Goal: Task Accomplishment & Management: Manage account settings

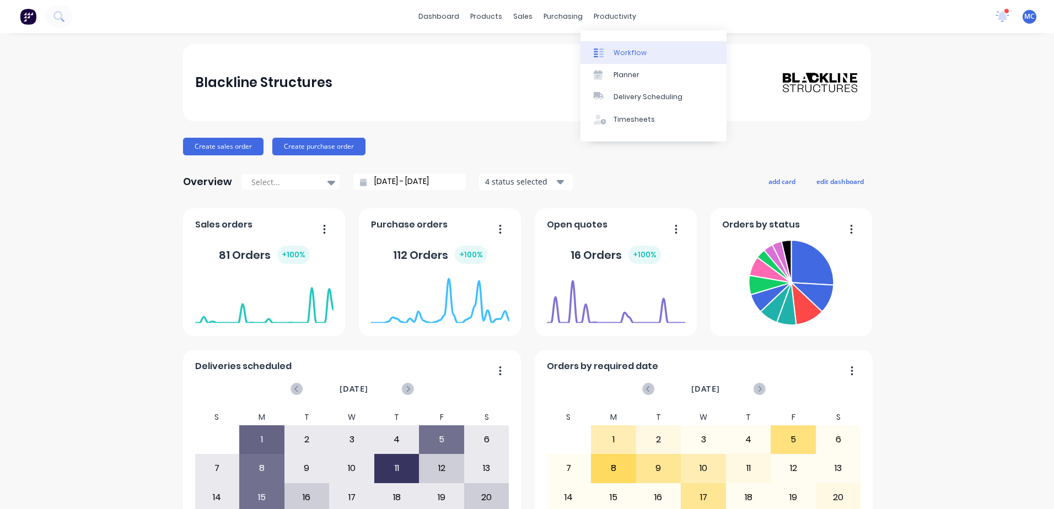
click at [643, 54] on div "Workflow" at bounding box center [629, 53] width 33 height 10
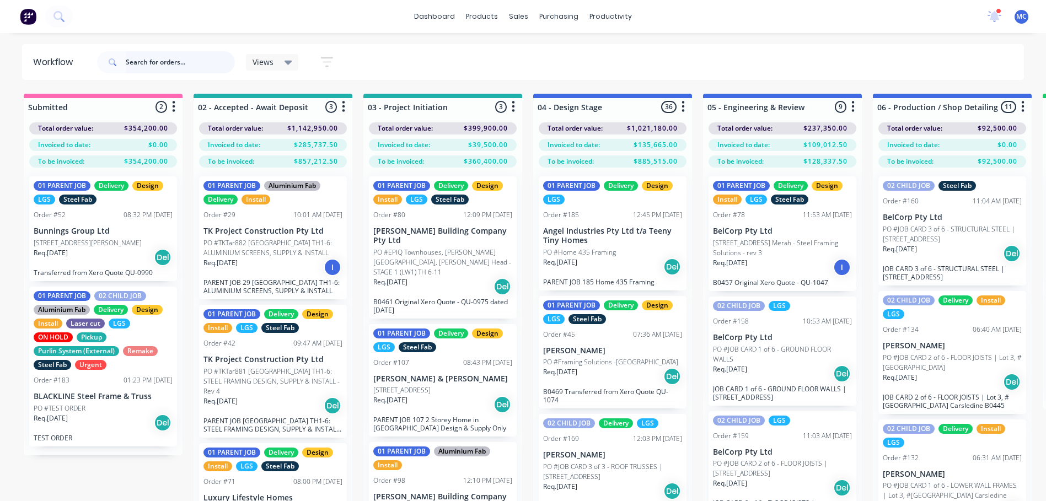
click at [201, 68] on input "text" at bounding box center [180, 62] width 109 height 22
type input "haydens"
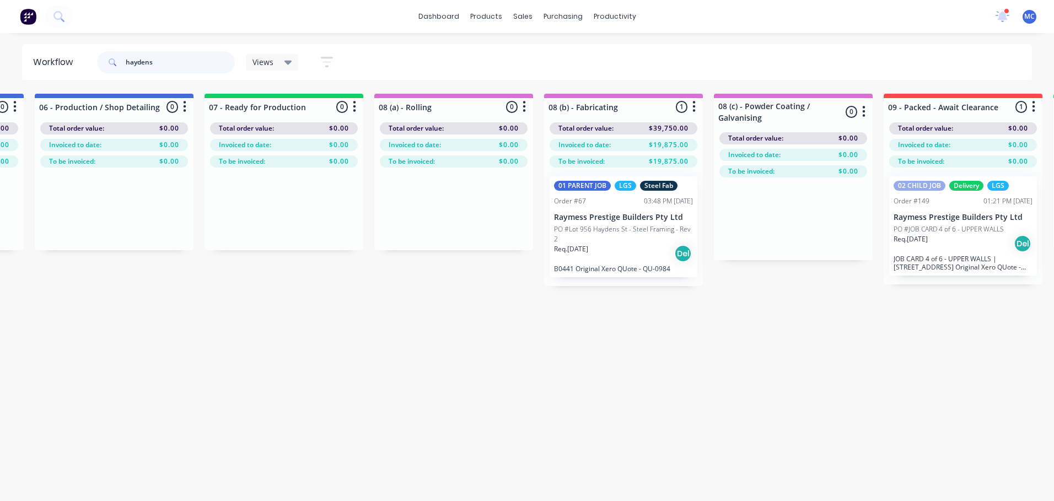
scroll to position [0, 1145]
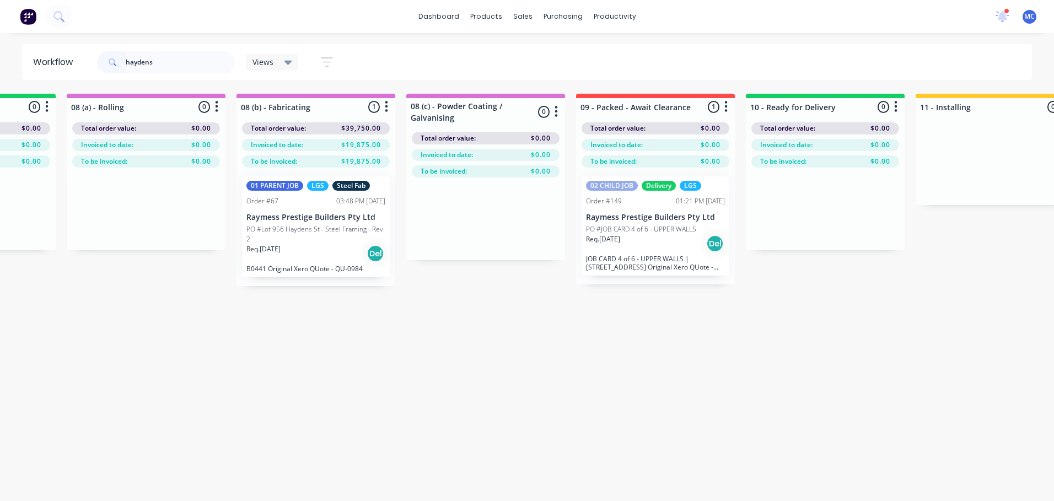
click at [314, 240] on p "PO #Lot 956 Haydens St - Steel Framing - Rev 2" at bounding box center [315, 234] width 139 height 20
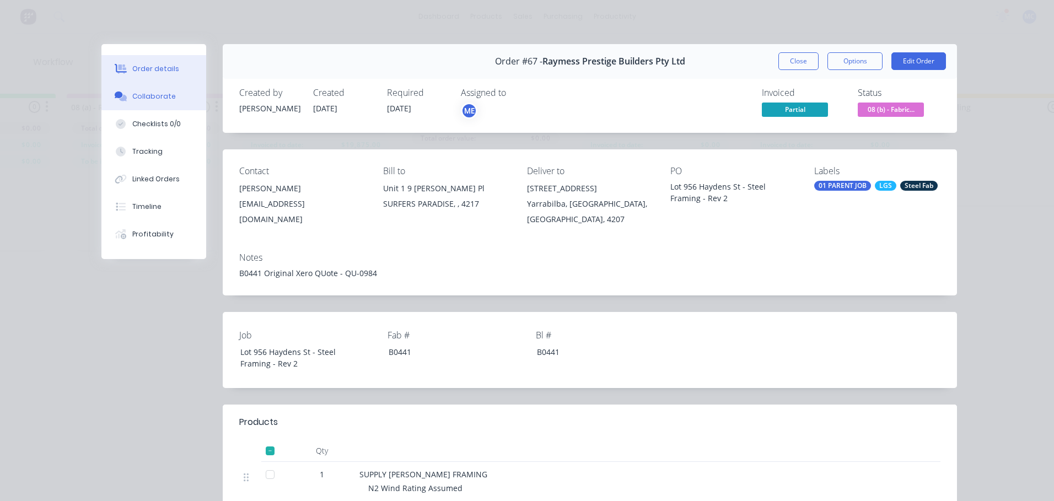
click at [136, 97] on div "Collaborate" at bounding box center [154, 97] width 44 height 10
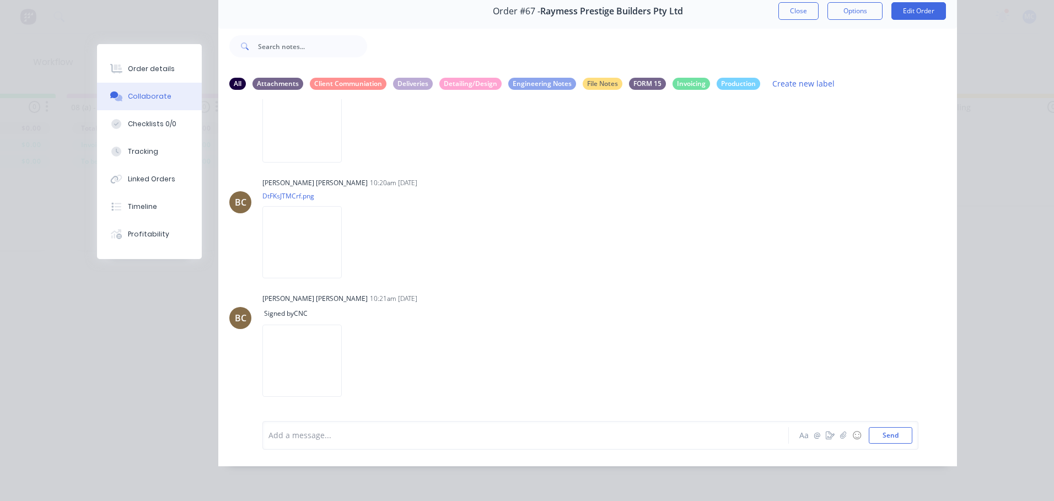
scroll to position [58, 0]
click at [362, 426] on div "Add a message... Aa @ ☺ Send" at bounding box center [590, 435] width 656 height 29
click at [432, 435] on div at bounding box center [510, 435] width 482 height 12
click at [647, 435] on div "Hi @Demi , Please fabricate and arrange the following for deliver tomorrow to H…" at bounding box center [510, 435] width 482 height 12
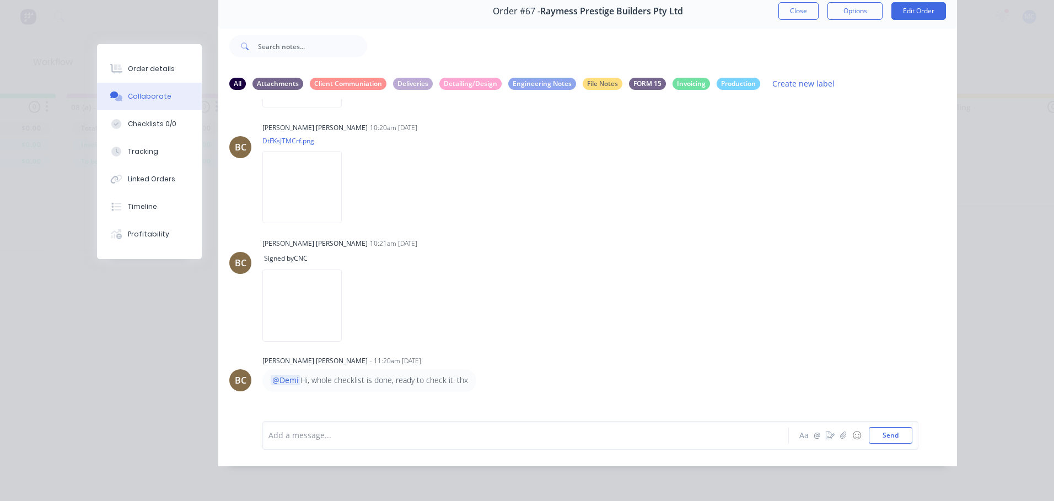
click at [588, 425] on div "Hi @Demi, Please fabricate and arrange the following for deliver tomorrow to Ha…" at bounding box center [434, 442] width 345 height 34
click at [601, 436] on icon "button" at bounding box center [602, 441] width 2 height 10
click at [611, 412] on button "Edit" at bounding box center [642, 421] width 69 height 18
click at [601, 435] on icon "button" at bounding box center [602, 440] width 2 height 10
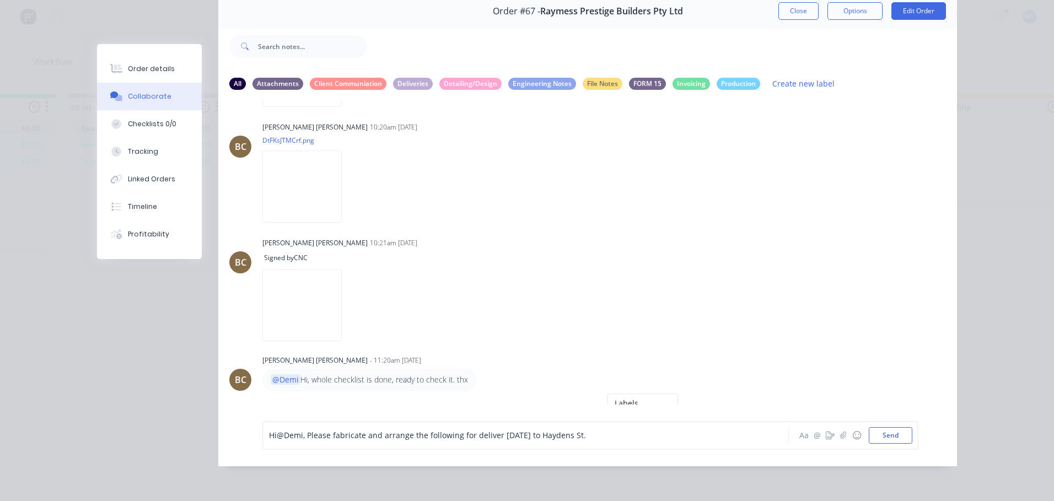
click at [616, 412] on button "Edit" at bounding box center [642, 421] width 69 height 18
click at [611, 435] on div "Hi @Demi , Please fabricate and arrange the following for deliver tomorrow to H…" at bounding box center [510, 435] width 482 height 12
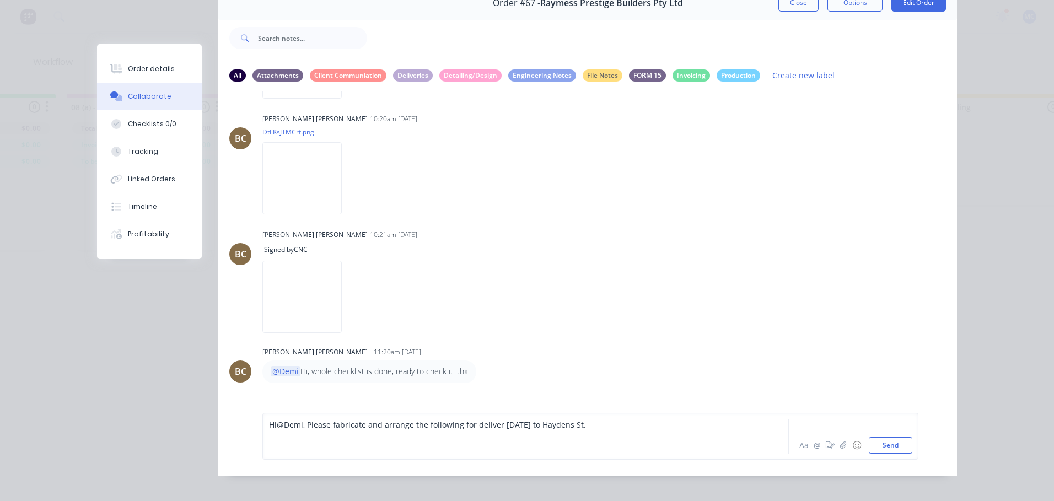
click at [613, 426] on div "Hi @Demi , Please fabricate and arrange the following for deliver tomorrow to H…" at bounding box center [590, 436] width 656 height 47
click at [620, 430] on div "Hi @Demi , Please fabricate and arrange the following for deliver tomorrow to H…" at bounding box center [510, 425] width 482 height 12
click at [468, 454] on div at bounding box center [510, 448] width 482 height 12
click at [368, 454] on div "Files location:" at bounding box center [510, 448] width 482 height 12
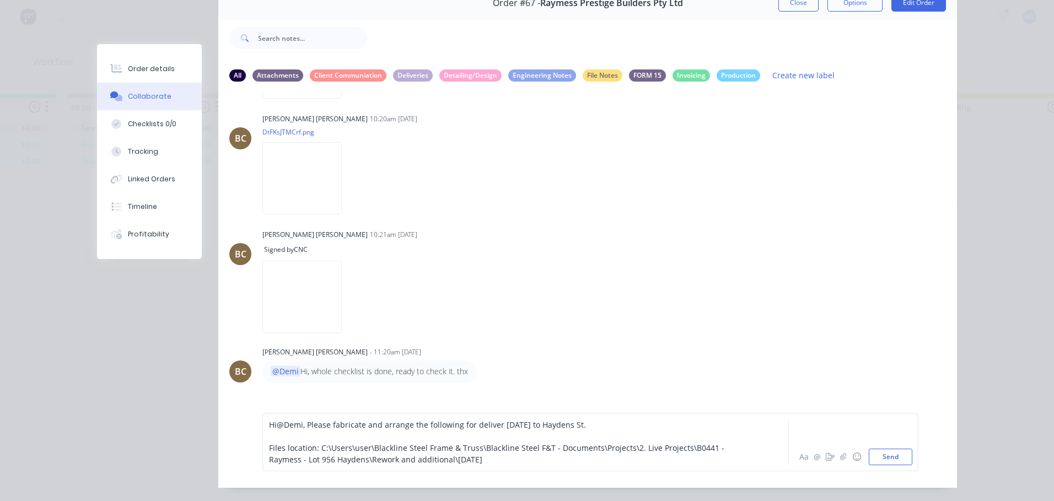
click at [623, 430] on div "Hi @Demi , Please fabricate and arrange the following for deliver tomorrow to H…" at bounding box center [510, 425] width 482 height 12
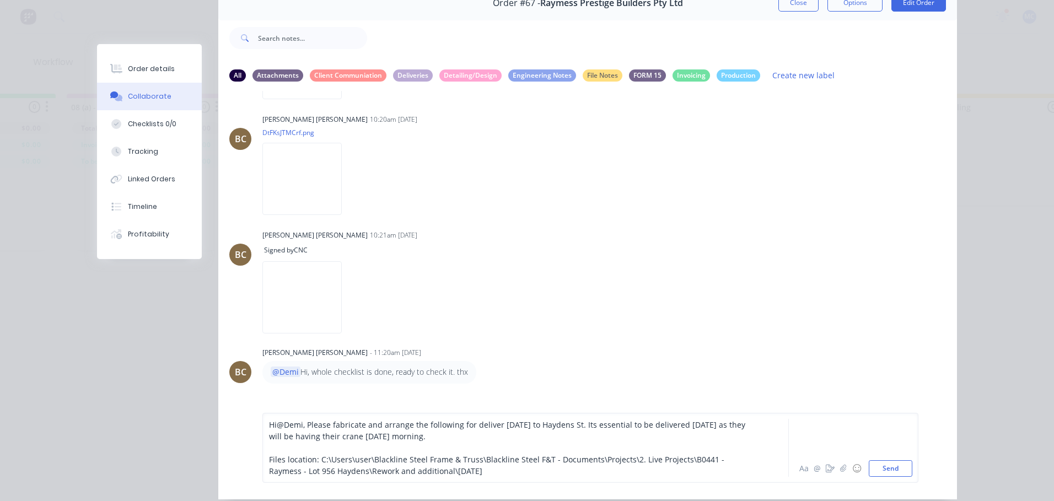
scroll to position [100, 0]
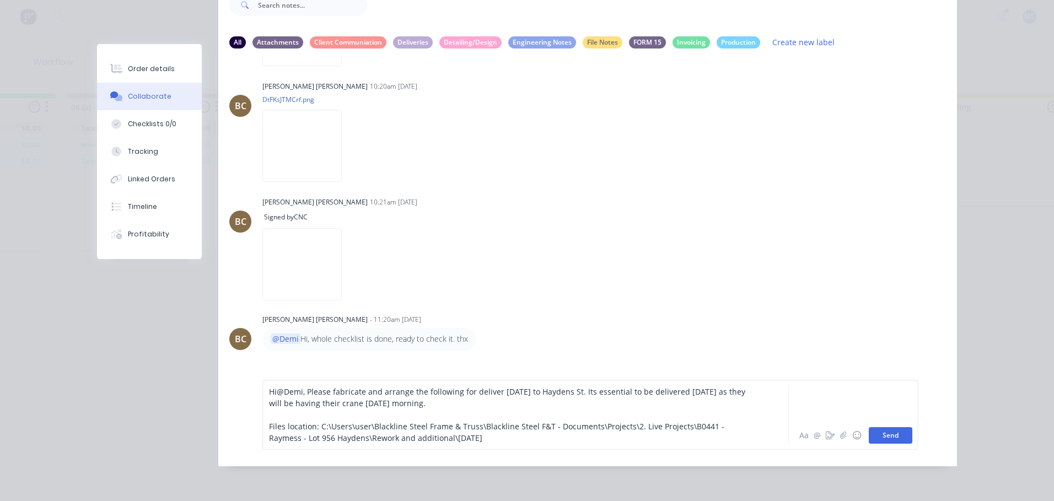
click at [898, 437] on button "Send" at bounding box center [891, 435] width 44 height 17
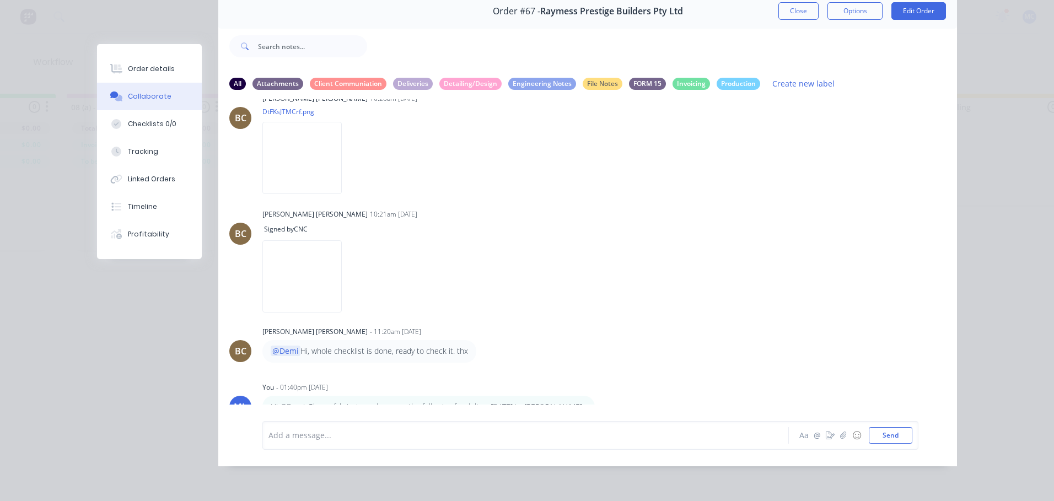
scroll to position [3749, 0]
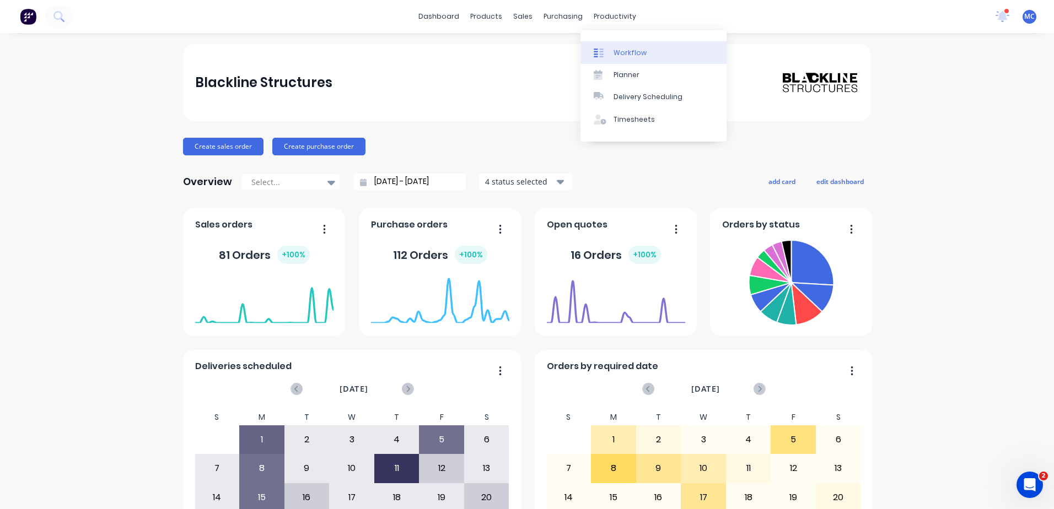
click at [628, 48] on div "Workflow" at bounding box center [629, 53] width 33 height 10
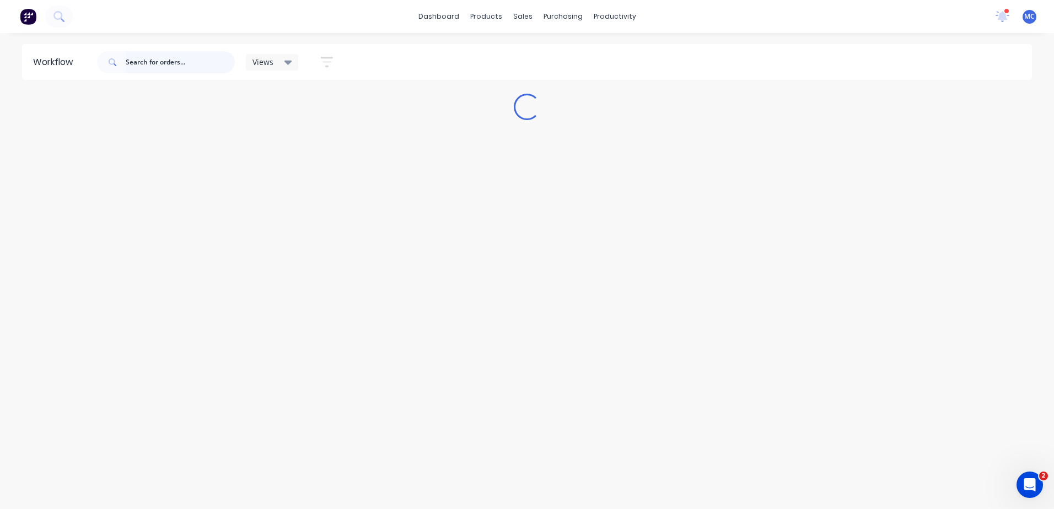
click at [147, 66] on input "text" at bounding box center [180, 62] width 109 height 22
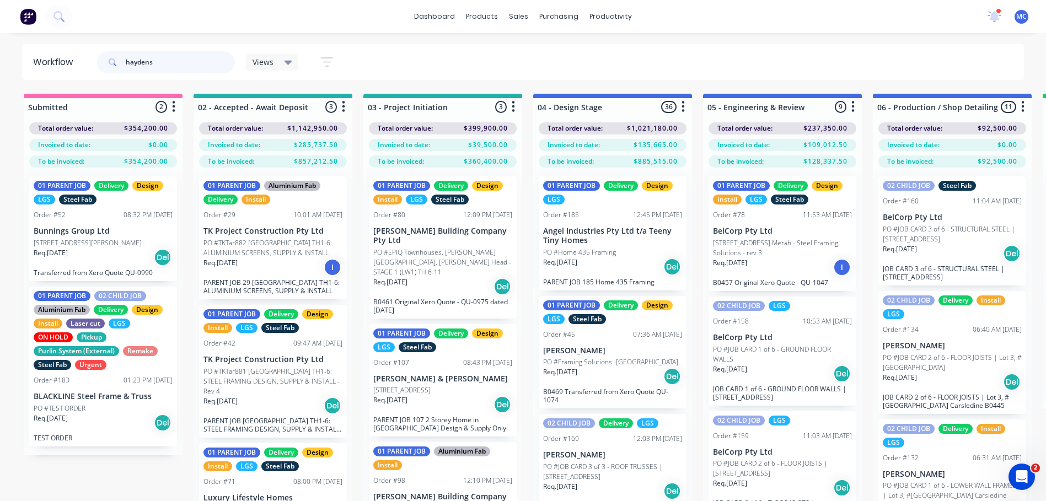
type input "haydens"
click at [117, 61] on span at bounding box center [111, 62] width 29 height 22
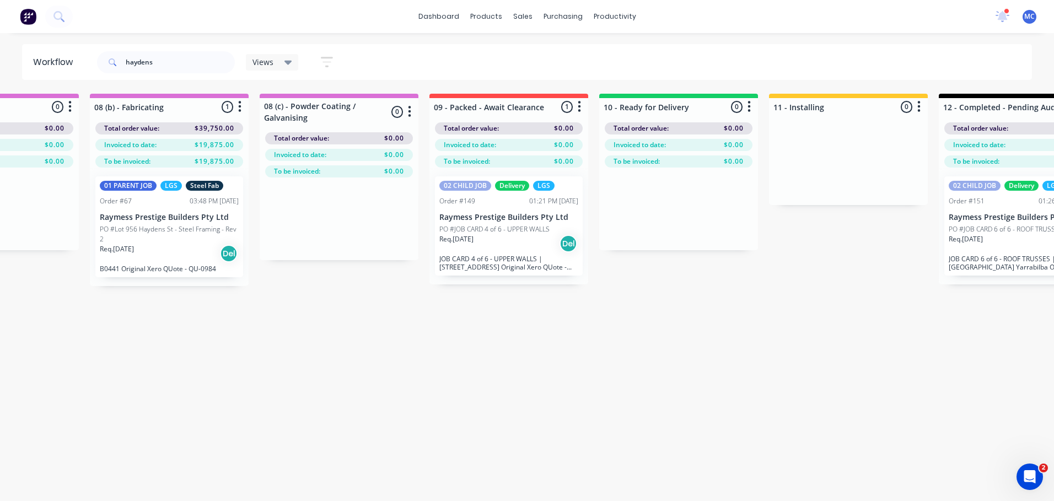
scroll to position [0, 1285]
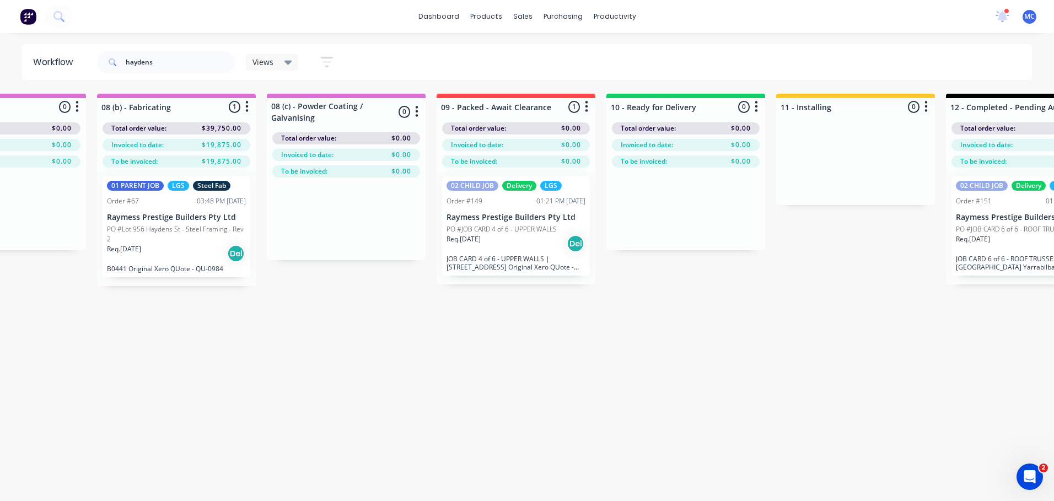
click at [170, 218] on p "Raymess Prestige Builders Pty Ltd" at bounding box center [176, 217] width 139 height 9
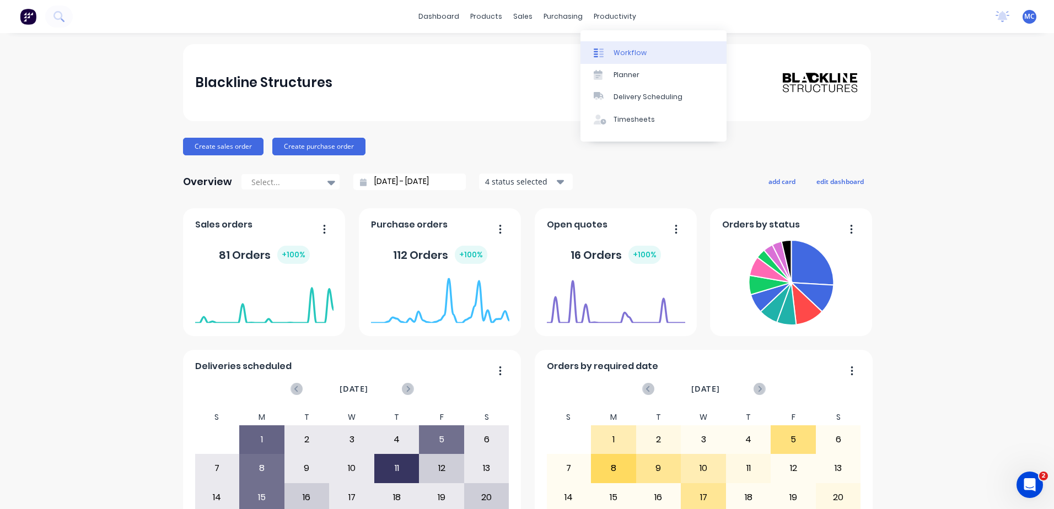
click at [617, 50] on div "Workflow" at bounding box center [629, 53] width 33 height 10
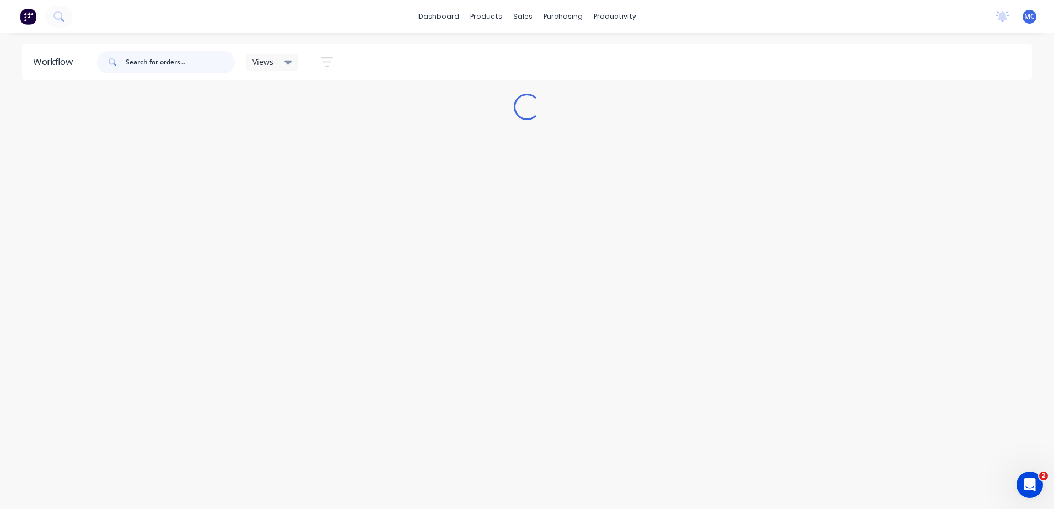
click at [169, 66] on input "text" at bounding box center [180, 62] width 109 height 22
type input "haydens"
click at [111, 61] on icon at bounding box center [113, 62] width 8 height 8
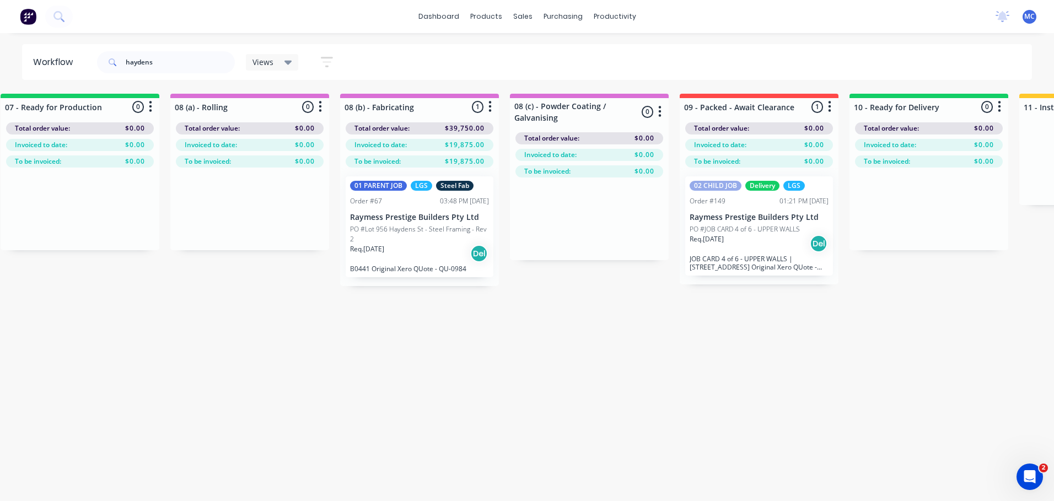
scroll to position [0, 1102]
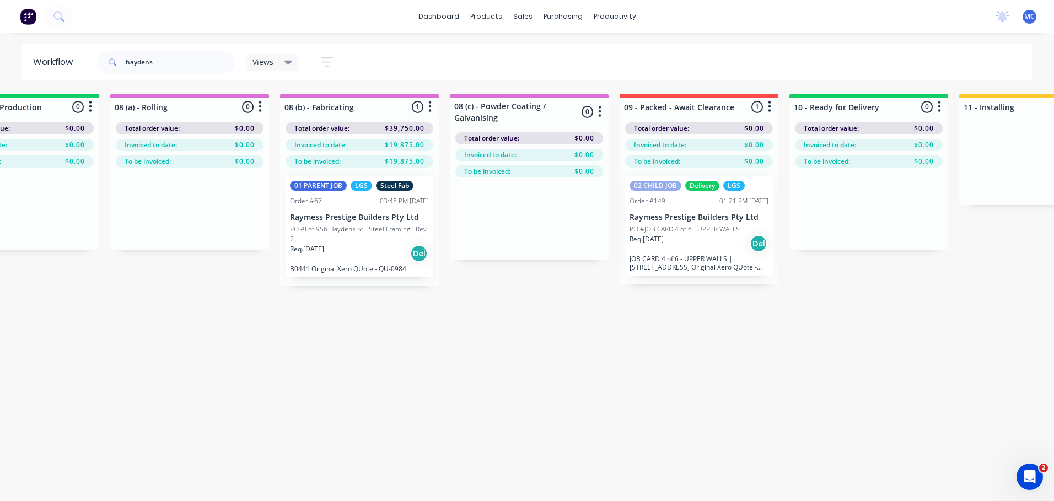
click at [354, 257] on div "Req. 04/08/25 Del" at bounding box center [359, 253] width 139 height 19
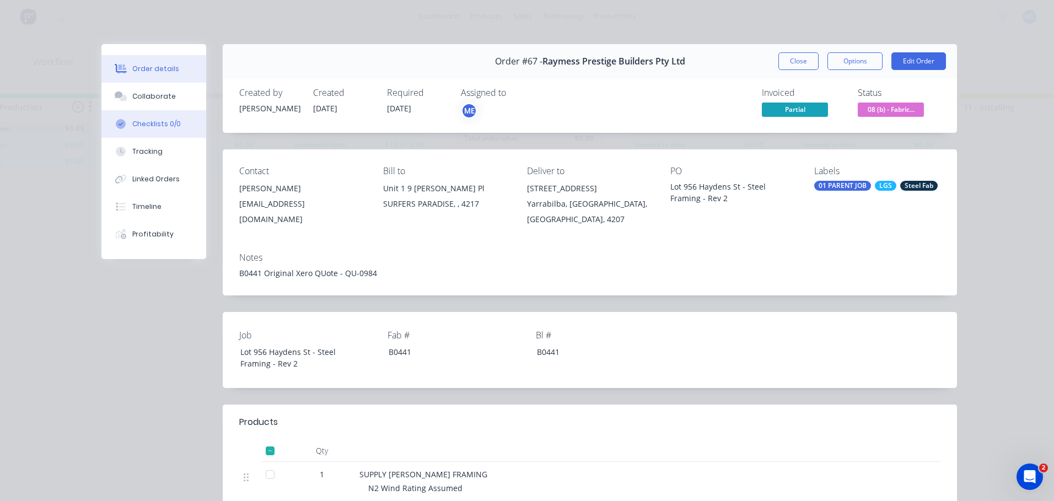
click at [150, 123] on div "Checklists 0/0" at bounding box center [156, 124] width 49 height 10
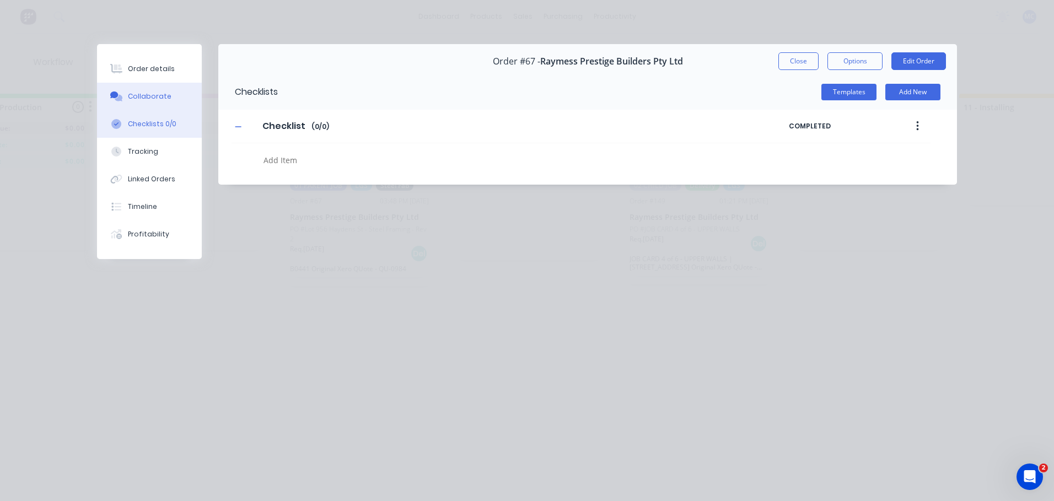
click at [141, 102] on button "Collaborate" at bounding box center [149, 97] width 105 height 28
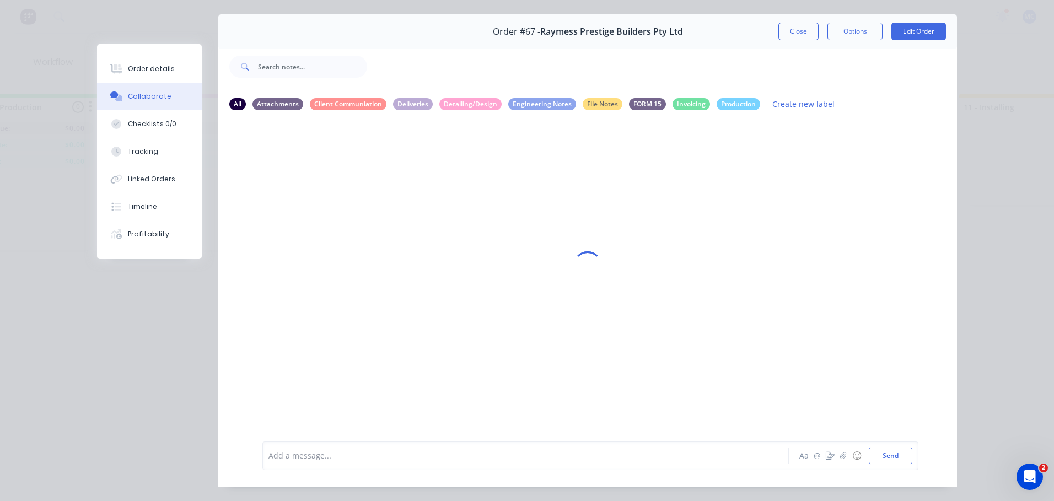
scroll to position [58, 0]
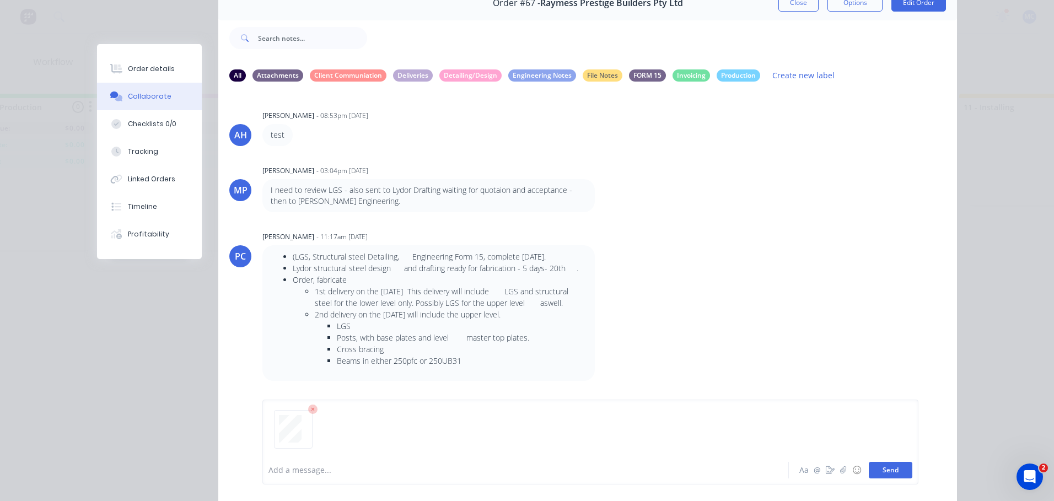
click at [893, 469] on button "Send" at bounding box center [891, 470] width 44 height 17
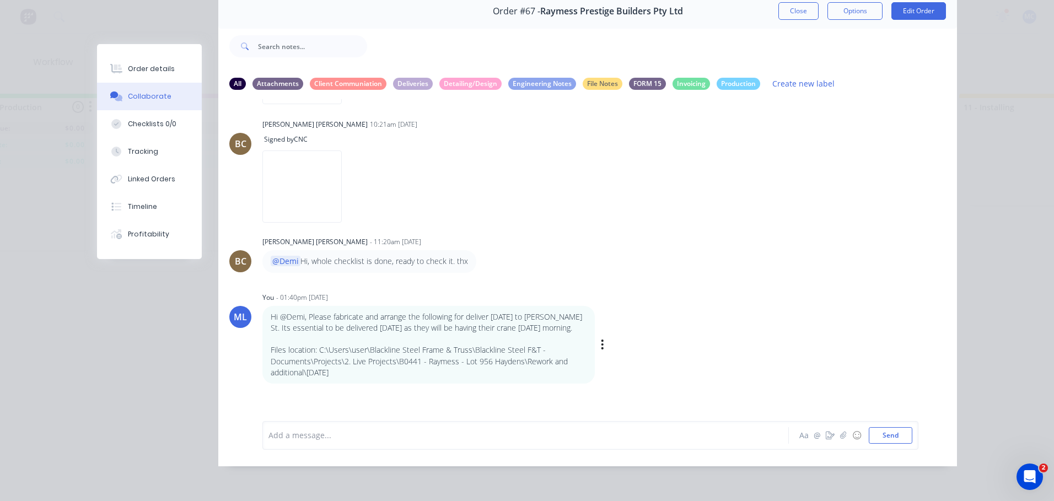
scroll to position [3874, 0]
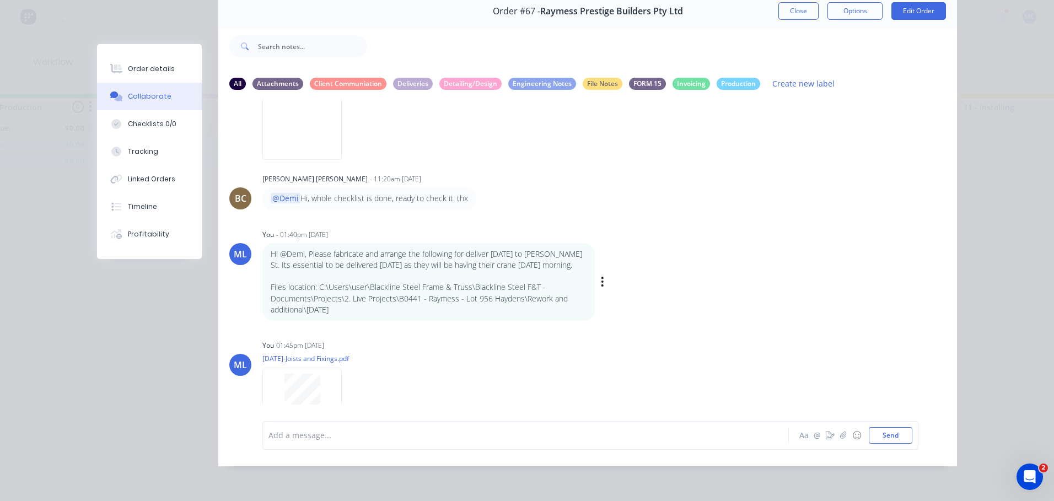
click at [594, 243] on div "Hi @Demi, Please fabricate and arrange the following for deliver tomorrow to Ha…" at bounding box center [434, 282] width 345 height 78
click at [601, 274] on div "Labels Edit Delete" at bounding box center [603, 282] width 7 height 16
click at [594, 243] on div "Hi @Demi, Please fabricate and arrange the following for deliver tomorrow to Ha…" at bounding box center [434, 282] width 345 height 78
click at [601, 276] on icon "button" at bounding box center [602, 282] width 3 height 13
click at [639, 293] on button "Edit" at bounding box center [642, 302] width 69 height 18
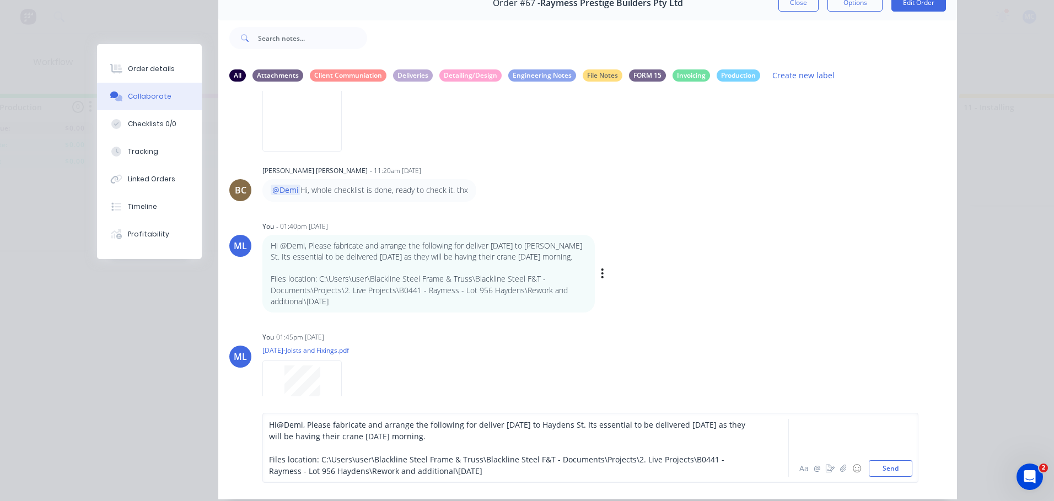
click at [303, 426] on span ", Please fabricate and arrange the following for deliver tomorrow to Haydens St…" at bounding box center [508, 430] width 478 height 22
click at [478, 442] on div "Hi @Demi Please fabricate and arrange the following for deliver tomorrow to Hay…" at bounding box center [510, 430] width 482 height 23
click at [441, 437] on span "Please fabricate and arrange the following for deliver tomorrow to Haydens St. …" at bounding box center [509, 430] width 480 height 22
click at [514, 436] on div "Hi @Demi Please fabricate and arrange the following for deliver tomorrow to Hay…" at bounding box center [510, 430] width 482 height 23
click at [439, 439] on span "Please fabricate and arrange the following for deliver tomorrow to Haydens St. …" at bounding box center [509, 430] width 480 height 22
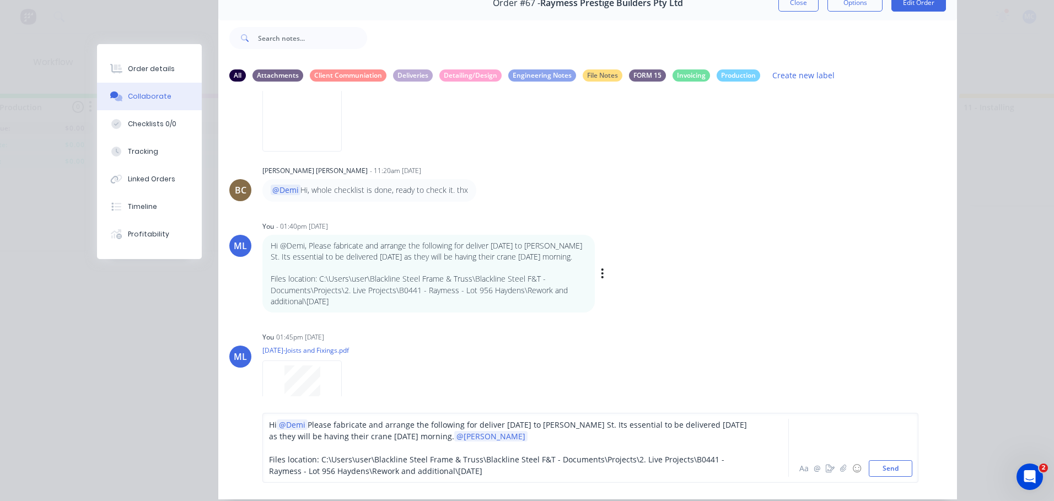
click at [443, 438] on span "Please fabricate and arrange the following for deliver tomorrow to Haydens St. …" at bounding box center [509, 430] width 480 height 22
click at [516, 436] on div "Hi @Demi Please fabricate and arrange the following for deliver tomorrow to Hay…" at bounding box center [510, 430] width 482 height 23
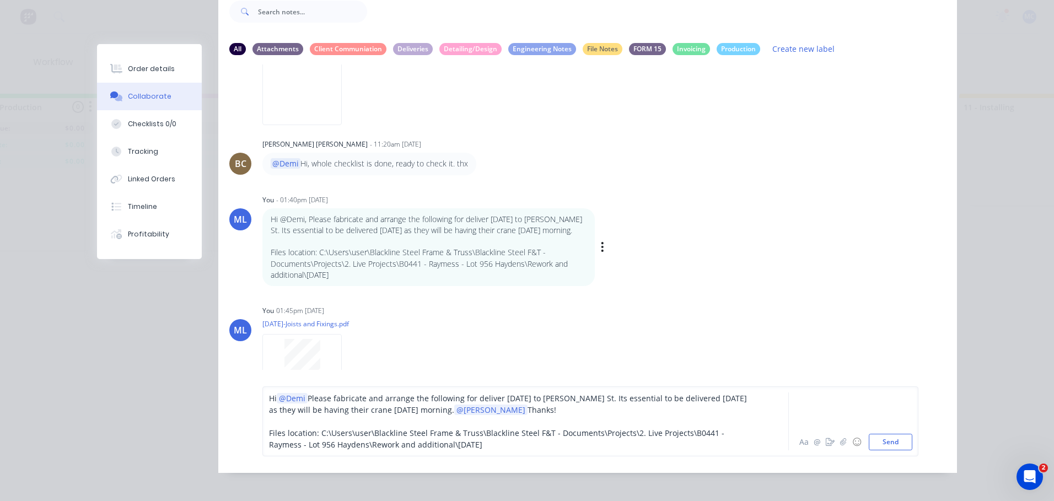
scroll to position [100, 0]
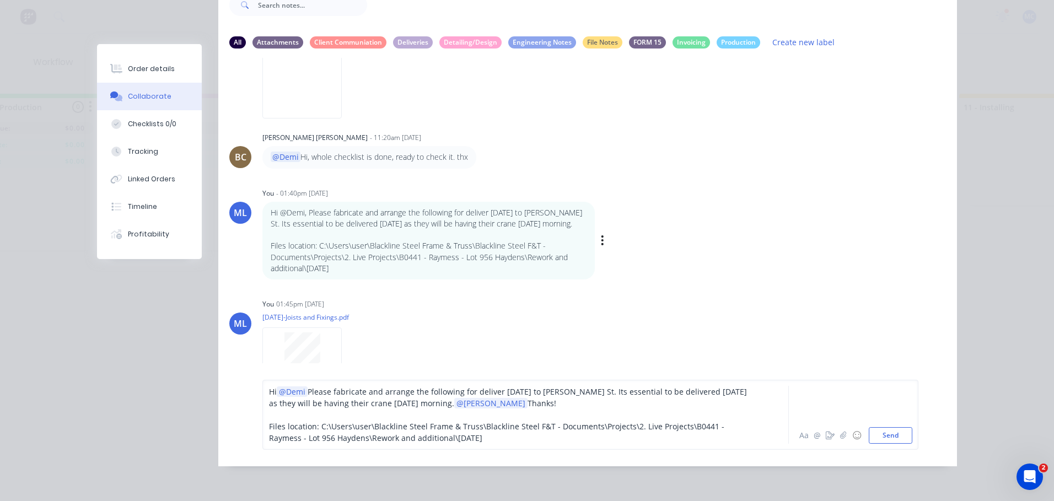
drag, startPoint x: 516, startPoint y: 407, endPoint x: 489, endPoint y: 406, distance: 27.0
click at [486, 403] on div "Hi @Demi Please fabricate and arrange the following for deliver tomorrow to Hay…" at bounding box center [510, 397] width 482 height 23
drag, startPoint x: 484, startPoint y: 406, endPoint x: 453, endPoint y: 411, distance: 31.3
click at [446, 408] on div "Hi @Demi Please fabricate and arrange the following for deliver tomorrow to Hay…" at bounding box center [510, 415] width 482 height 58
click at [518, 406] on div "Hi @Demi Please fabricate and arrange the following for deliver tomorrow to Hay…" at bounding box center [510, 397] width 482 height 23
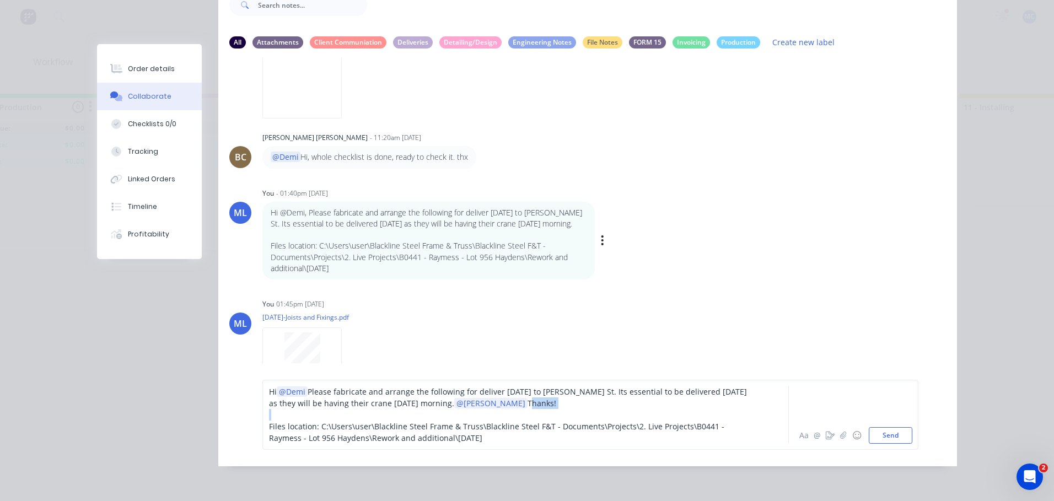
scroll to position [45, 0]
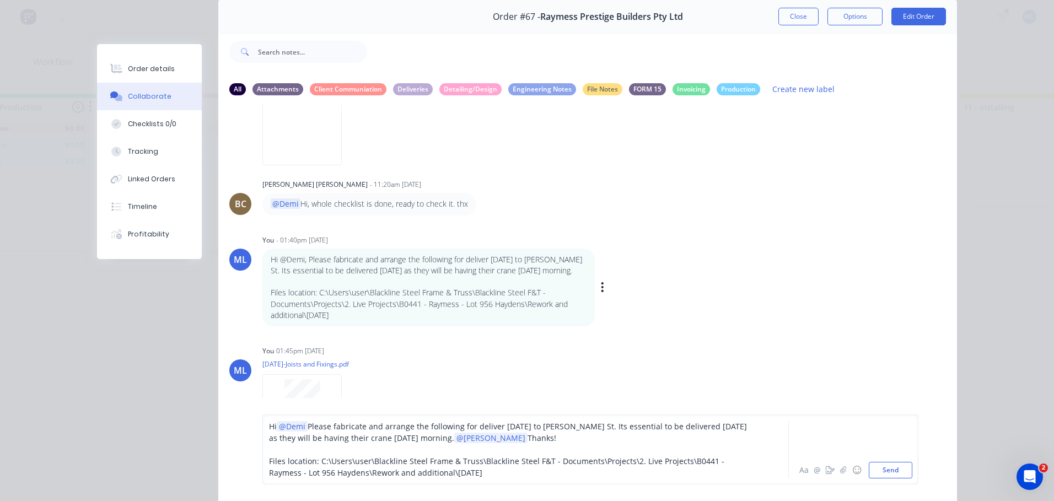
click at [518, 406] on div "Hi @Demi Please fabricate and arrange the following for deliver tomorrow to Hay…" at bounding box center [587, 449] width 739 height 103
drag, startPoint x: 526, startPoint y: 443, endPoint x: 460, endPoint y: 440, distance: 65.6
click at [460, 440] on div "Hi @Demi Please fabricate and arrange the following for deliver tomorrow to Hay…" at bounding box center [510, 432] width 482 height 23
click at [528, 438] on span "Thanks!" at bounding box center [542, 438] width 29 height 10
drag, startPoint x: 481, startPoint y: 438, endPoint x: 445, endPoint y: 438, distance: 36.4
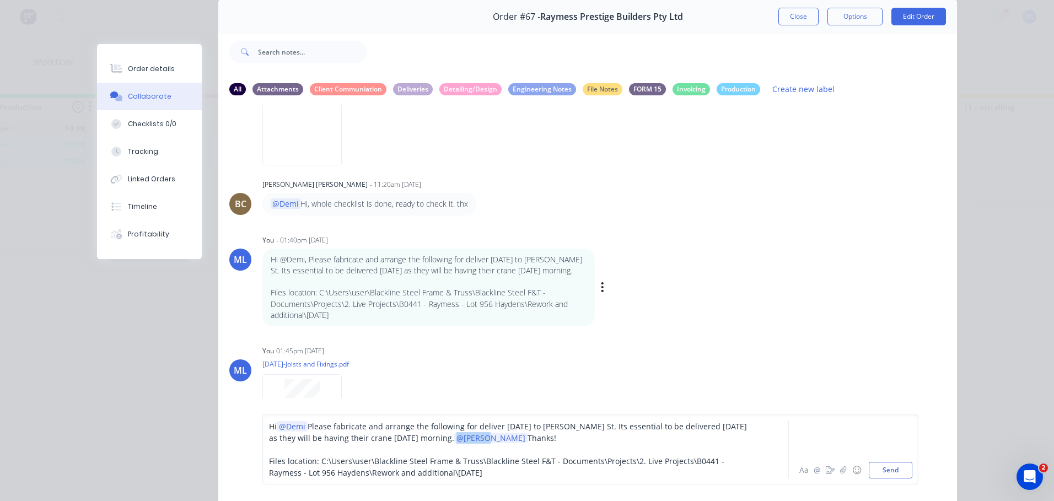
click at [445, 438] on div "Hi @Demi Please fabricate and arrange the following for deliver tomorrow to Hay…" at bounding box center [510, 432] width 482 height 23
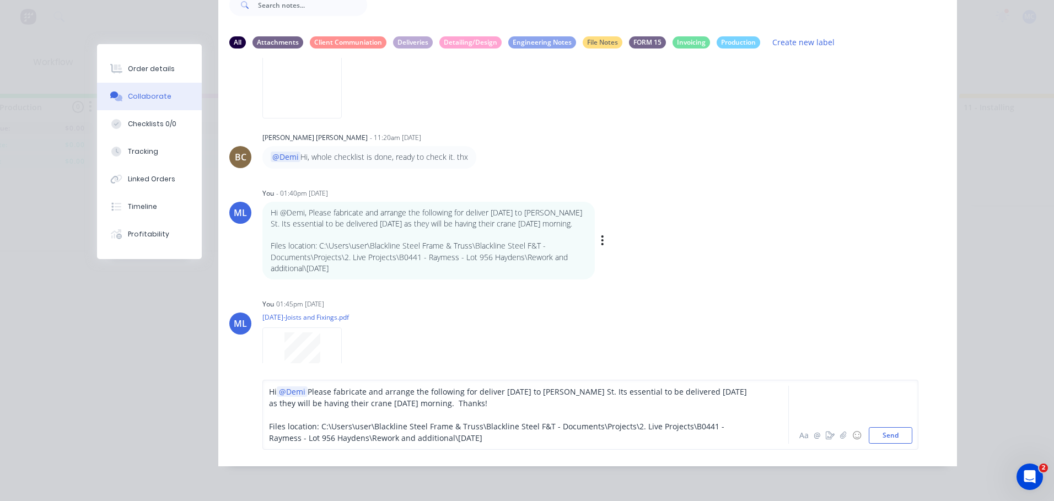
click at [499, 440] on div "Files location: C:\Users\user\Blackline Steel Frame & Truss\Blackline Steel F&T…" at bounding box center [510, 432] width 482 height 23
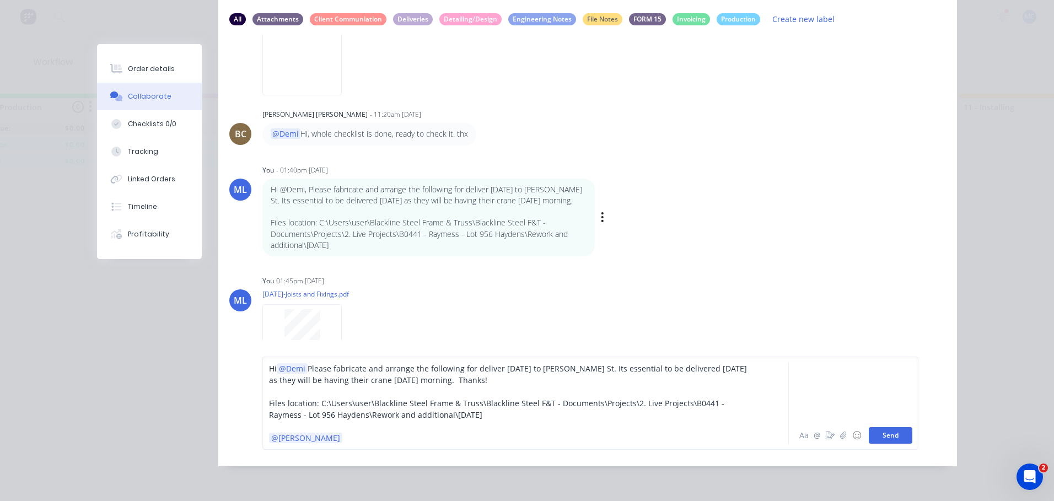
click at [882, 438] on button "Send" at bounding box center [891, 435] width 44 height 17
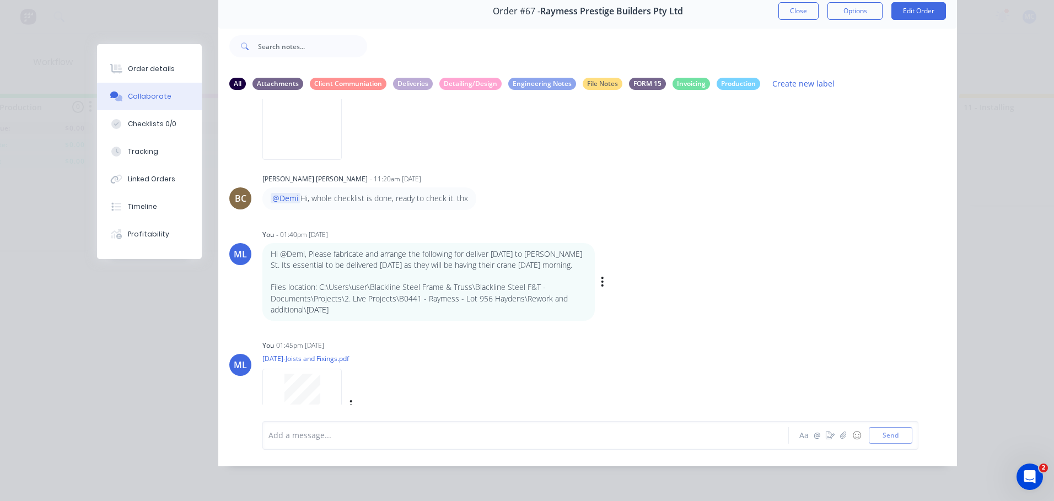
scroll to position [58, 0]
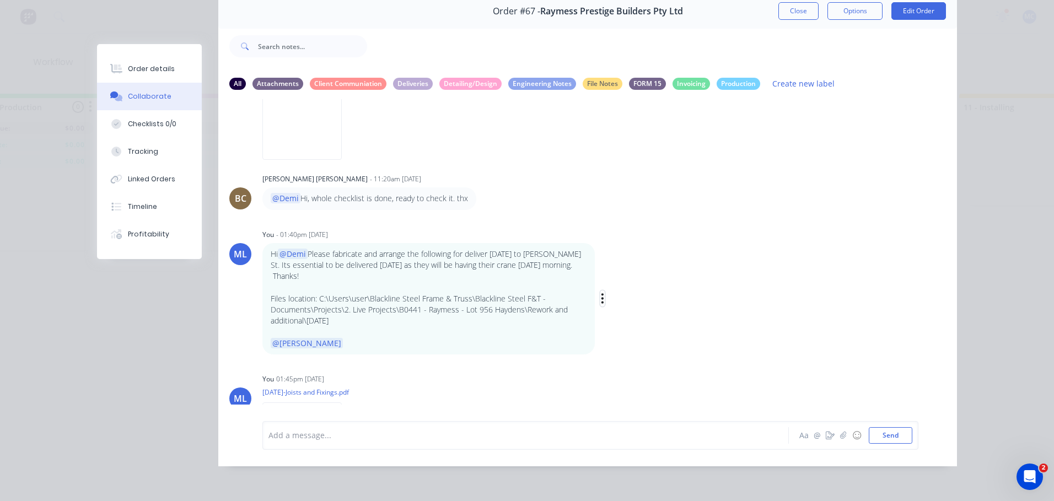
click at [601, 294] on icon "button" at bounding box center [602, 299] width 2 height 10
click at [640, 309] on button "Edit" at bounding box center [642, 318] width 69 height 18
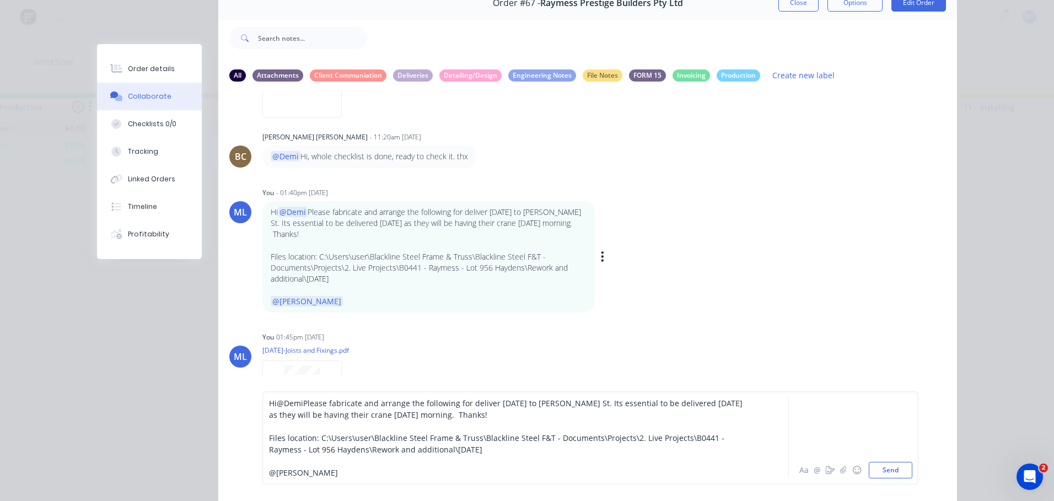
click at [488, 207] on p "Hi @Demi Please fabricate and arrange the following for deliver tomorrow to Hay…" at bounding box center [429, 224] width 316 height 34
click at [486, 207] on p "Hi @Demi Please fabricate and arrange the following for deliver tomorrow to Hay…" at bounding box center [429, 224] width 316 height 34
click at [492, 405] on span "Please fabricate and arrange the following for deliver tomorrow to Haydens St. …" at bounding box center [507, 409] width 476 height 22
click at [885, 464] on button "Send" at bounding box center [891, 470] width 44 height 17
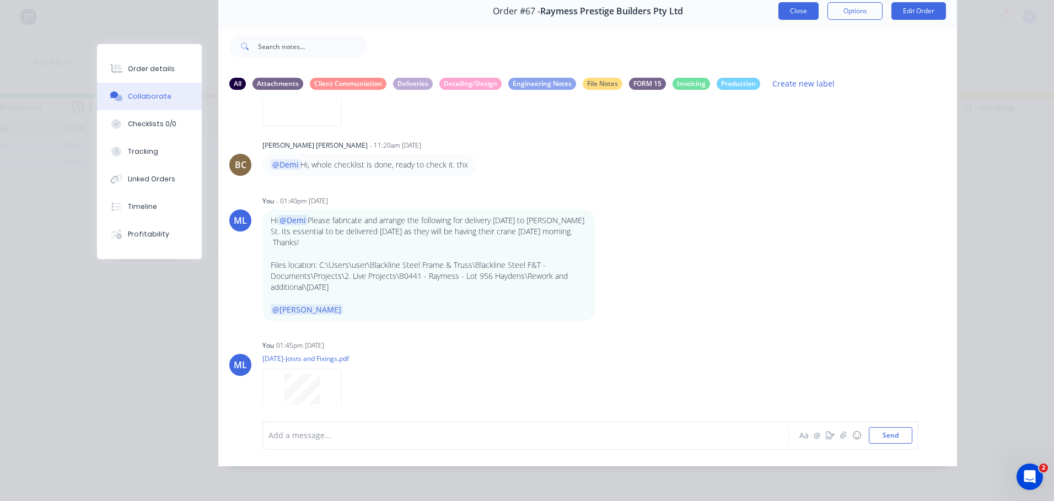
click at [805, 3] on button "Close" at bounding box center [798, 11] width 40 height 18
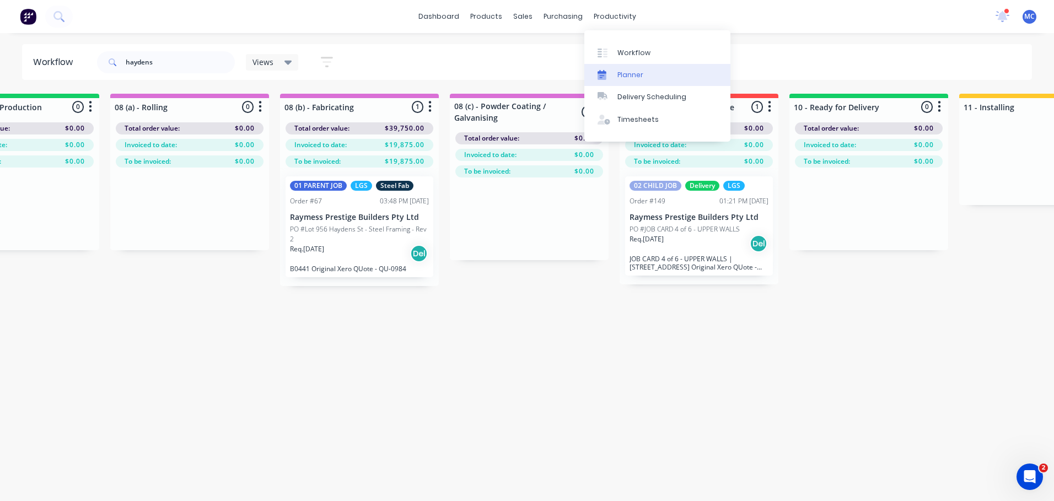
click at [654, 70] on link "Planner" at bounding box center [657, 75] width 146 height 22
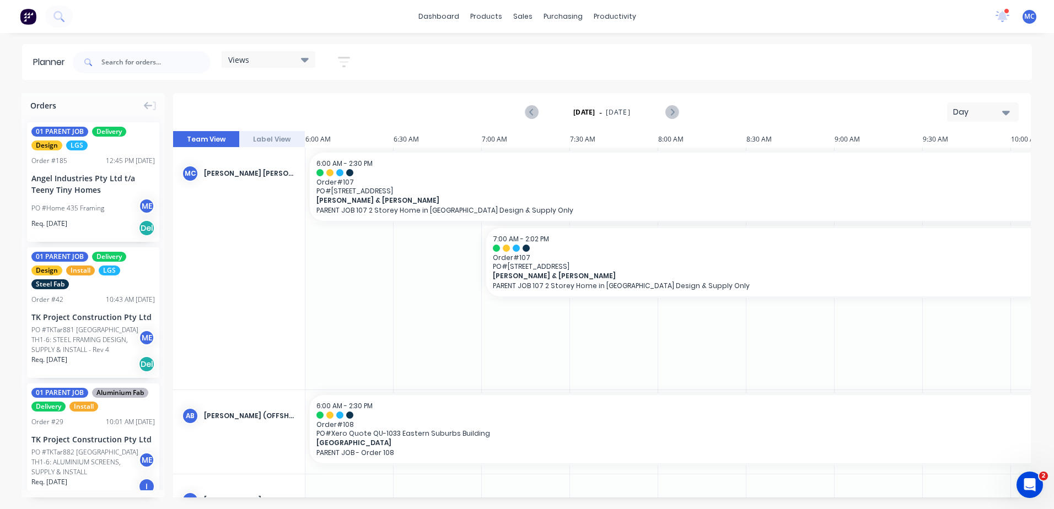
scroll to position [0, 778]
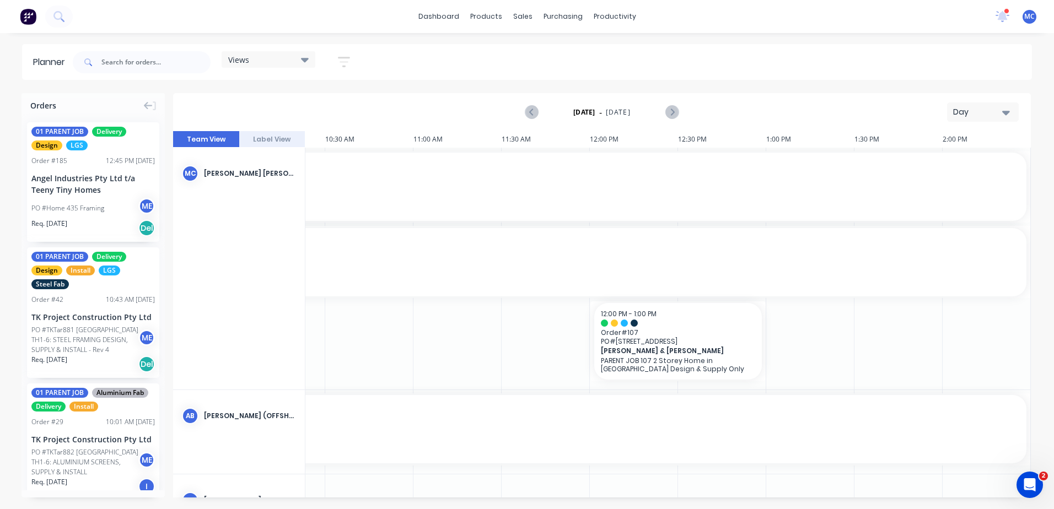
click at [984, 109] on div "Day" at bounding box center [978, 112] width 51 height 12
click at [967, 164] on div "Week" at bounding box center [962, 164] width 109 height 22
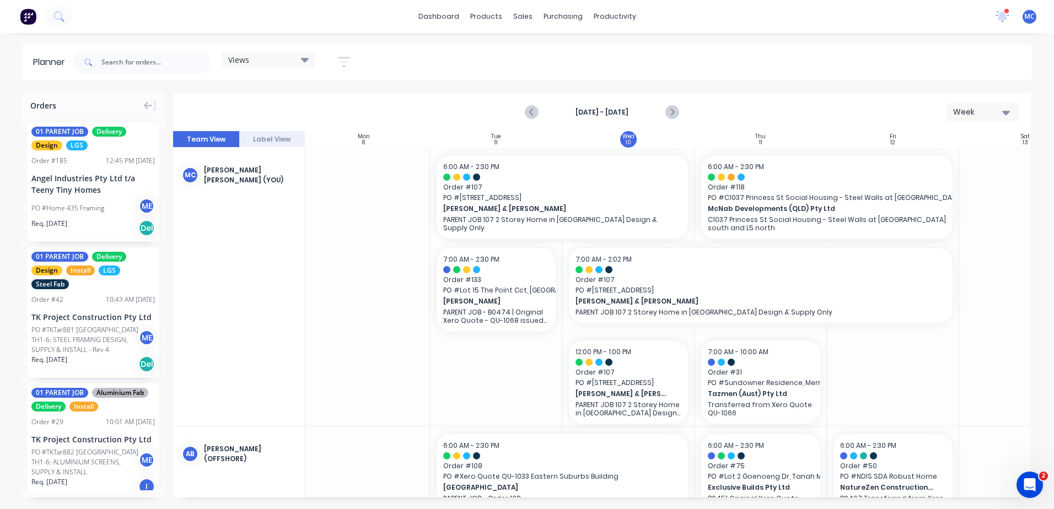
scroll to position [0, 139]
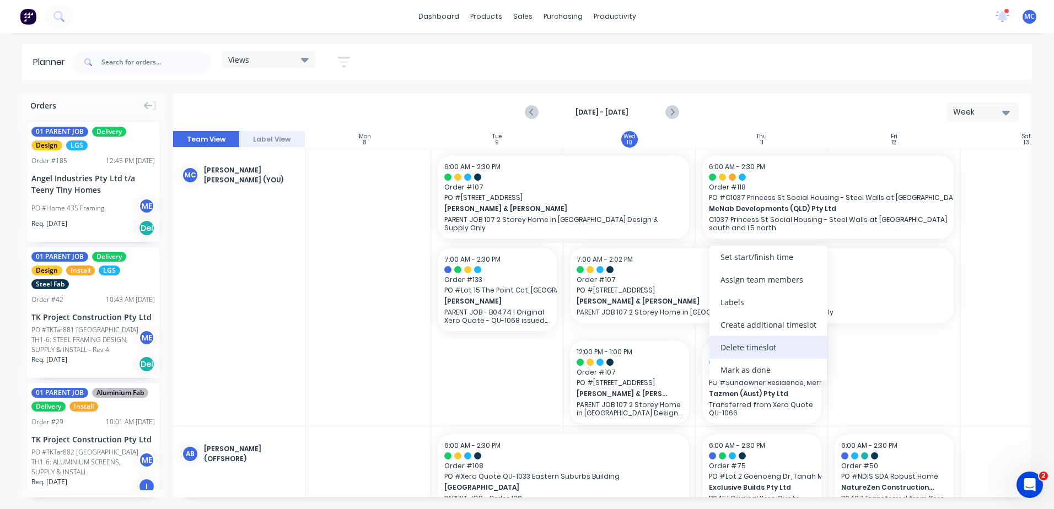
click at [770, 343] on div "Delete timeslot" at bounding box center [768, 347] width 118 height 23
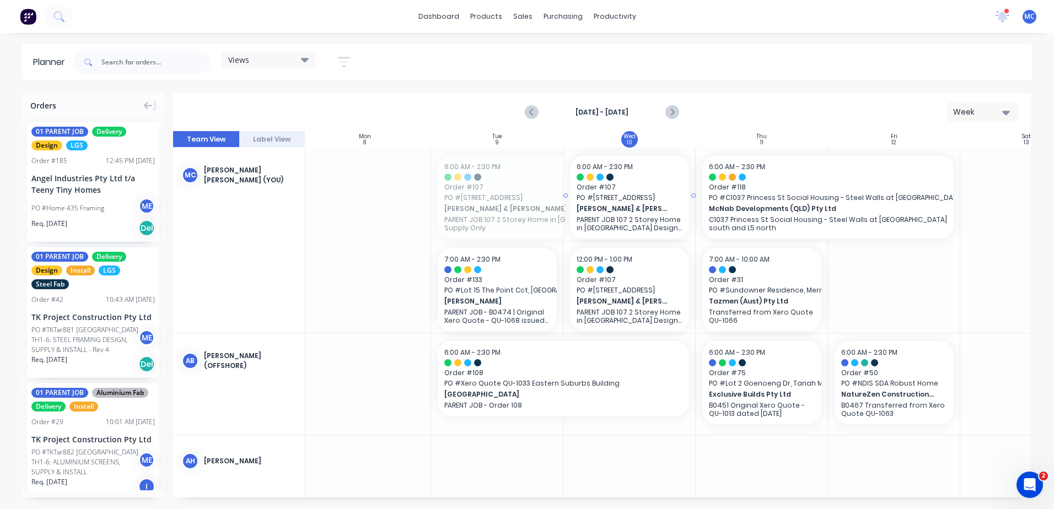
drag, startPoint x: 432, startPoint y: 190, endPoint x: 584, endPoint y: 192, distance: 152.7
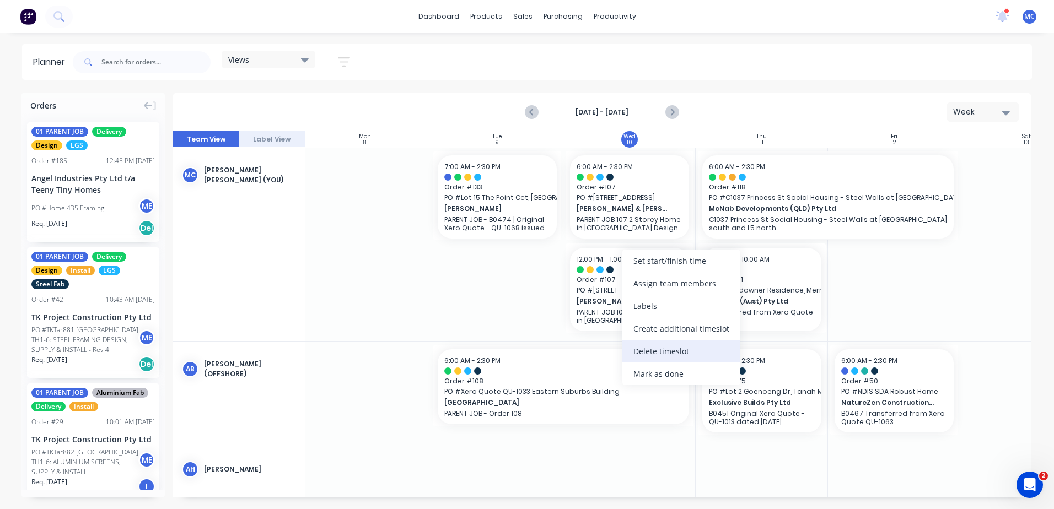
click at [677, 352] on div "Delete timeslot" at bounding box center [681, 351] width 118 height 23
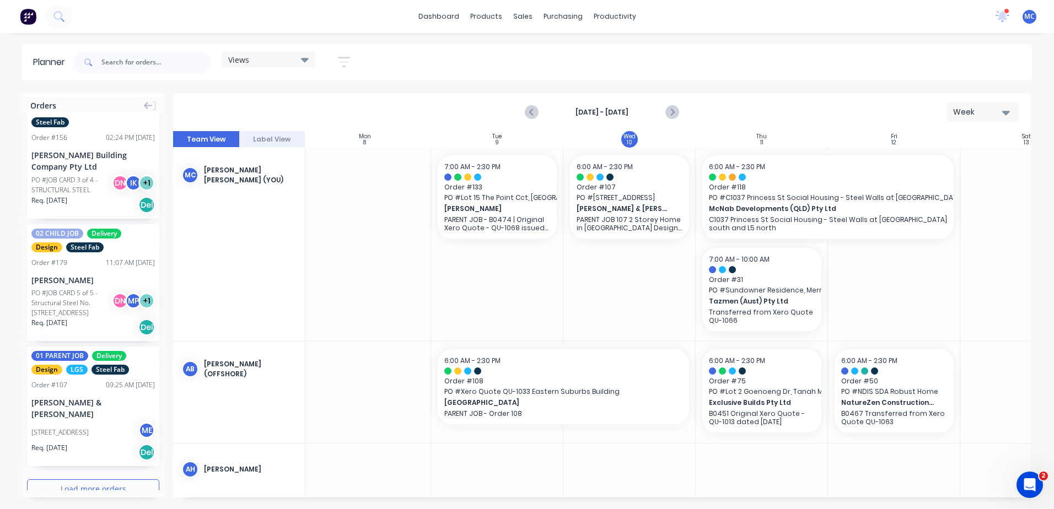
scroll to position [2307, 0]
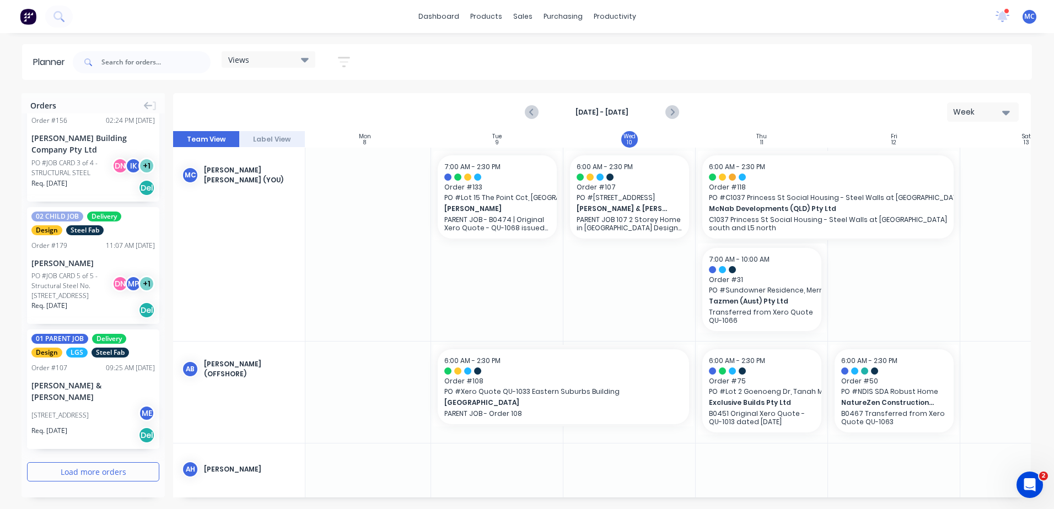
click at [121, 475] on button "Load more orders" at bounding box center [93, 471] width 132 height 19
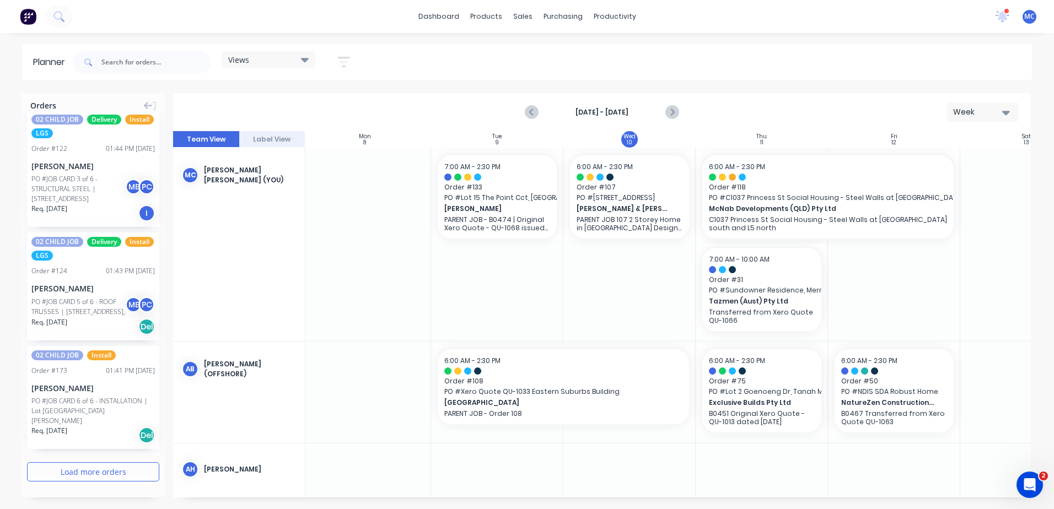
scroll to position [4721, 0]
click at [103, 467] on button "Load more orders" at bounding box center [93, 471] width 132 height 19
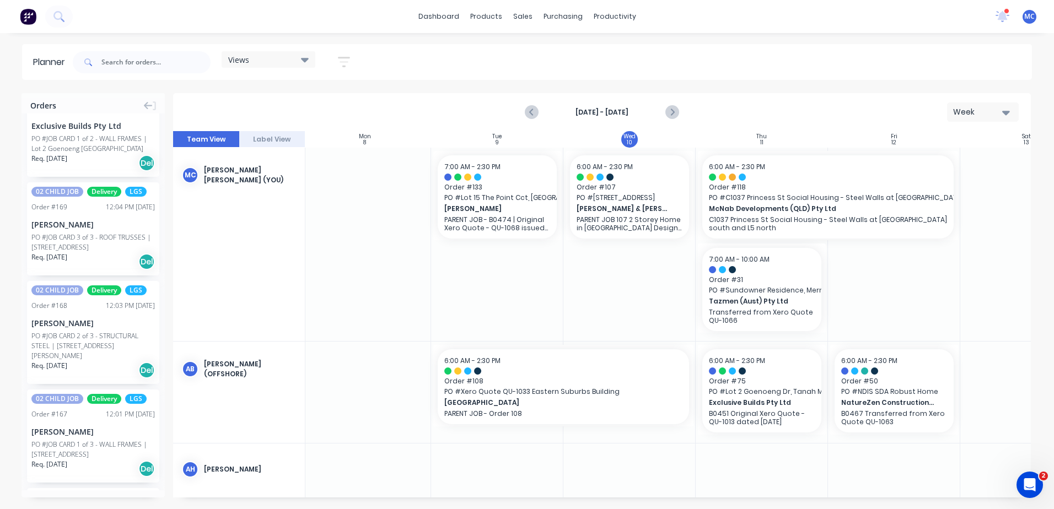
scroll to position [5272, 0]
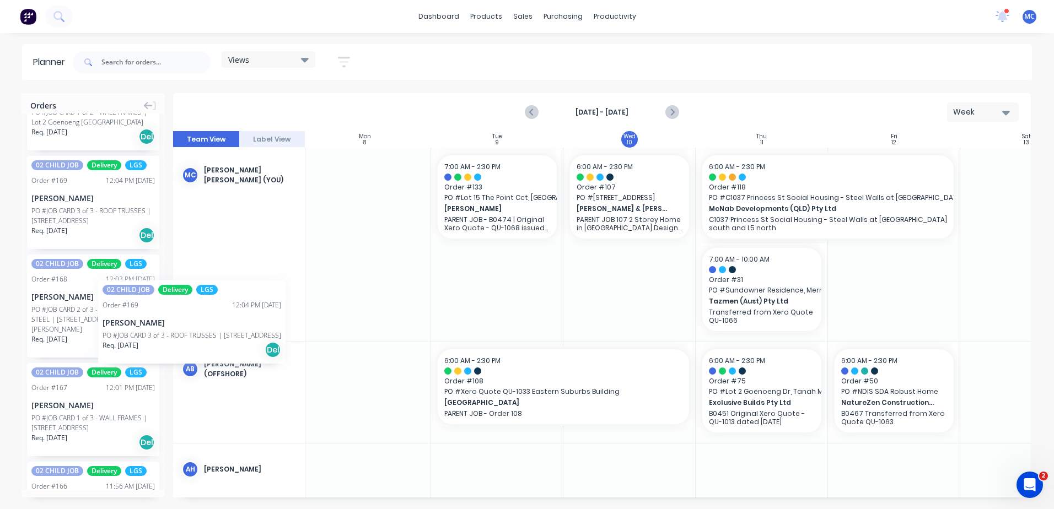
drag, startPoint x: 74, startPoint y: 290, endPoint x: 98, endPoint y: 272, distance: 30.0
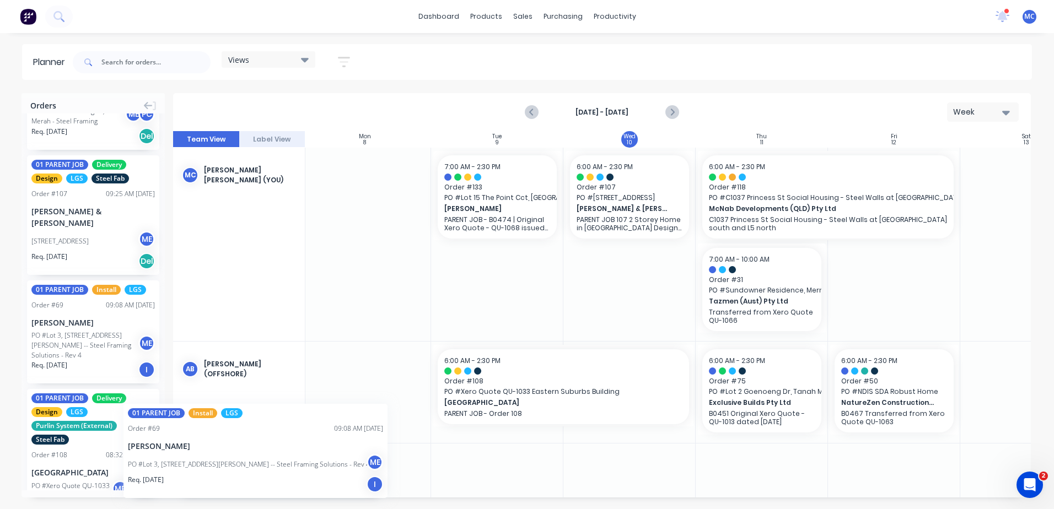
scroll to position [0, 136]
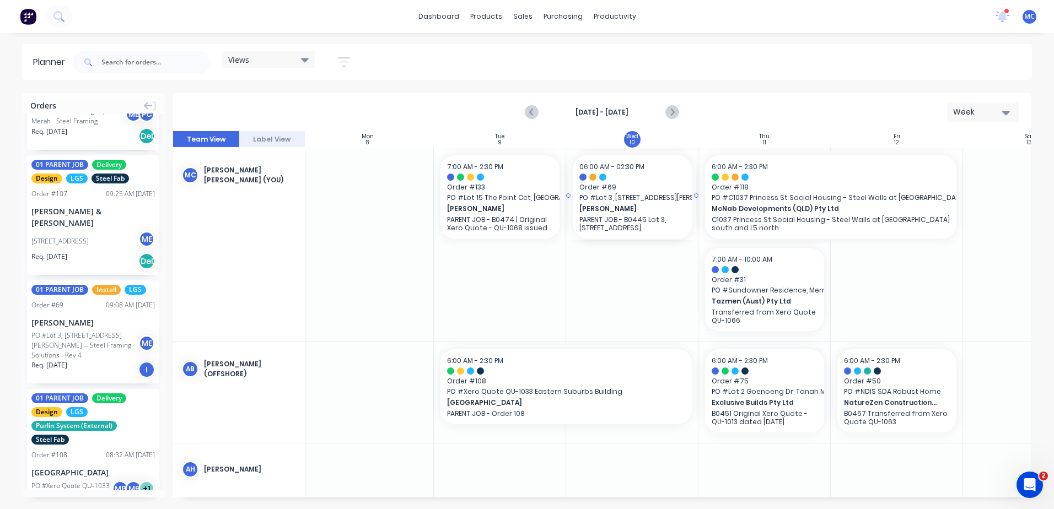
drag, startPoint x: 84, startPoint y: 403, endPoint x: 625, endPoint y: 270, distance: 556.8
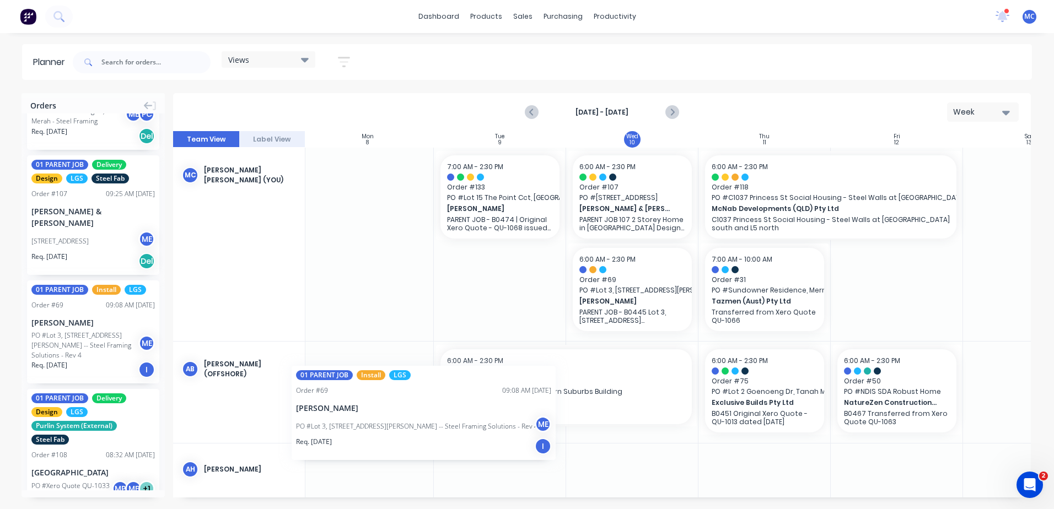
scroll to position [0, 133]
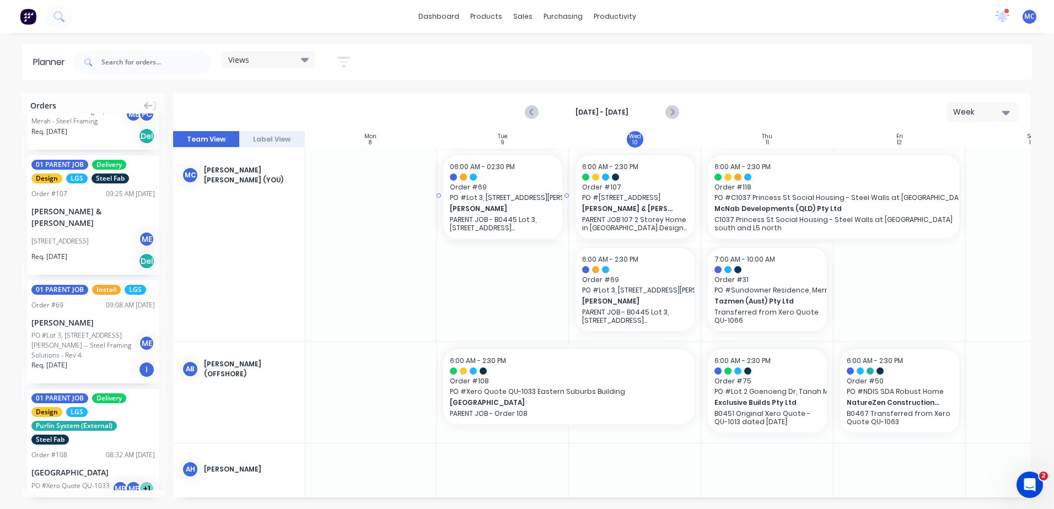
drag, startPoint x: 85, startPoint y: 404, endPoint x: 478, endPoint y: 293, distance: 408.3
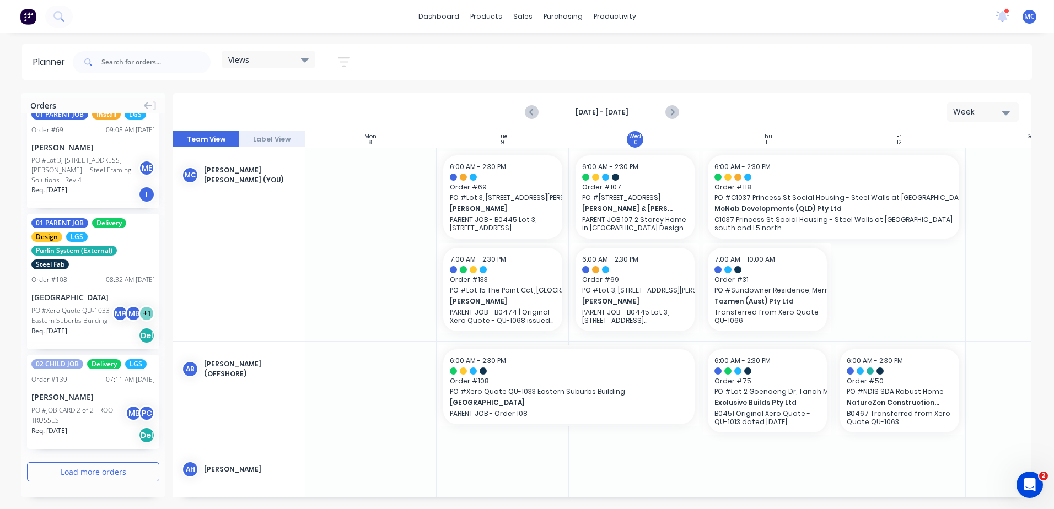
scroll to position [6846, 0]
click at [98, 471] on button "Load more orders" at bounding box center [93, 471] width 132 height 19
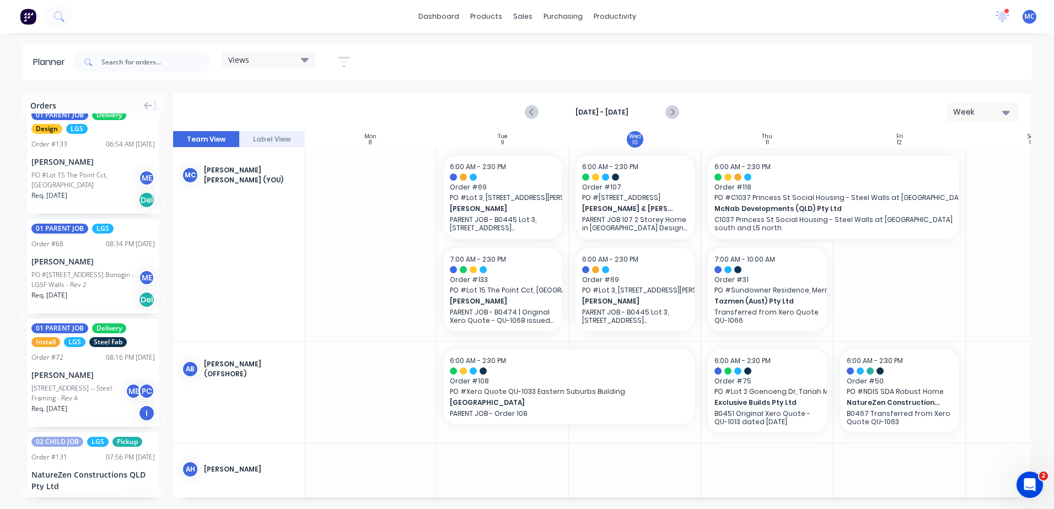
scroll to position [7342, 0]
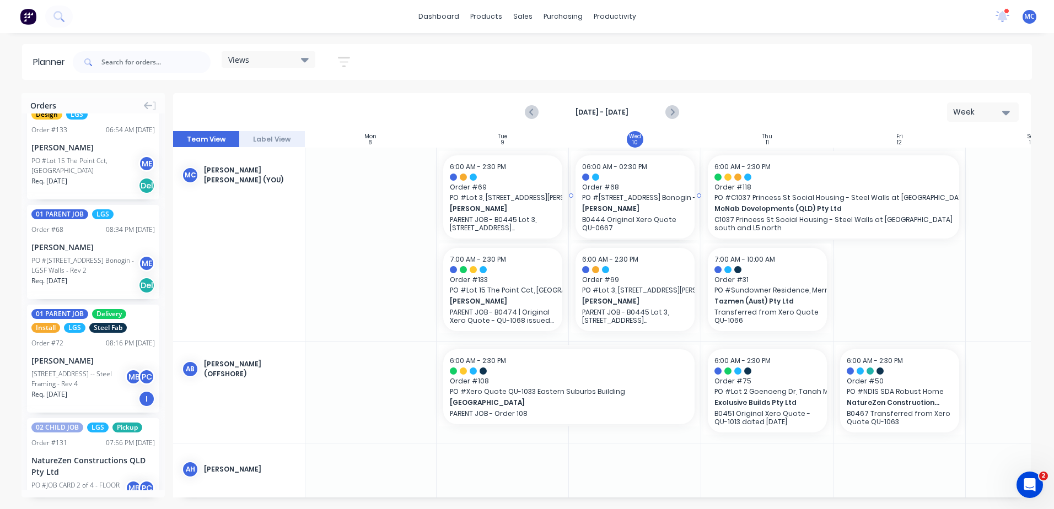
drag, startPoint x: 88, startPoint y: 347, endPoint x: 599, endPoint y: 327, distance: 511.9
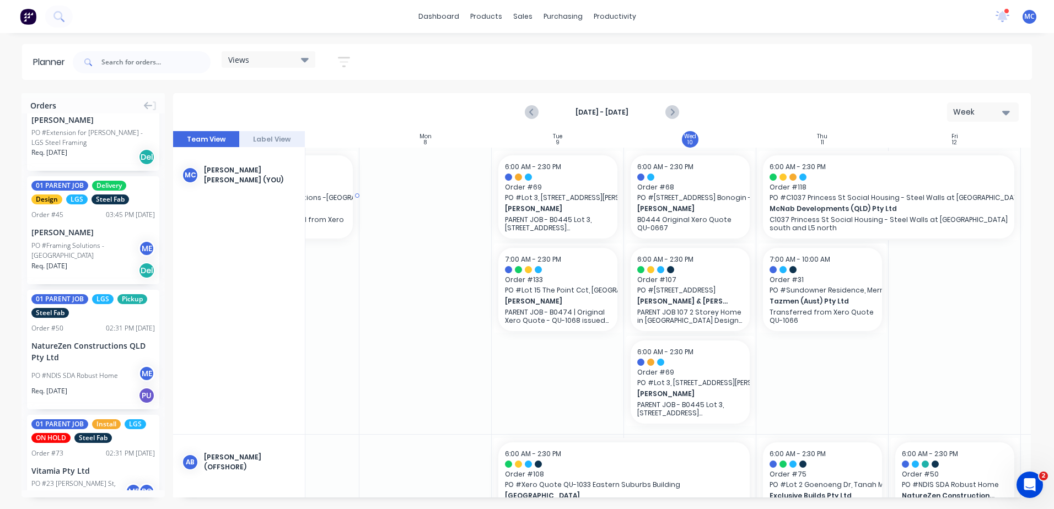
scroll to position [0, 42]
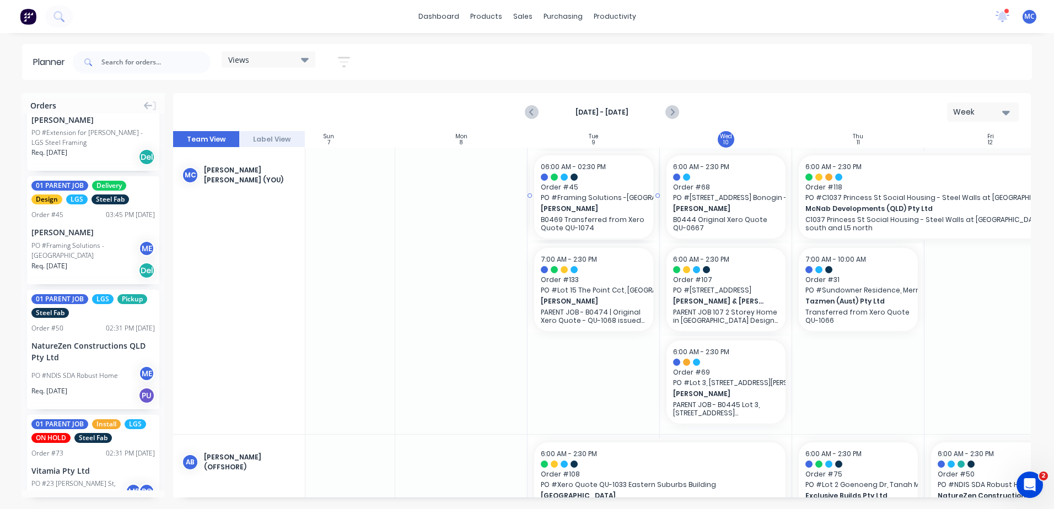
drag, startPoint x: 83, startPoint y: 359, endPoint x: 567, endPoint y: 368, distance: 483.5
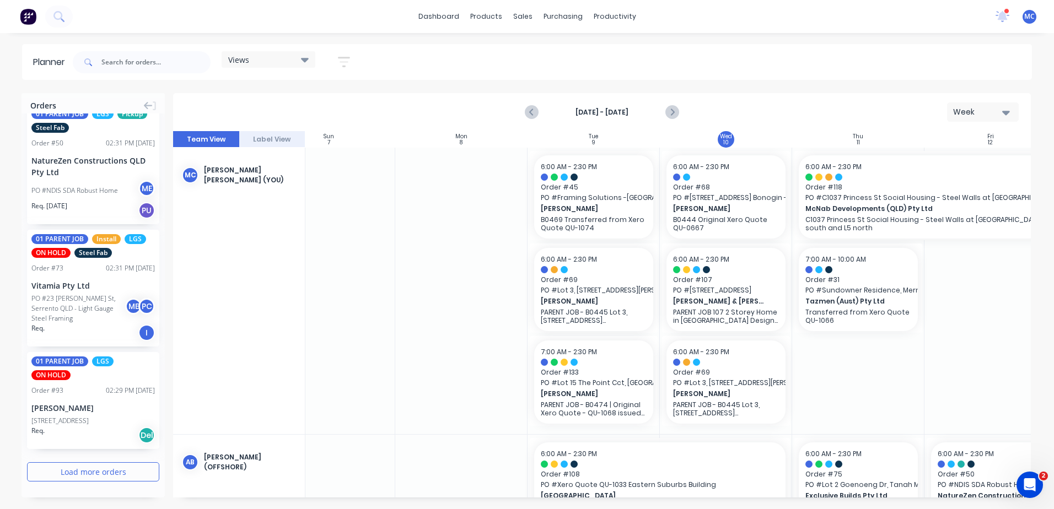
scroll to position [9129, 0]
click at [89, 470] on button "Load more orders" at bounding box center [93, 471] width 132 height 19
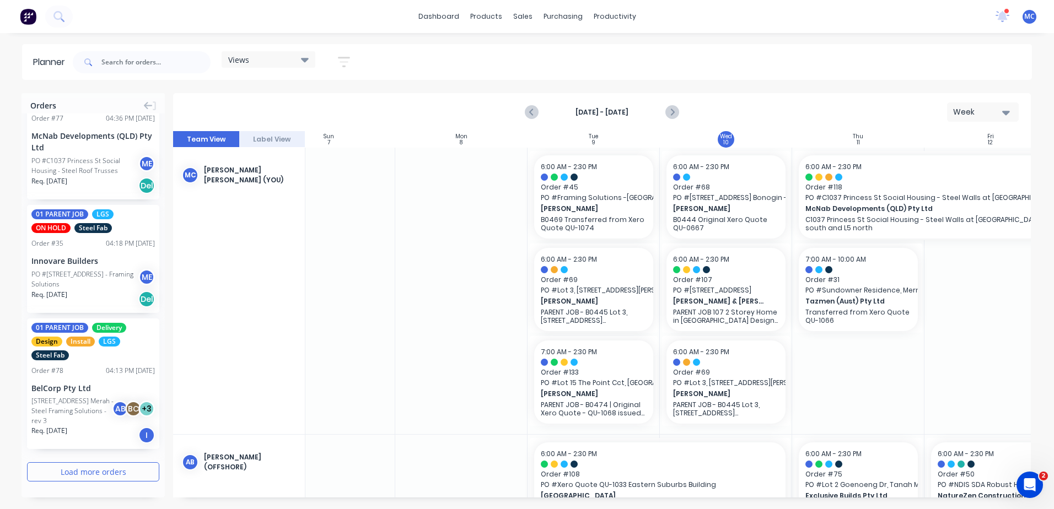
scroll to position [9727, 0]
click at [89, 472] on button "Load more orders" at bounding box center [93, 471] width 132 height 19
click at [87, 472] on button "Load more orders" at bounding box center [93, 471] width 132 height 19
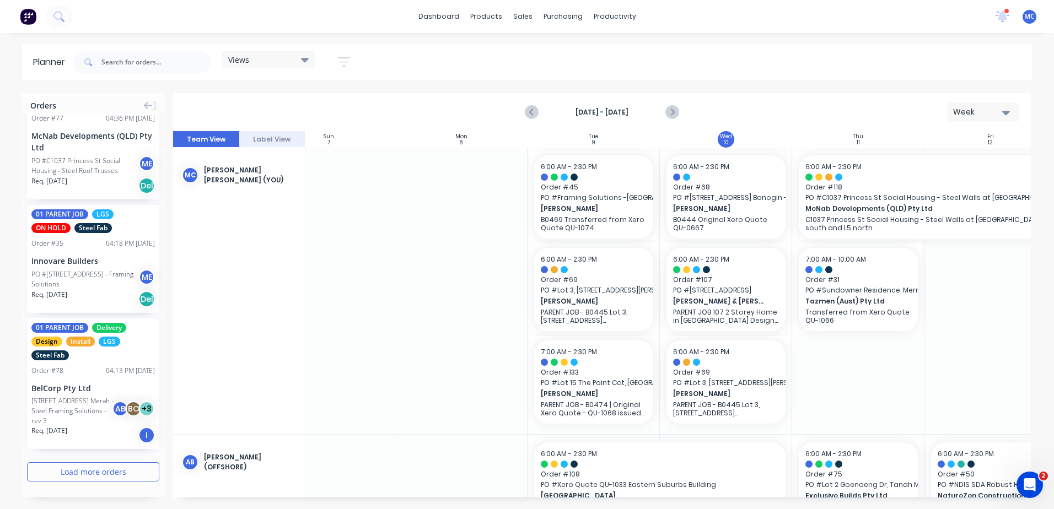
click at [92, 470] on button "Load more orders" at bounding box center [93, 471] width 132 height 19
click at [94, 472] on button "Load more orders" at bounding box center [93, 471] width 132 height 19
click at [93, 467] on button "Load more orders" at bounding box center [93, 471] width 132 height 19
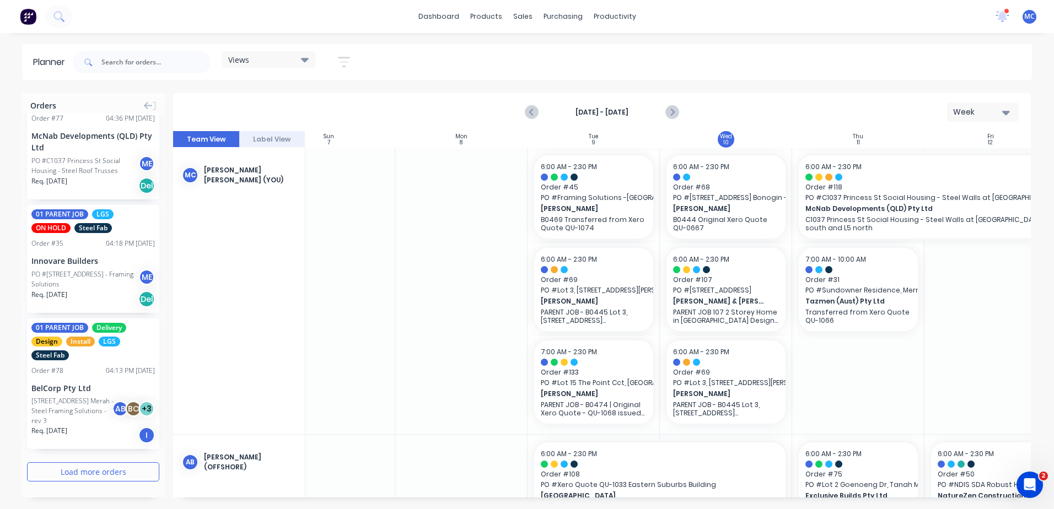
scroll to position [12720, 0]
click at [99, 478] on button "Load more orders" at bounding box center [93, 471] width 132 height 19
click at [88, 474] on button "Load more orders" at bounding box center [93, 471] width 132 height 19
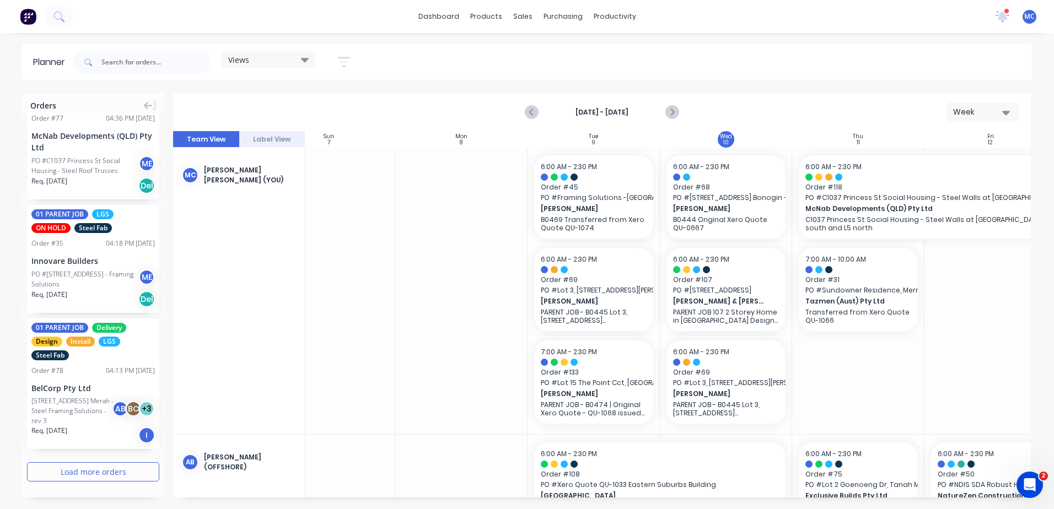
click at [93, 471] on button "Load more orders" at bounding box center [93, 471] width 132 height 19
click at [89, 467] on button "Load more orders" at bounding box center [93, 471] width 132 height 19
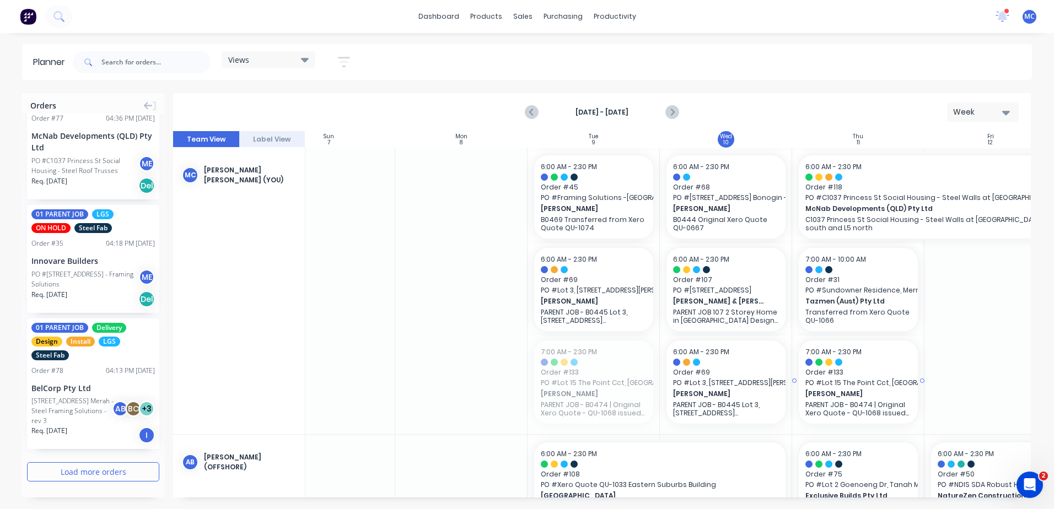
drag, startPoint x: 578, startPoint y: 381, endPoint x: 821, endPoint y: 358, distance: 244.1
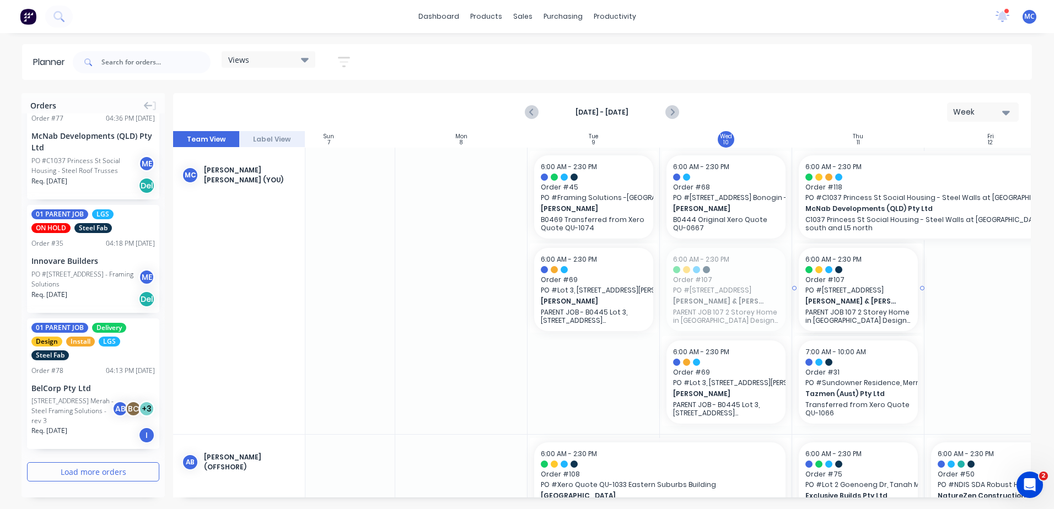
drag, startPoint x: 724, startPoint y: 272, endPoint x: 840, endPoint y: 270, distance: 116.3
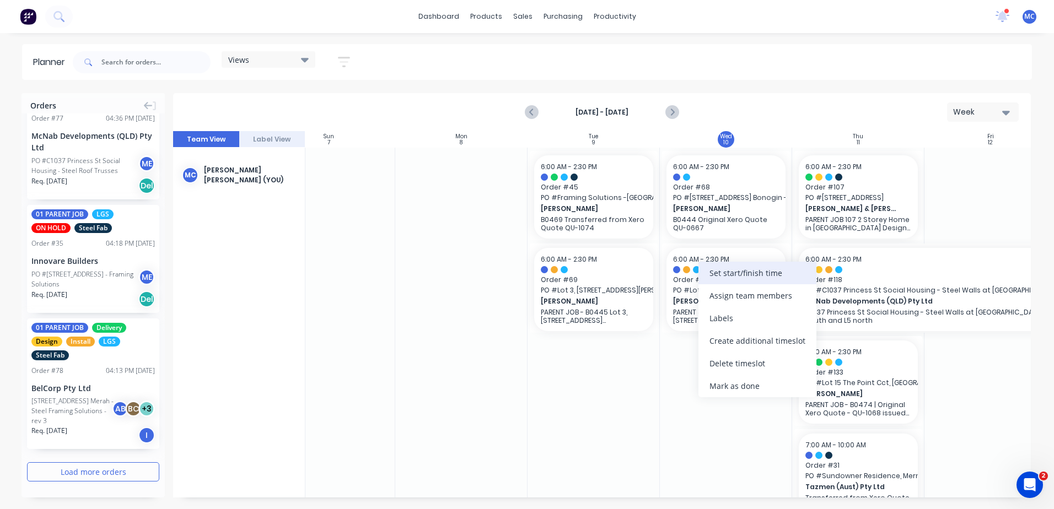
click at [756, 270] on div "Set start/finish time" at bounding box center [757, 273] width 118 height 23
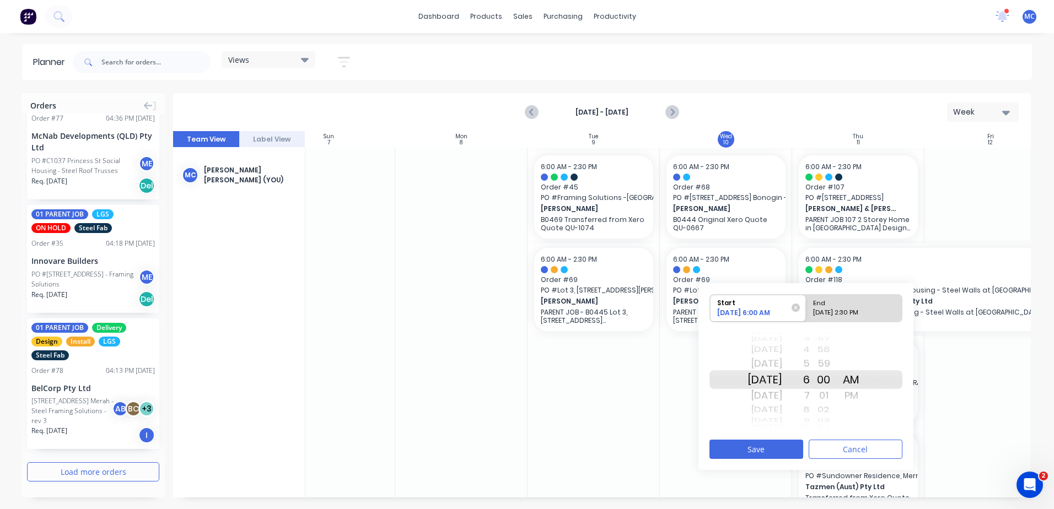
click at [844, 309] on div "[DATE] 2:30 PM" at bounding box center [849, 315] width 80 height 14
click at [806, 309] on input "End 09/10/2025 2:30 PM" at bounding box center [806, 308] width 1 height 27
radio input "true"
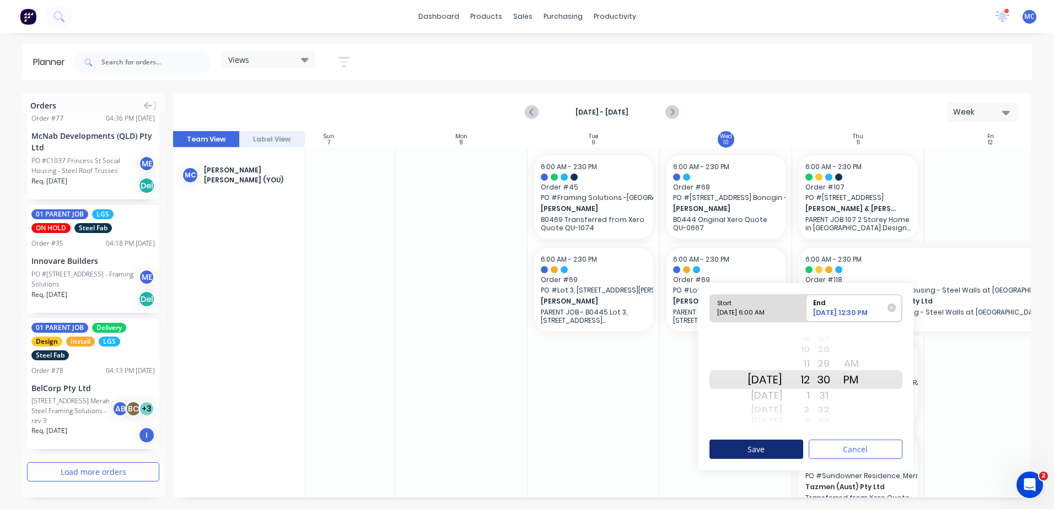
click at [781, 453] on button "Save" at bounding box center [756, 449] width 94 height 19
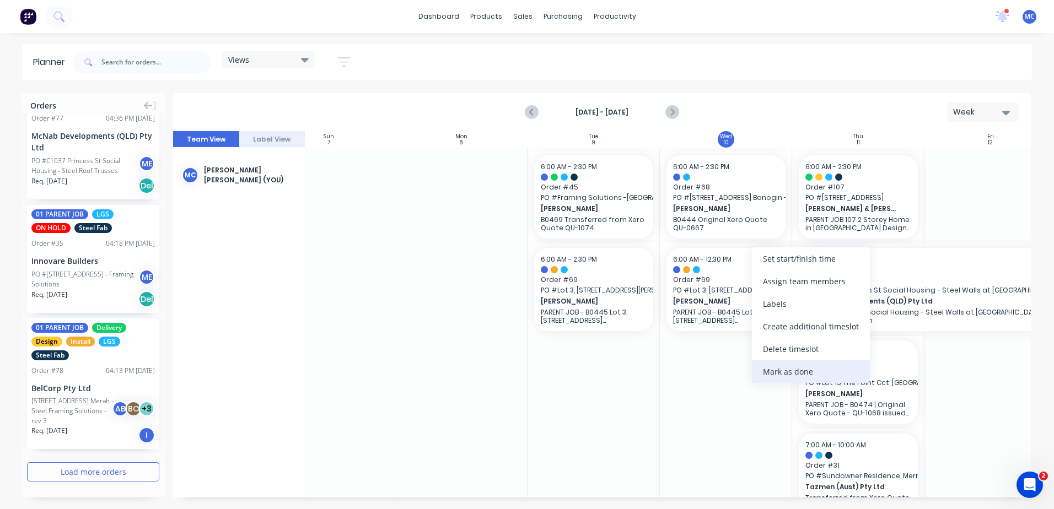
click at [807, 371] on div "Mark as done" at bounding box center [811, 371] width 118 height 23
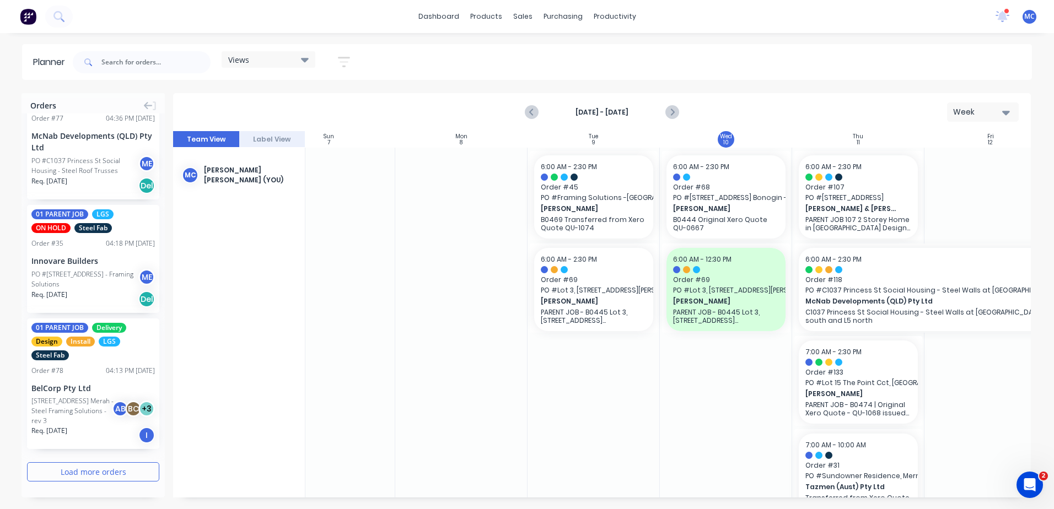
click at [101, 475] on button "Load more orders" at bounding box center [93, 471] width 132 height 19
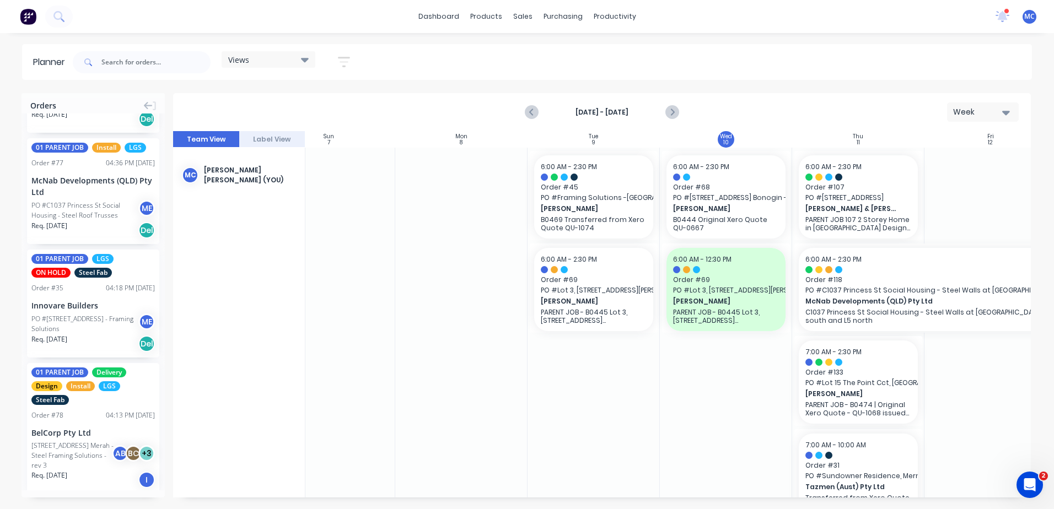
scroll to position [15713, 0]
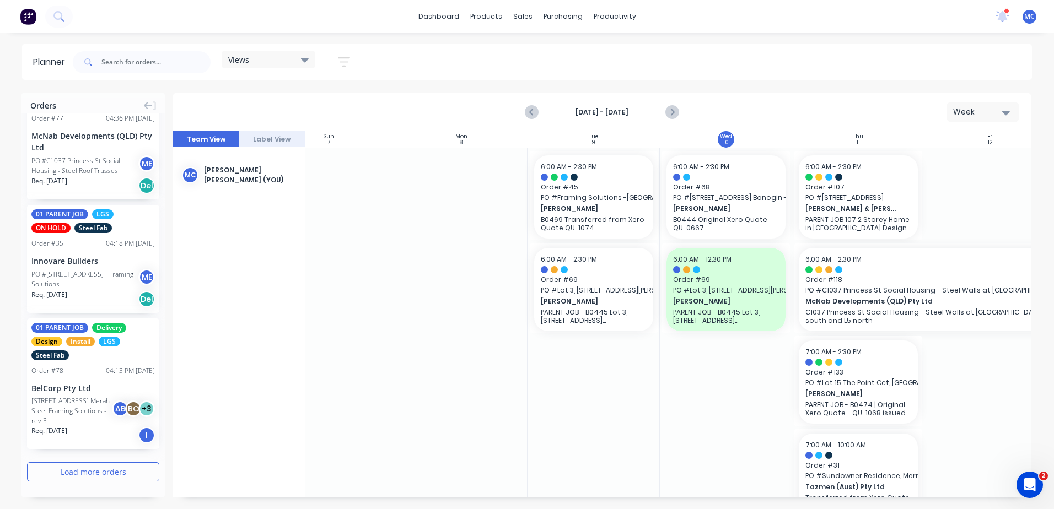
click at [104, 474] on button "Load more orders" at bounding box center [93, 471] width 132 height 19
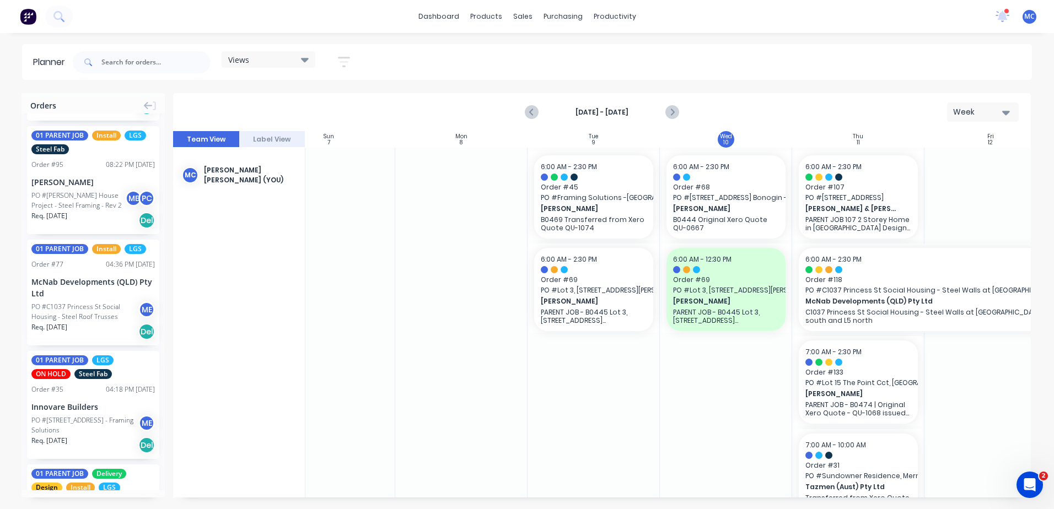
scroll to position [16312, 0]
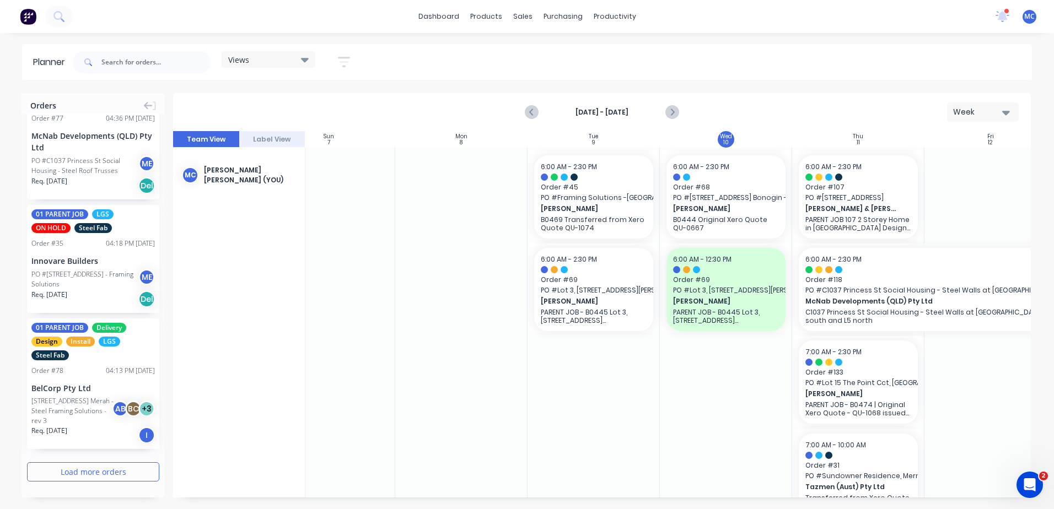
click at [104, 470] on button "Load more orders" at bounding box center [93, 471] width 132 height 19
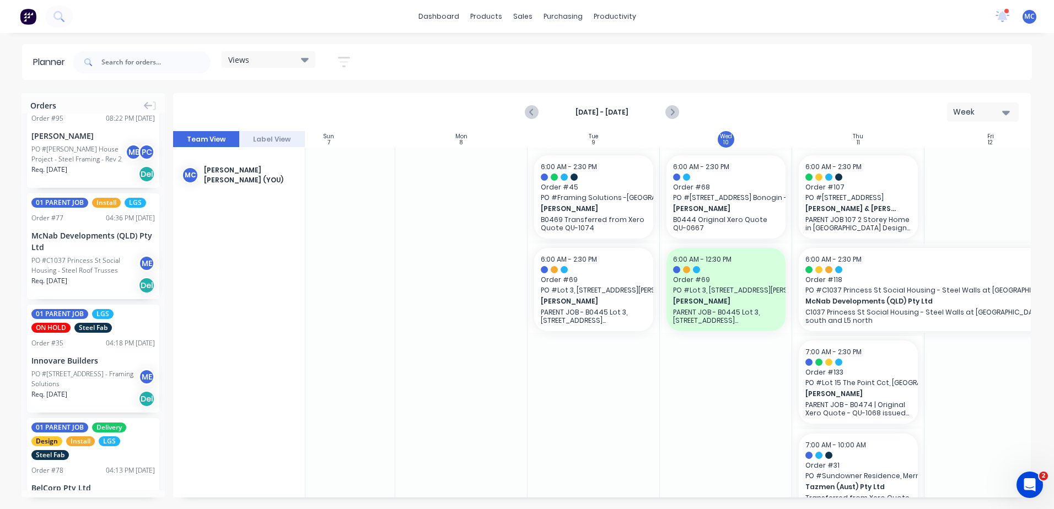
scroll to position [16911, 0]
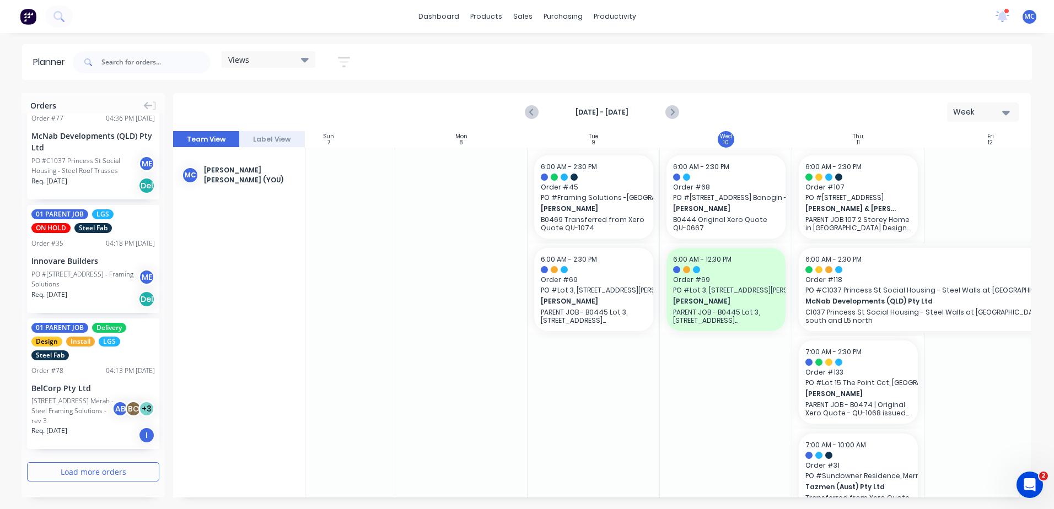
click at [104, 470] on button "Load more orders" at bounding box center [93, 471] width 132 height 19
click at [104, 463] on button "Load more orders" at bounding box center [93, 471] width 132 height 19
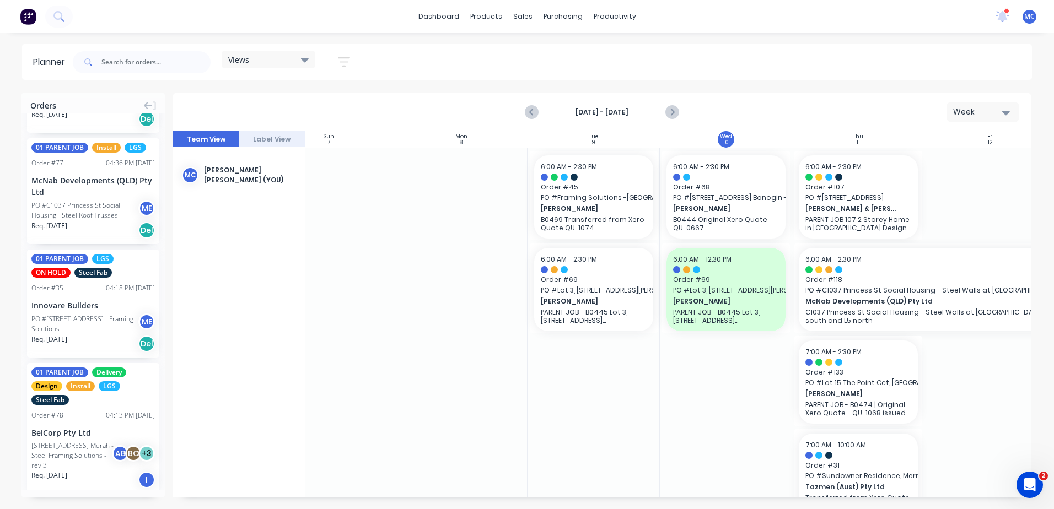
scroll to position [18108, 0]
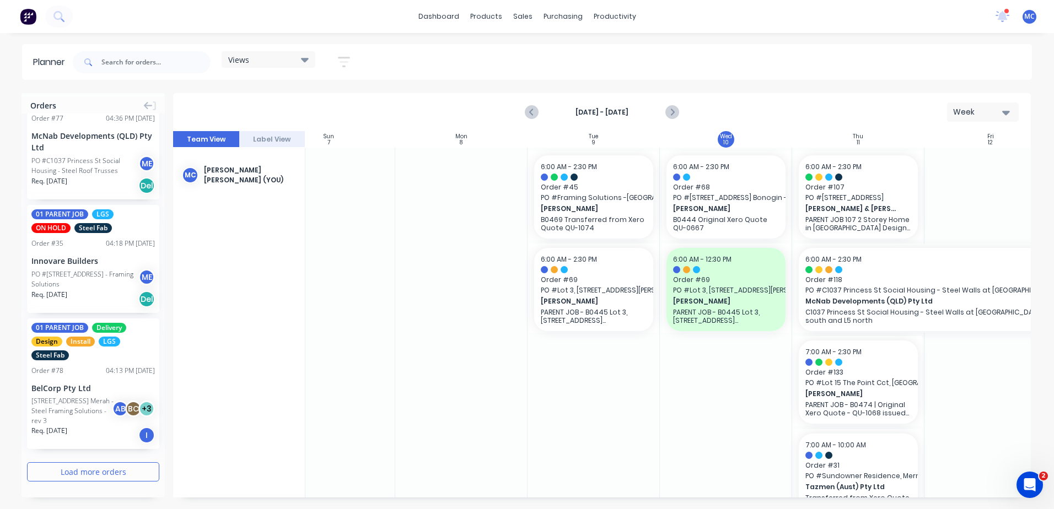
click at [109, 465] on button "Load more orders" at bounding box center [93, 471] width 132 height 19
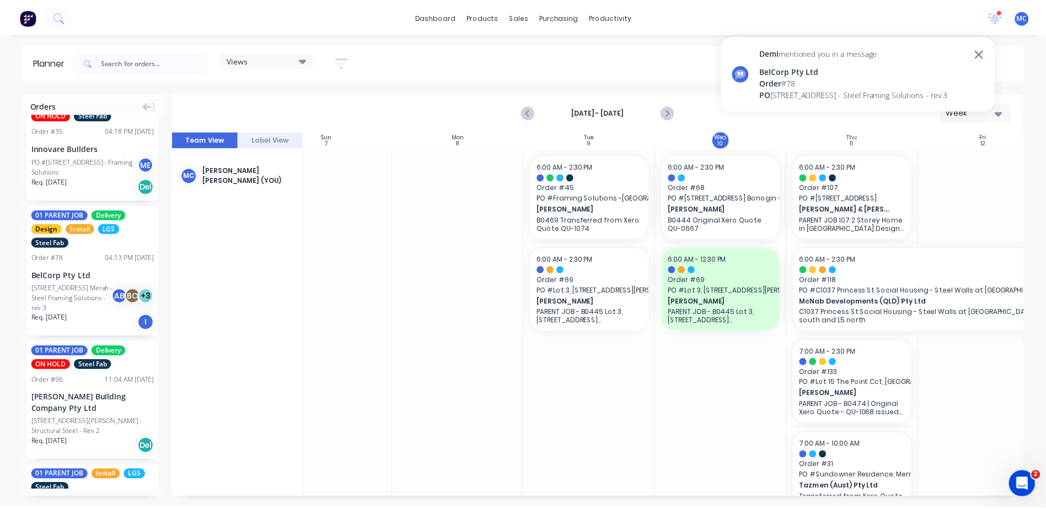
scroll to position [18438, 0]
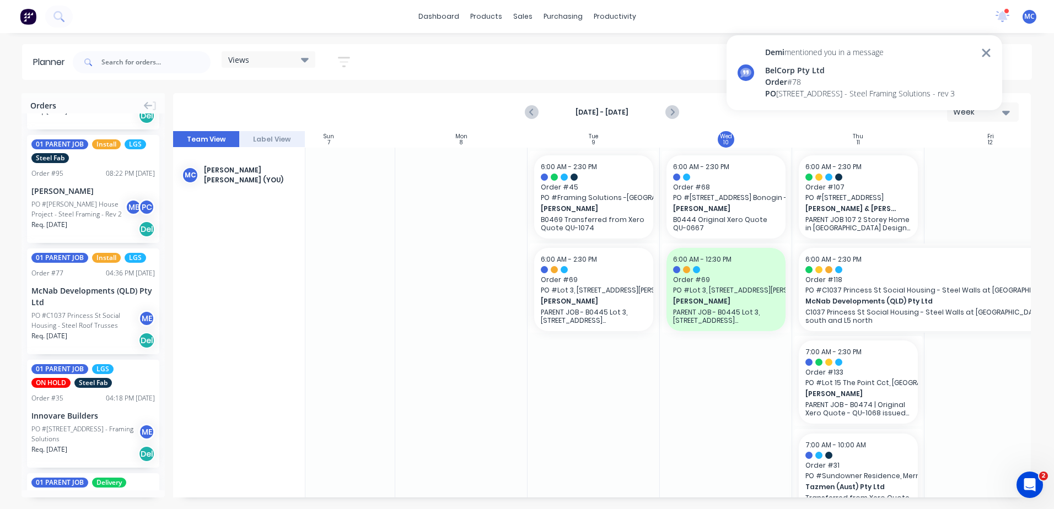
click at [820, 83] on div "Order # 78" at bounding box center [860, 82] width 190 height 12
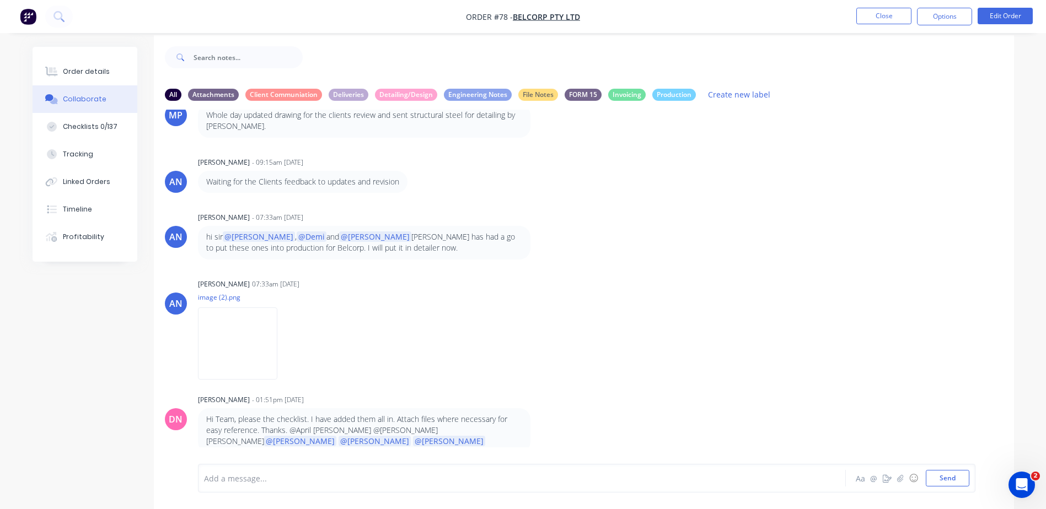
scroll to position [17, 0]
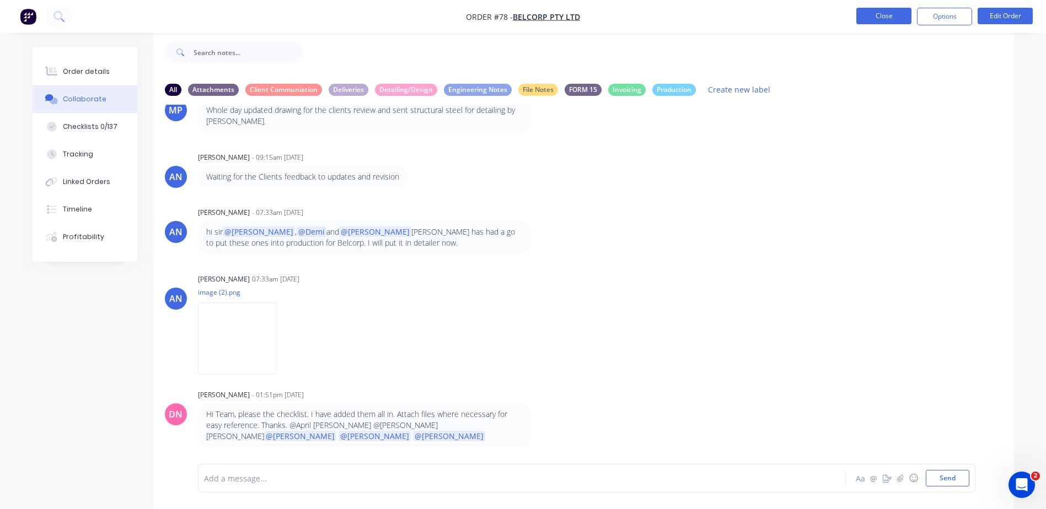
click at [862, 18] on button "Close" at bounding box center [883, 16] width 55 height 17
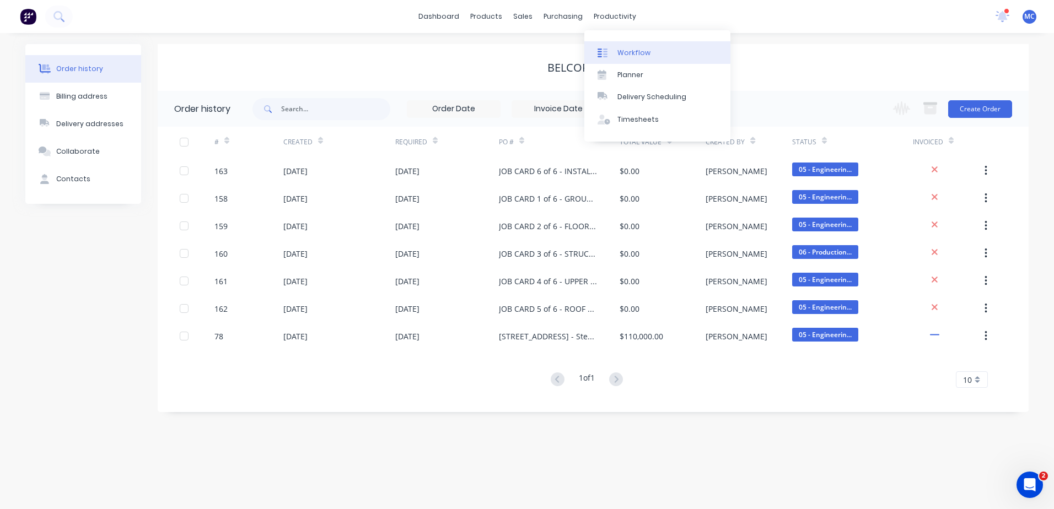
click at [628, 53] on div "Workflow" at bounding box center [633, 53] width 33 height 10
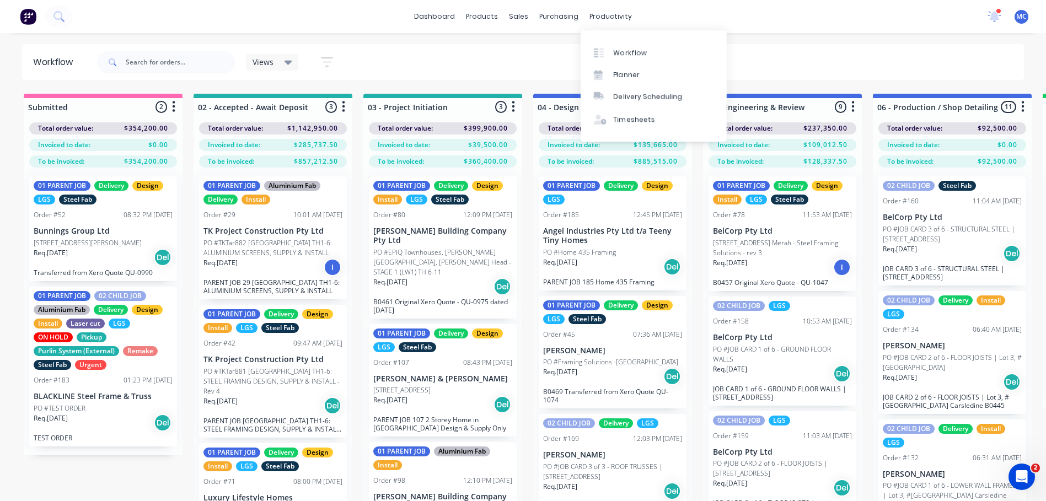
click at [492, 68] on div "Views Save new view None (Default) edit 01 - Master View - All Jobs edit 02 - M…" at bounding box center [559, 62] width 929 height 33
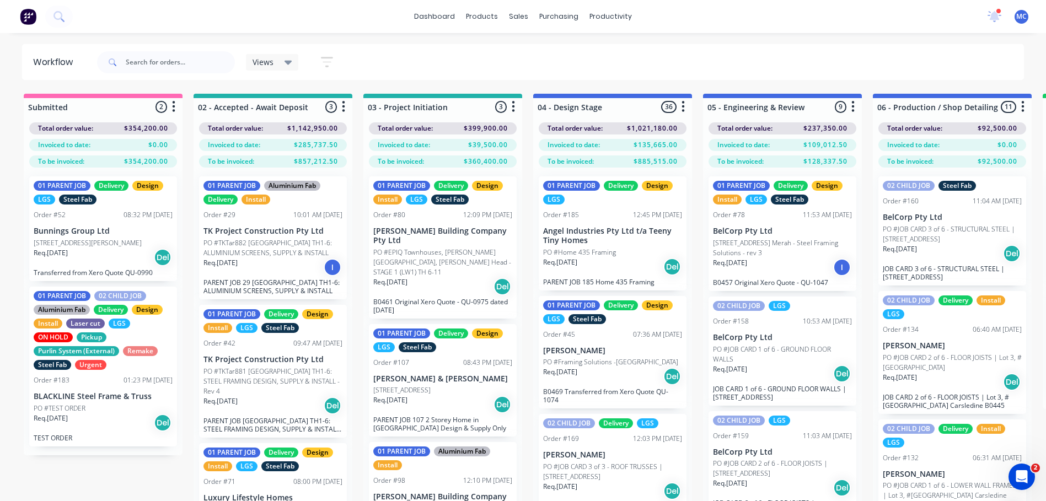
click at [624, 257] on div "Req. 17/09/25 Del" at bounding box center [612, 266] width 139 height 19
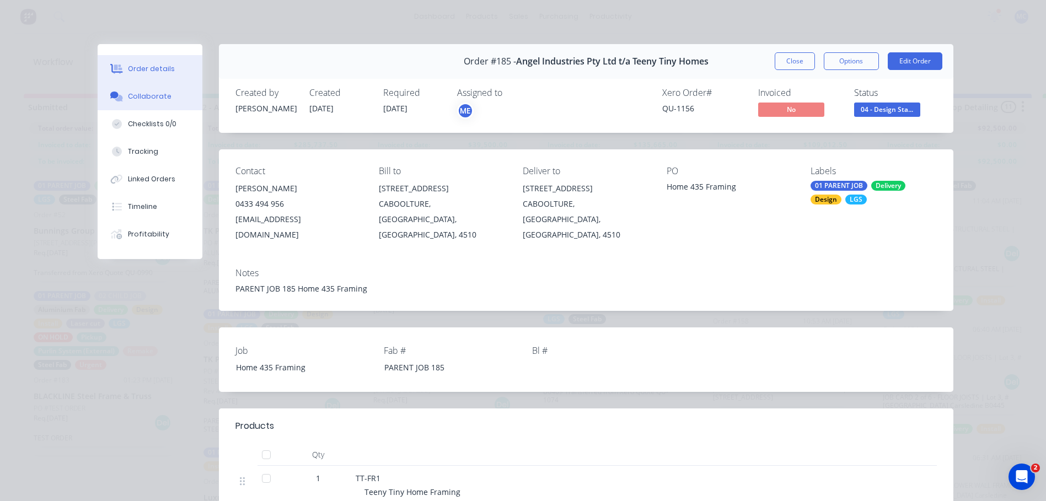
click at [147, 103] on button "Collaborate" at bounding box center [150, 97] width 105 height 28
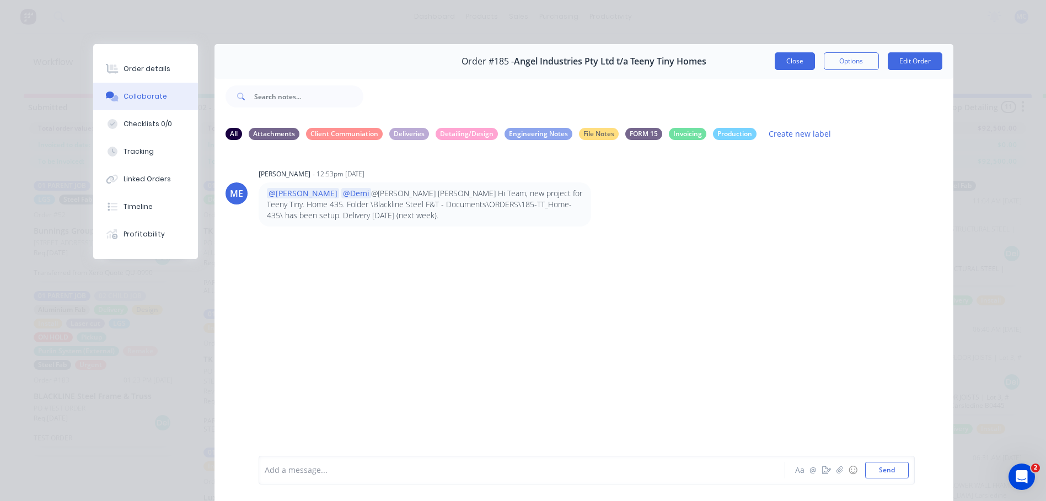
click at [774, 61] on button "Close" at bounding box center [794, 61] width 40 height 18
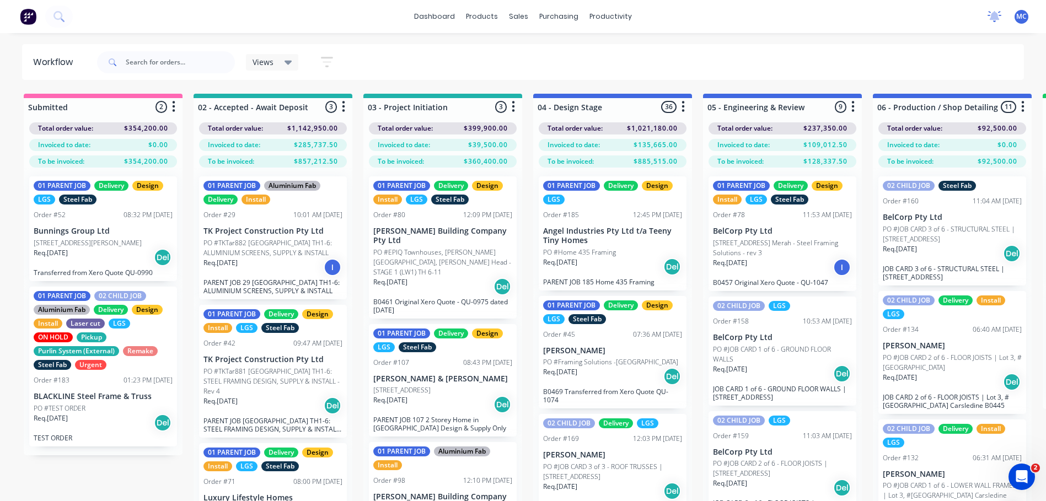
click at [995, 14] on icon at bounding box center [994, 14] width 10 height 9
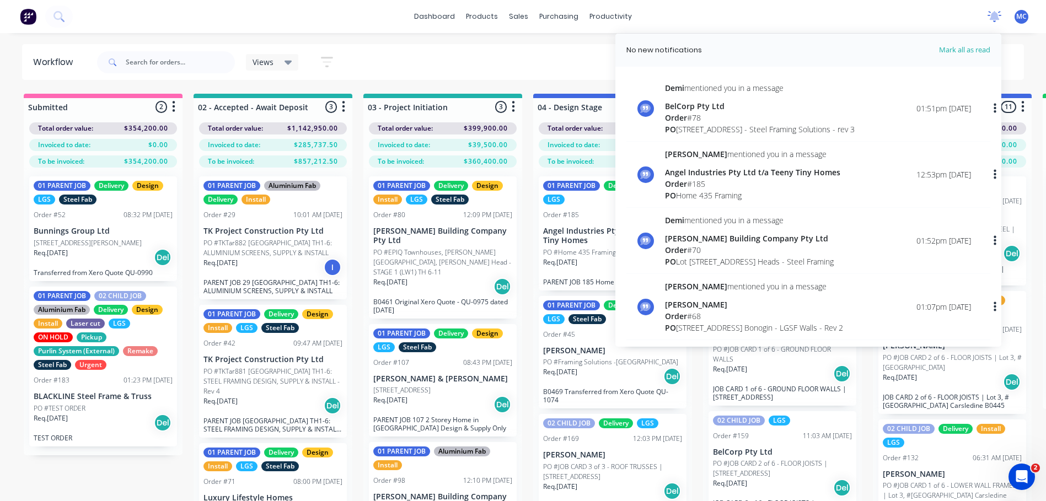
click at [995, 14] on icon at bounding box center [994, 15] width 10 height 10
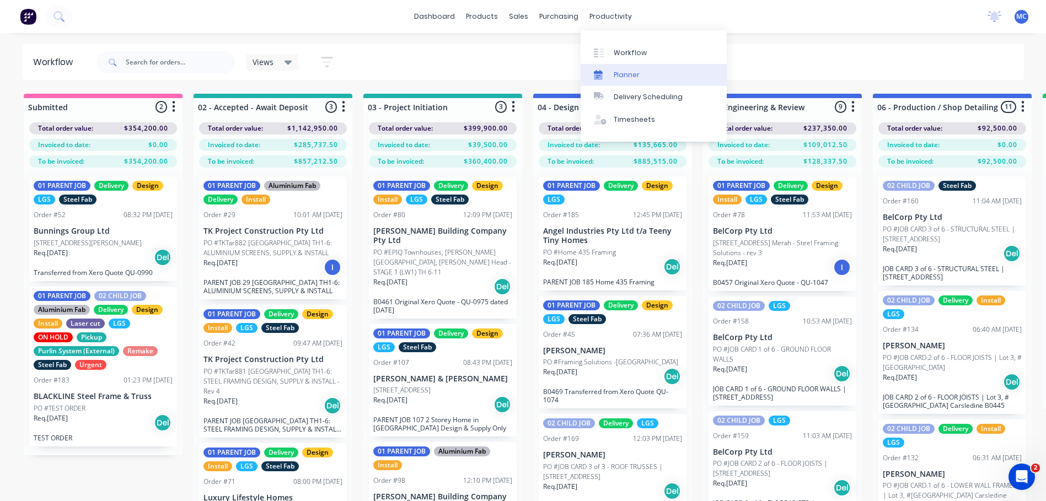
click at [641, 71] on link "Planner" at bounding box center [653, 75] width 146 height 22
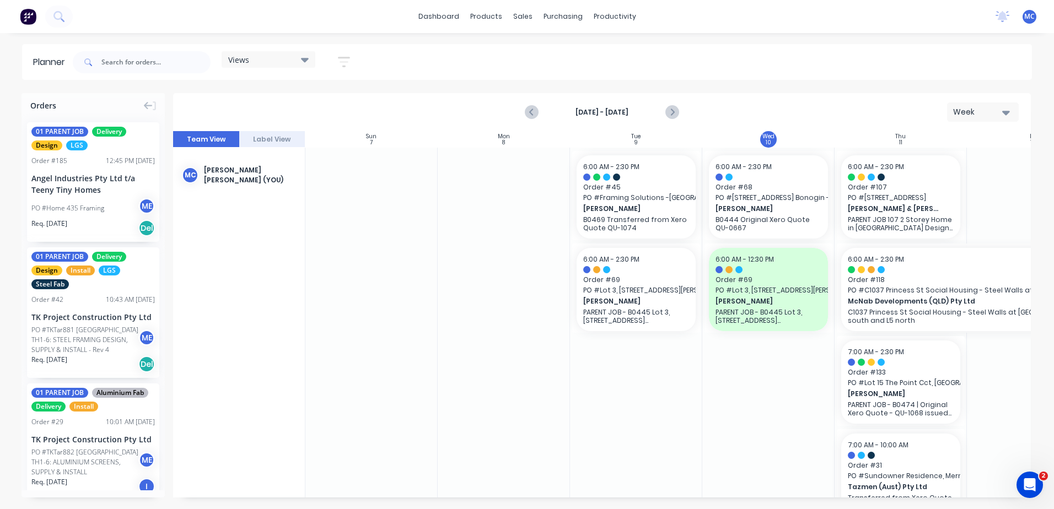
scroll to position [0, 1]
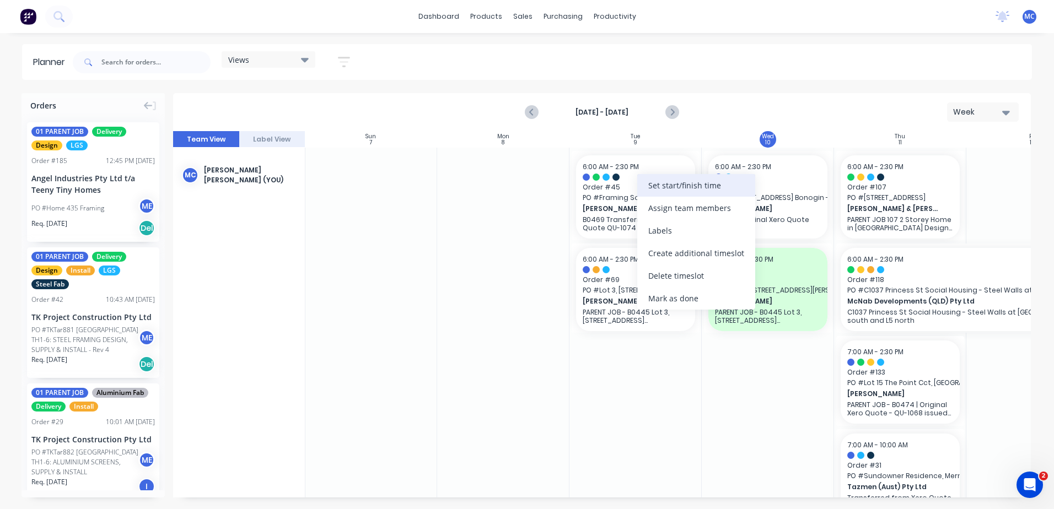
click at [684, 189] on div "Set start/finish time" at bounding box center [696, 185] width 118 height 23
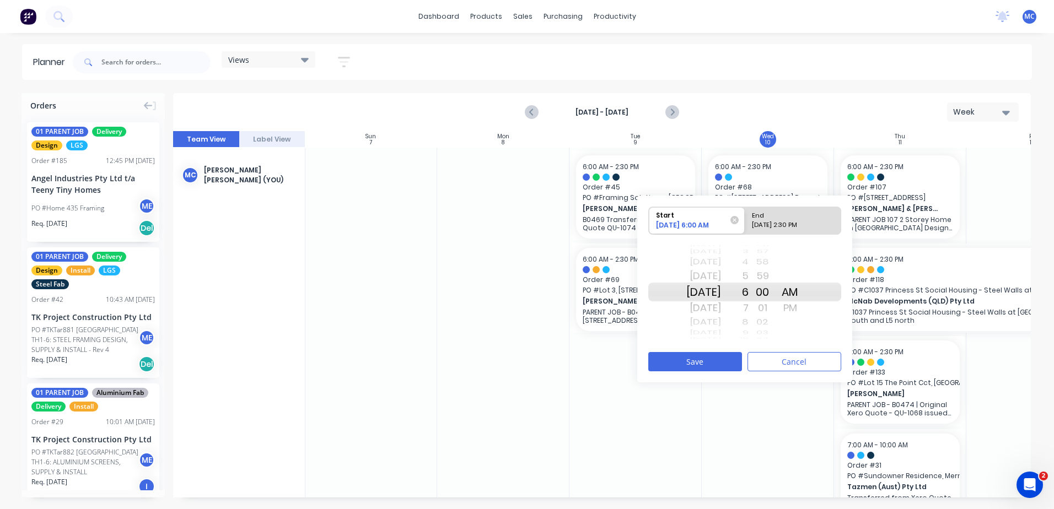
click at [782, 225] on div "09/09/2025 2:30 PM" at bounding box center [788, 227] width 80 height 14
click at [745, 225] on input "End 09/09/2025 2:30 PM" at bounding box center [745, 220] width 1 height 27
radio input "true"
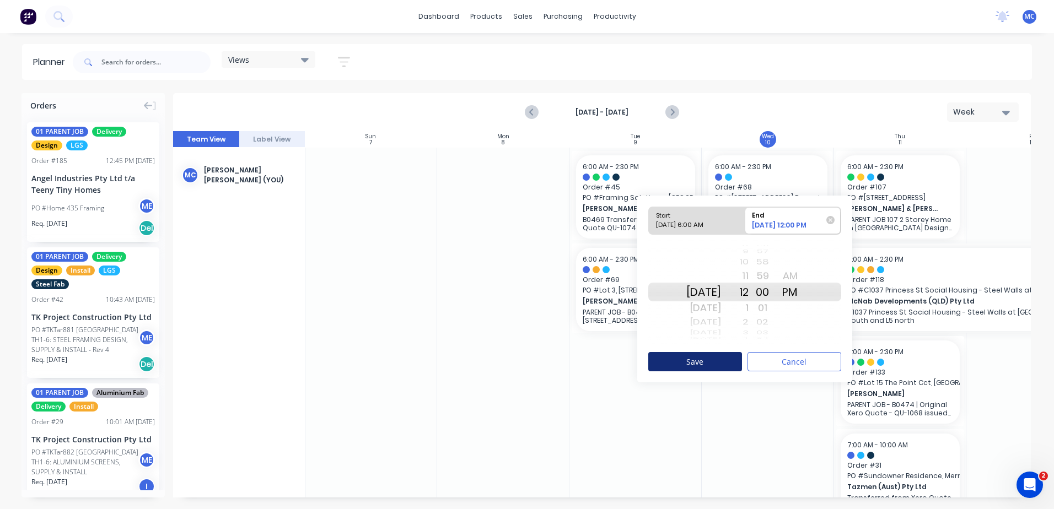
click at [717, 366] on button "Save" at bounding box center [695, 361] width 94 height 19
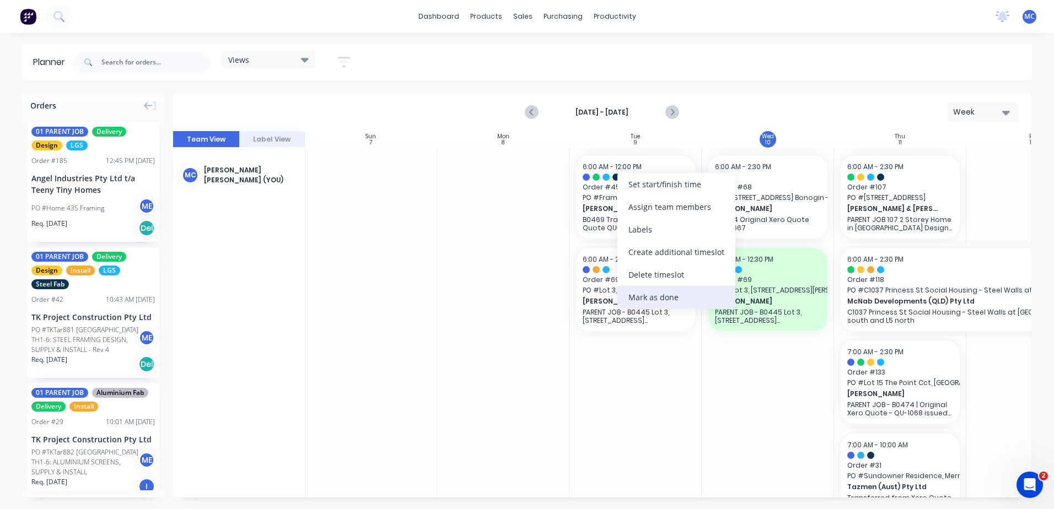
click at [670, 300] on div "Mark as done" at bounding box center [676, 297] width 118 height 23
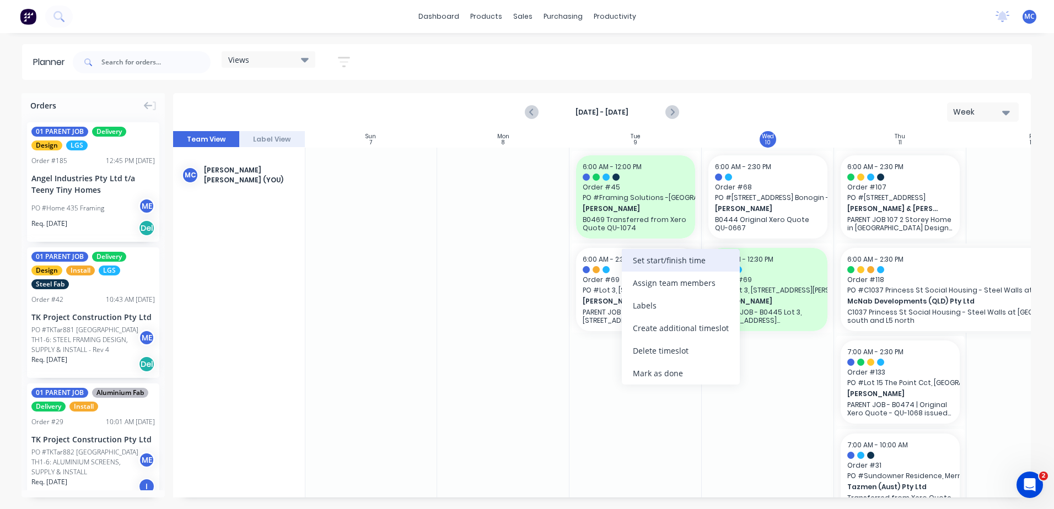
click at [682, 265] on div "Set start/finish time" at bounding box center [681, 260] width 118 height 23
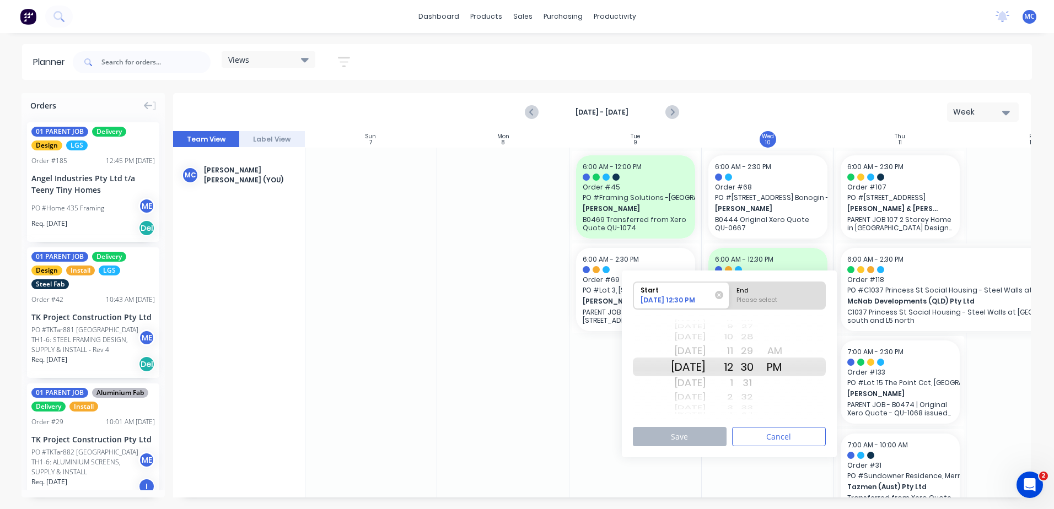
click at [768, 292] on div "End" at bounding box center [778, 289] width 90 height 14
click at [730, 292] on input "End Please select" at bounding box center [729, 295] width 1 height 27
radio input "true"
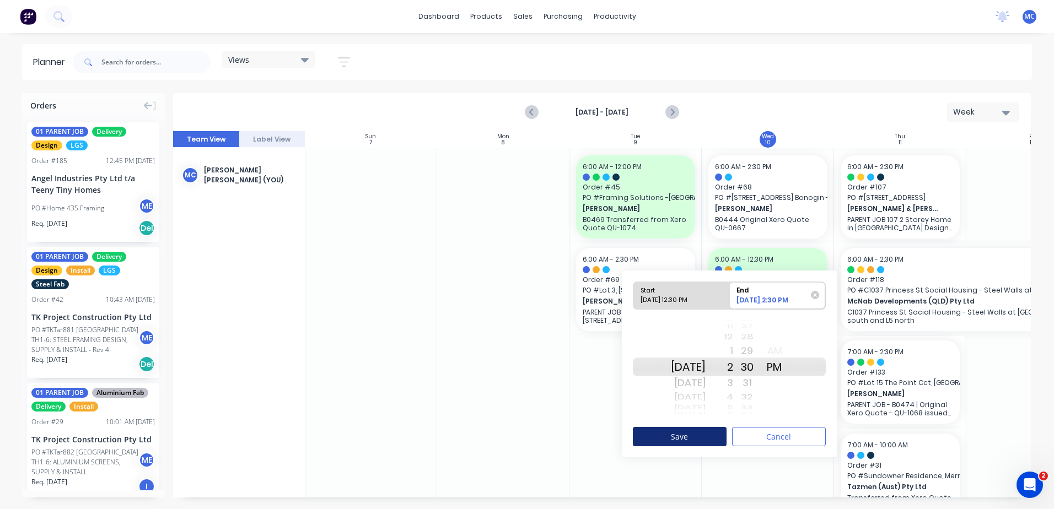
click at [709, 433] on button "Save" at bounding box center [680, 436] width 94 height 19
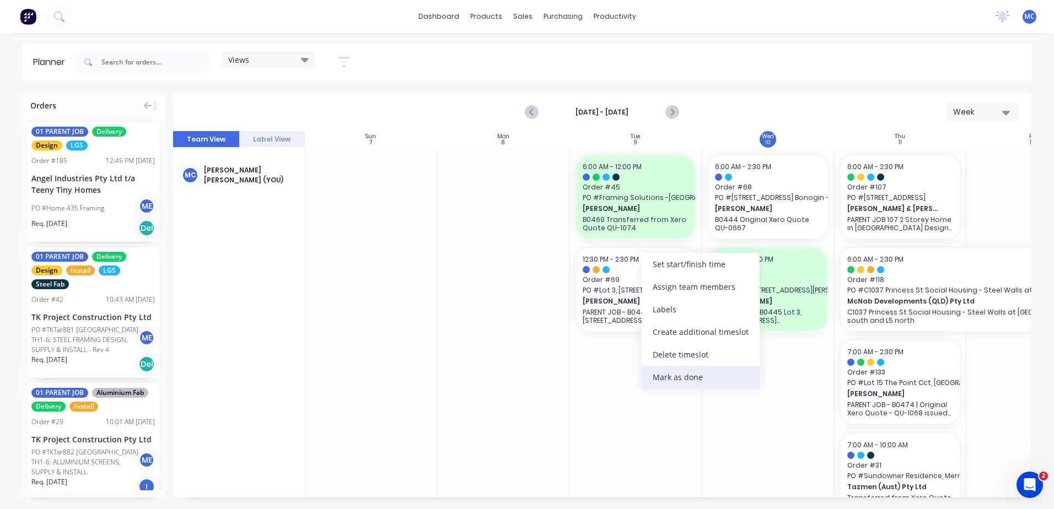
click at [690, 370] on div "Mark as done" at bounding box center [701, 377] width 118 height 23
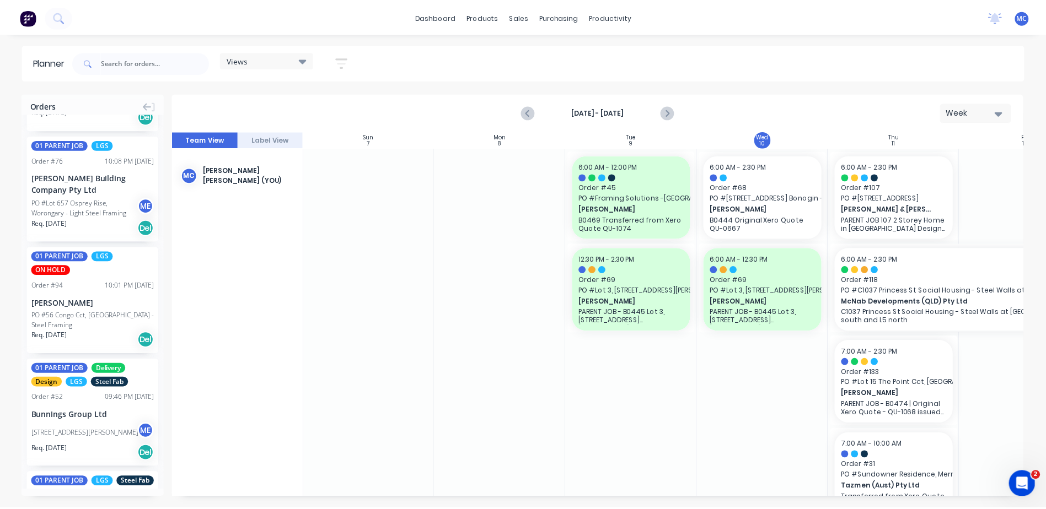
scroll to position [1876, 0]
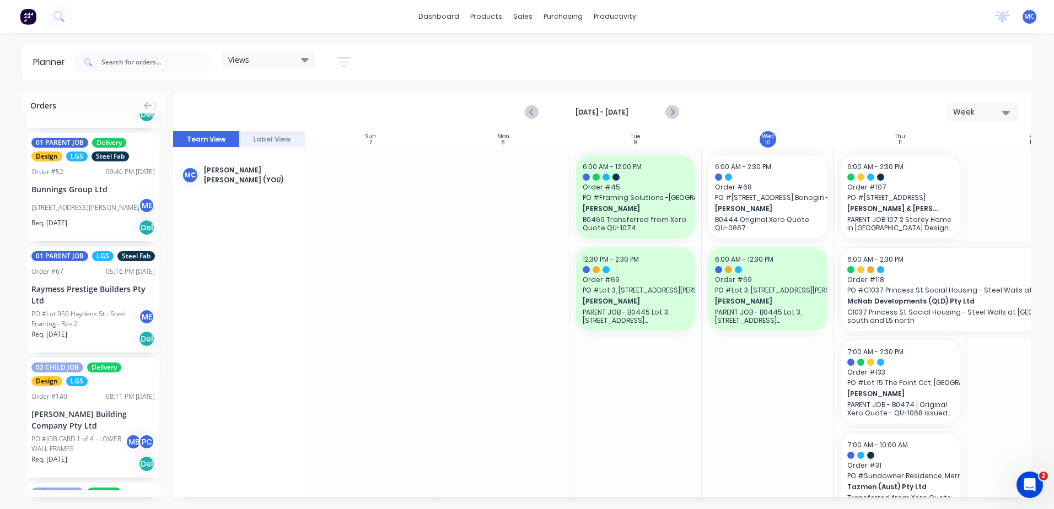
click at [292, 23] on div "dashboard products sales purchasing productivity dashboard products Product Cat…" at bounding box center [527, 16] width 1054 height 33
drag, startPoint x: 57, startPoint y: 320, endPoint x: 742, endPoint y: 243, distance: 689.4
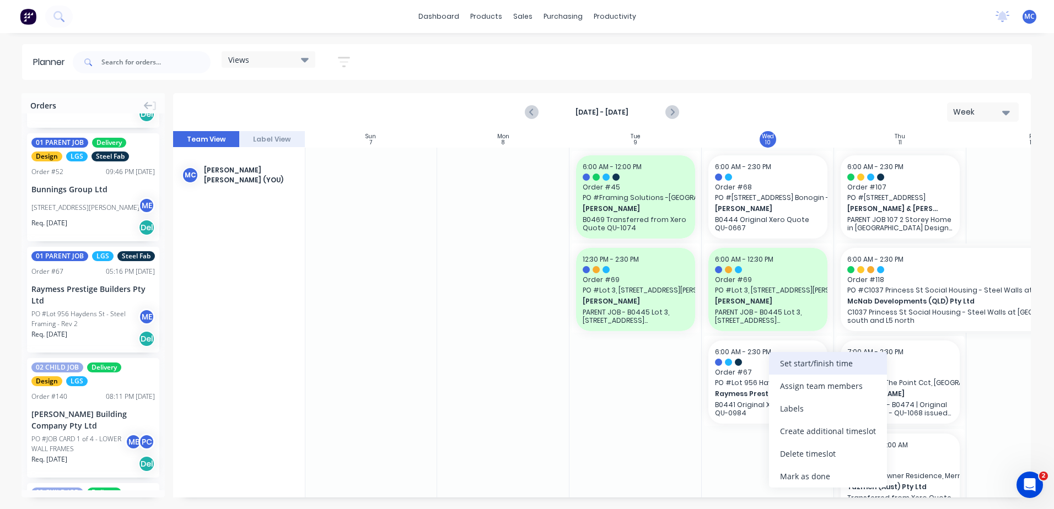
click at [826, 367] on div "Set start/finish time" at bounding box center [828, 363] width 118 height 23
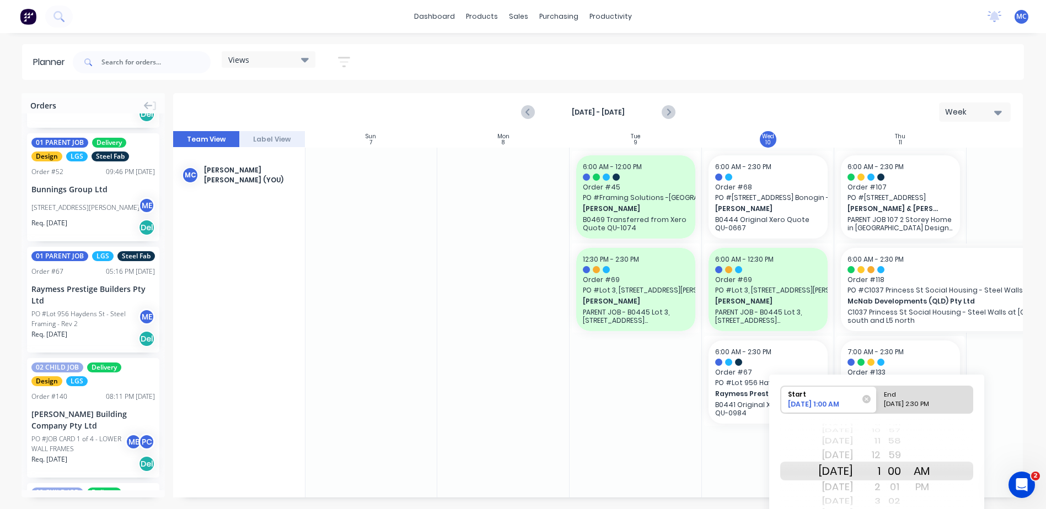
click at [926, 403] on div "[DATE] 2:30 PM" at bounding box center [920, 407] width 80 height 14
click at [877, 403] on input "End 09/10/2025 2:30 PM" at bounding box center [876, 399] width 1 height 27
radio input "true"
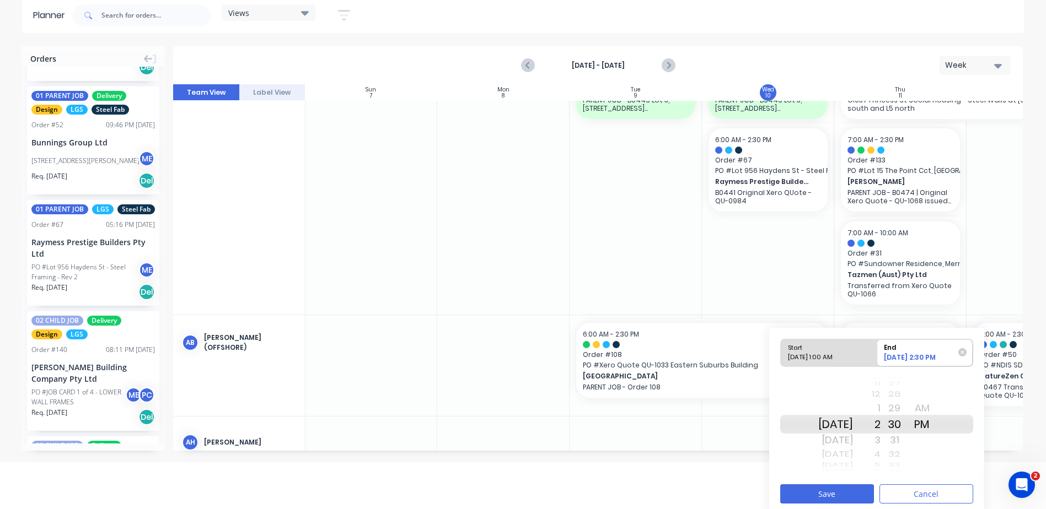
scroll to position [52, 0]
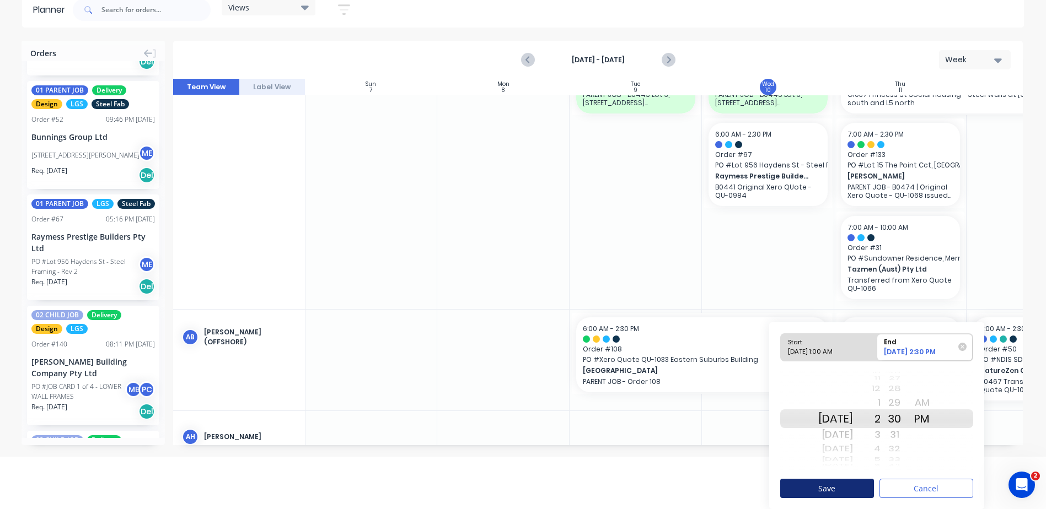
click at [852, 491] on button "Save" at bounding box center [827, 488] width 94 height 19
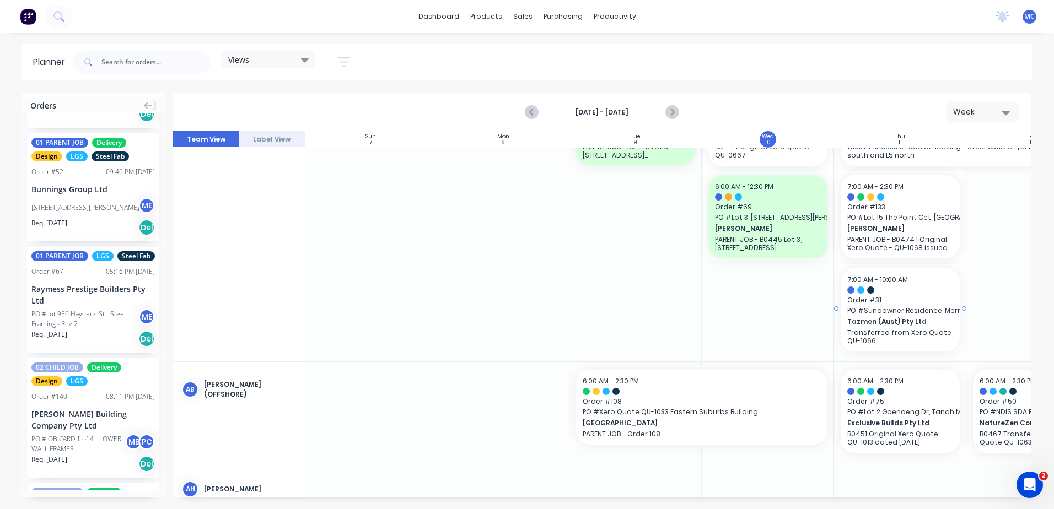
scroll to position [0, 1]
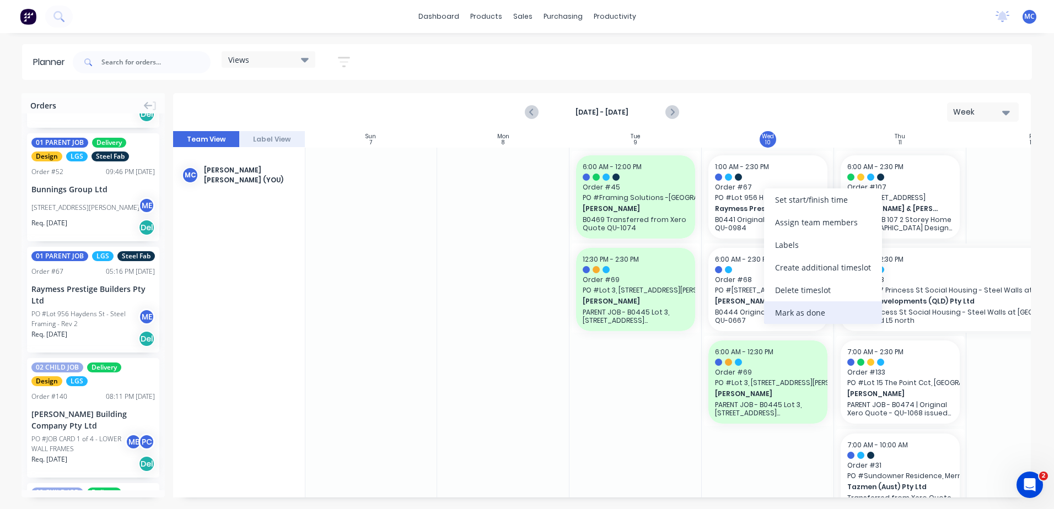
click at [815, 305] on div "Mark as done" at bounding box center [823, 313] width 118 height 23
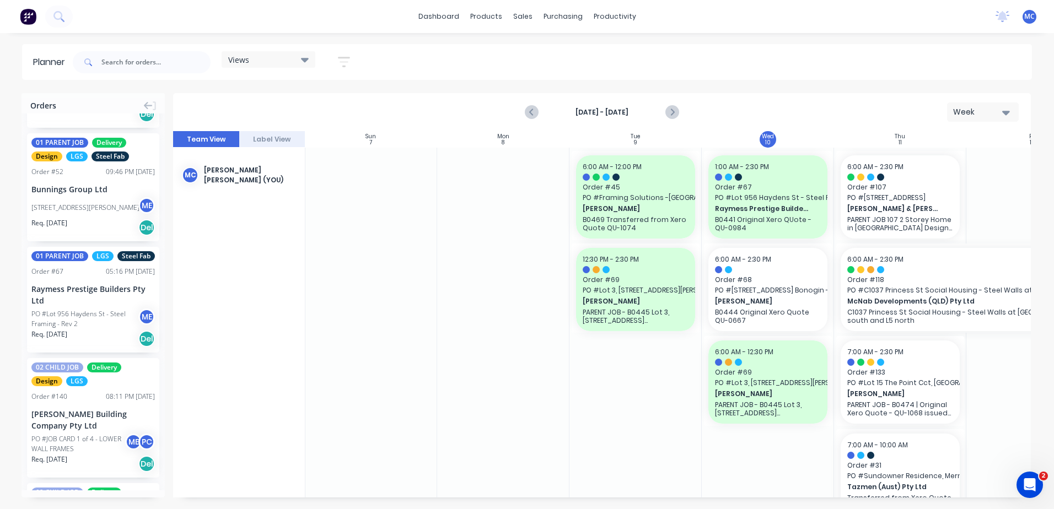
drag, startPoint x: 165, startPoint y: 152, endPoint x: 163, endPoint y: 158, distance: 7.0
click at [163, 158] on div "Orders 01 PARENT JOB Delivery Design LGS Order # 185 12:45 PM 10/09/25 Angel In…" at bounding box center [527, 301] width 1054 height 416
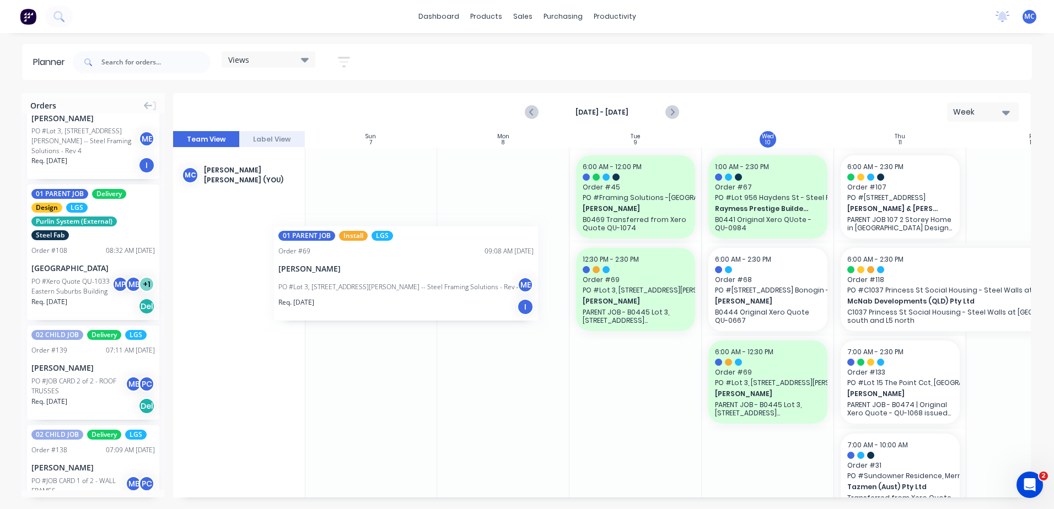
scroll to position [0, 0]
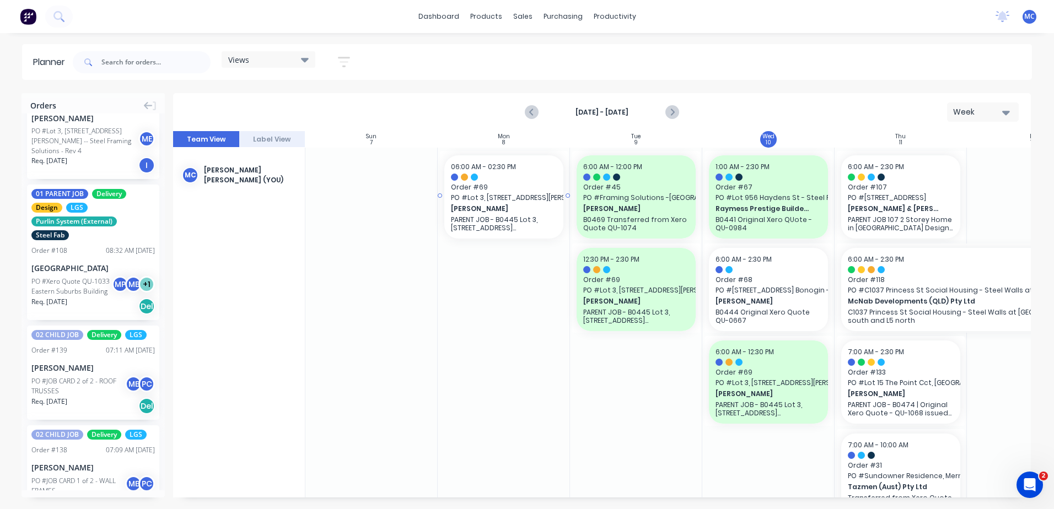
drag, startPoint x: 68, startPoint y: 211, endPoint x: 482, endPoint y: 219, distance: 414.1
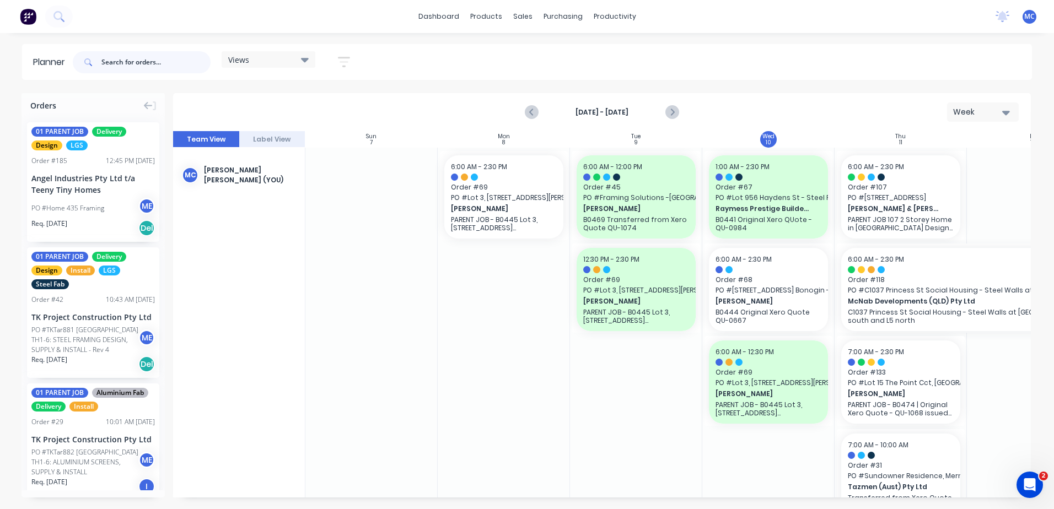
click at [159, 64] on input "text" at bounding box center [155, 62] width 109 height 22
type input "alders"
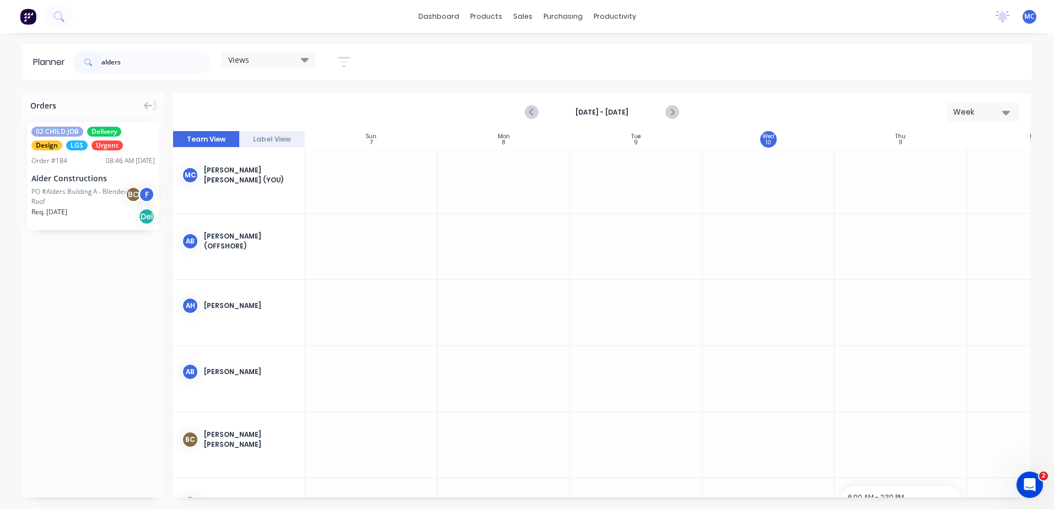
click at [966, 114] on div "Week" at bounding box center [978, 112] width 51 height 12
click at [964, 153] on div "Week" at bounding box center [962, 164] width 109 height 22
drag, startPoint x: 88, startPoint y: 199, endPoint x: 493, endPoint y: 186, distance: 405.9
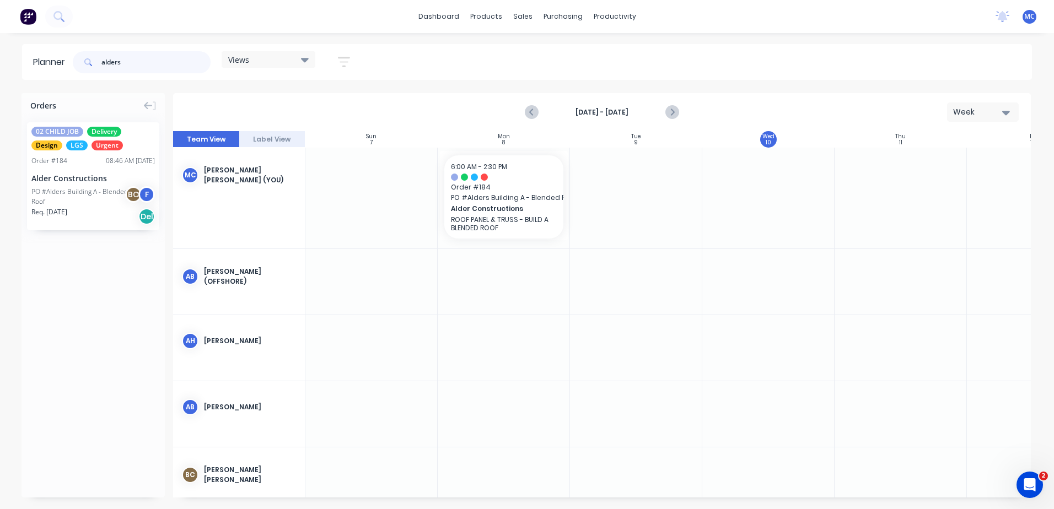
drag, startPoint x: 142, startPoint y: 63, endPoint x: 36, endPoint y: 55, distance: 106.1
click at [36, 55] on header "Planner alders Views Save new view None (Default) edit DESIGN TEAM (INTERNAL) e…" at bounding box center [527, 62] width 1010 height 36
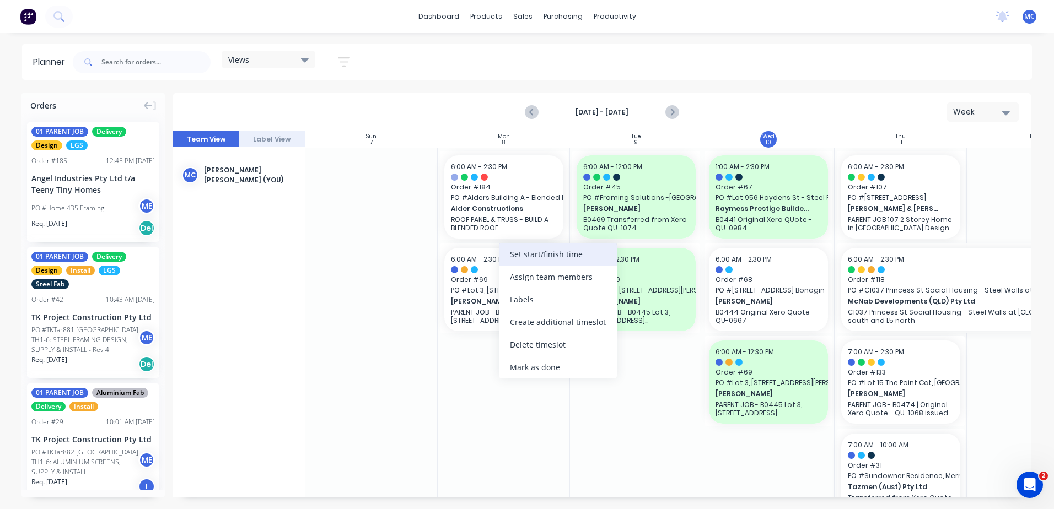
click at [545, 257] on div "Set start/finish time" at bounding box center [558, 254] width 118 height 23
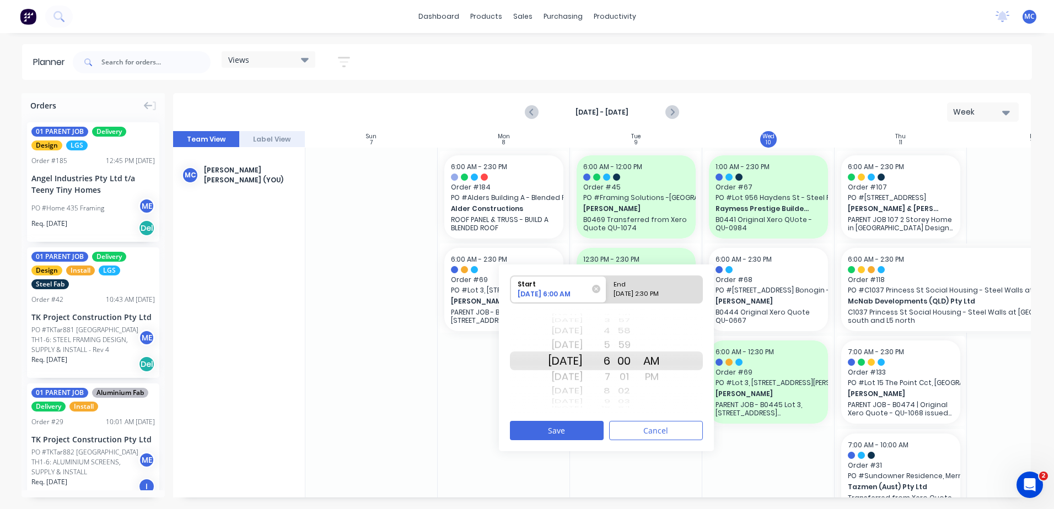
click at [631, 289] on div "09/08/2025 2:30 PM" at bounding box center [650, 296] width 80 height 14
click at [607, 289] on input "End 09/08/2025 2:30 PM" at bounding box center [606, 289] width 1 height 27
radio input "true"
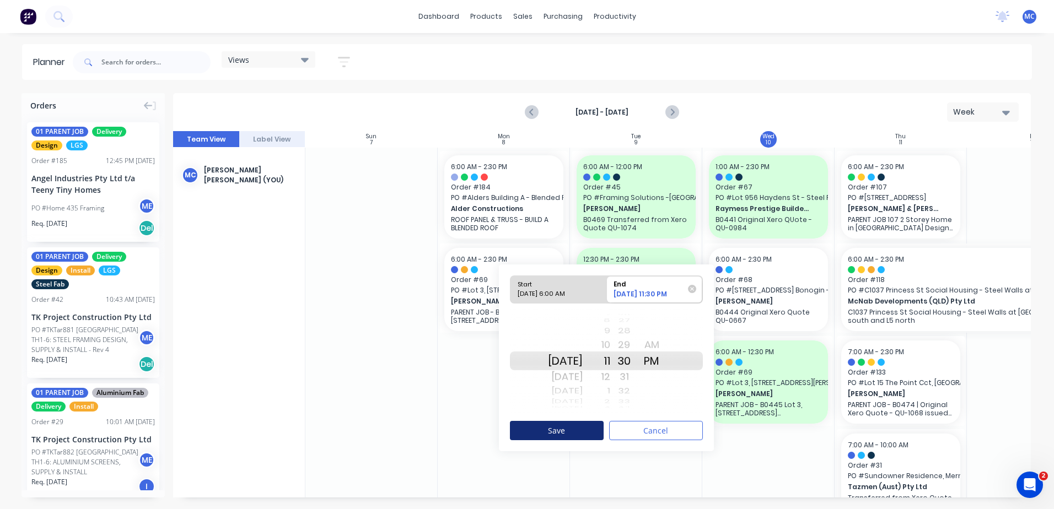
click at [572, 432] on button "Save" at bounding box center [557, 430] width 94 height 19
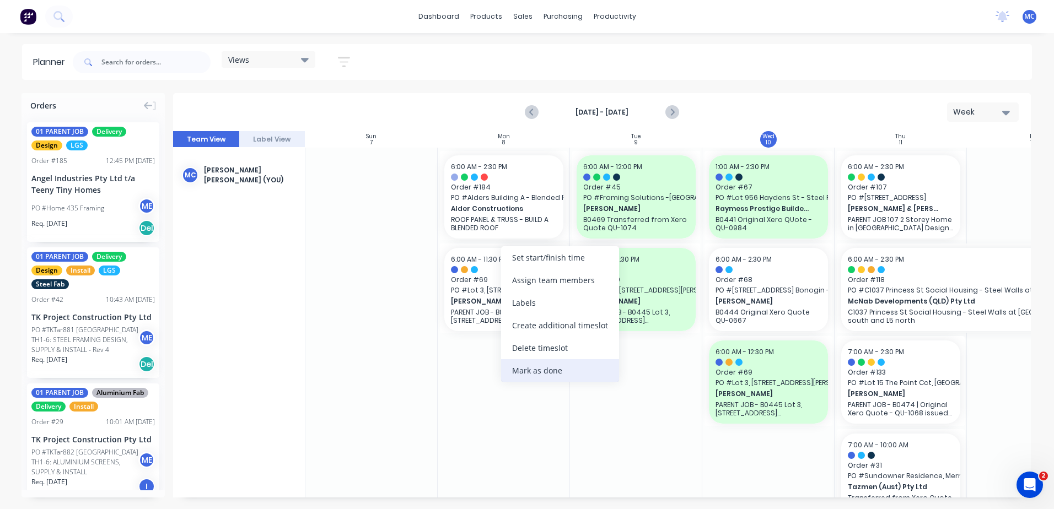
click at [550, 365] on div "Mark as done" at bounding box center [560, 370] width 118 height 23
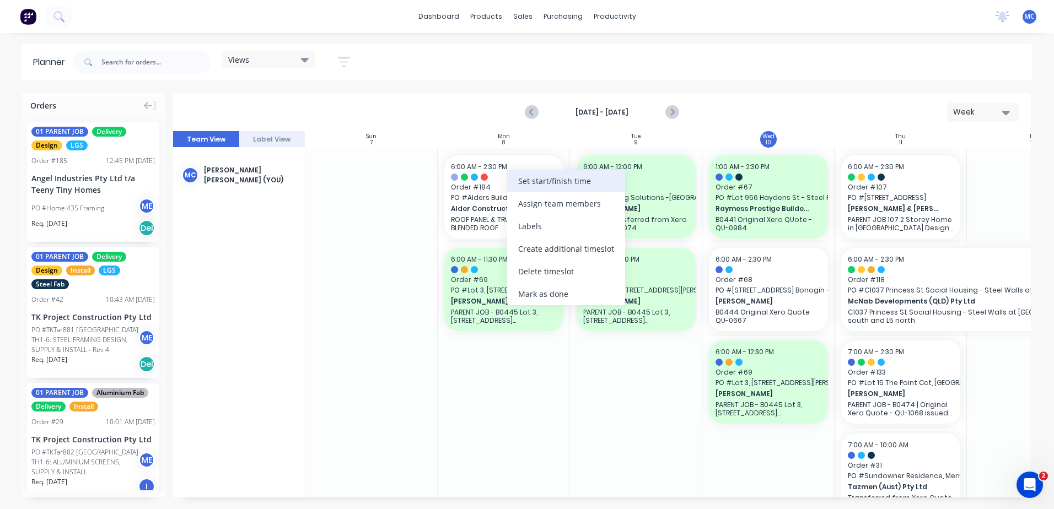
click at [562, 187] on div "Set start/finish time" at bounding box center [566, 181] width 118 height 23
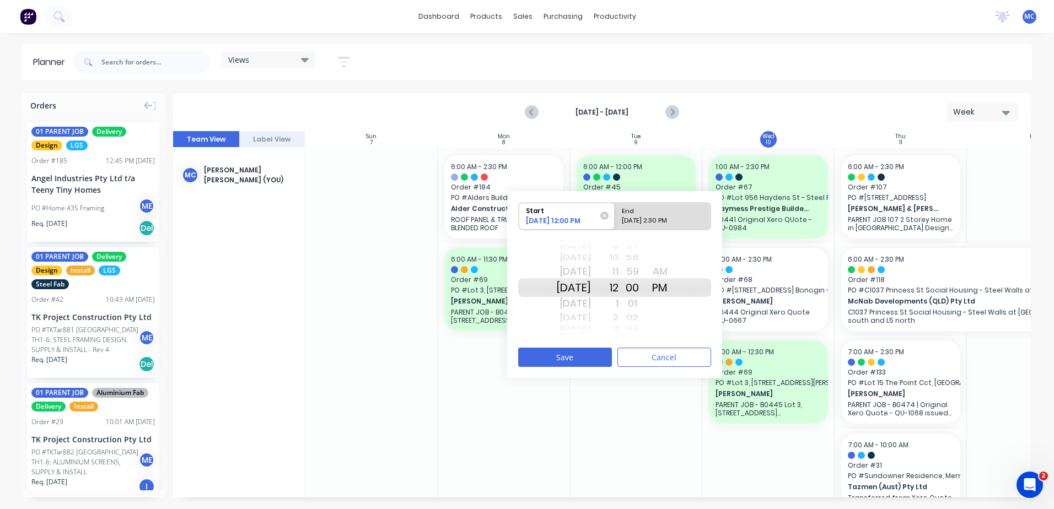
click at [660, 219] on div "09/08/2025 2:30 PM" at bounding box center [658, 223] width 80 height 14
click at [615, 219] on input "End 09/08/2025 2:30 PM" at bounding box center [615, 216] width 1 height 27
radio input "true"
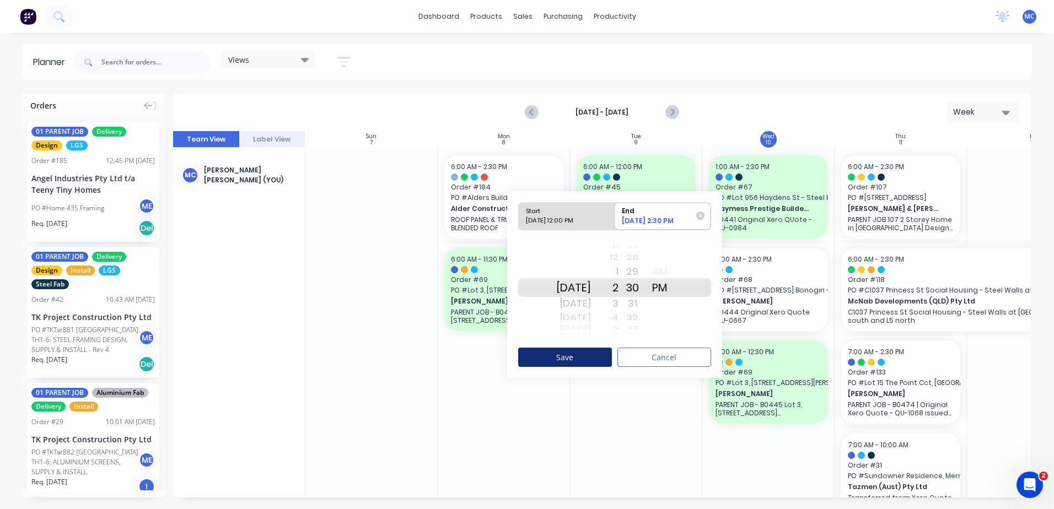
click at [591, 354] on button "Save" at bounding box center [565, 357] width 94 height 19
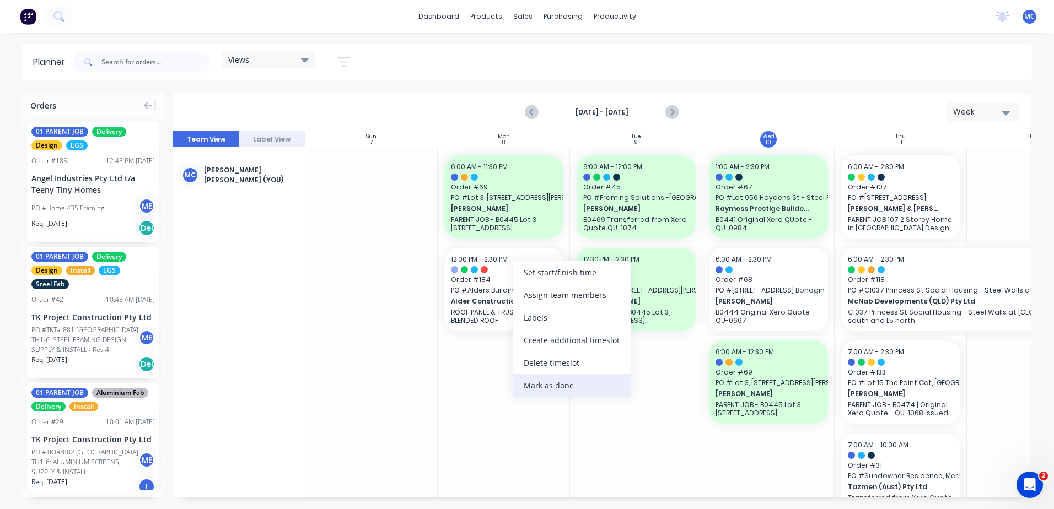
click at [581, 380] on div "Mark as done" at bounding box center [572, 385] width 118 height 23
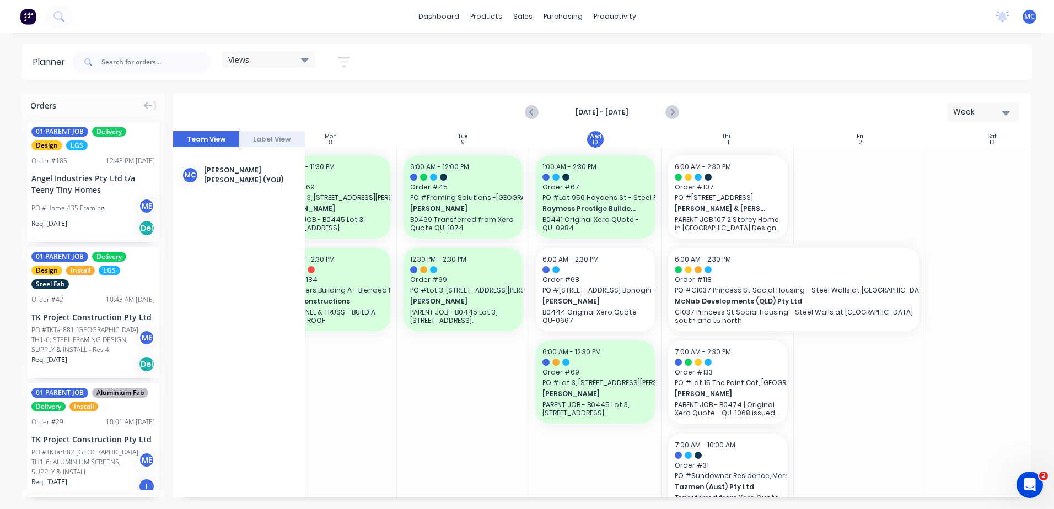
scroll to position [0, 205]
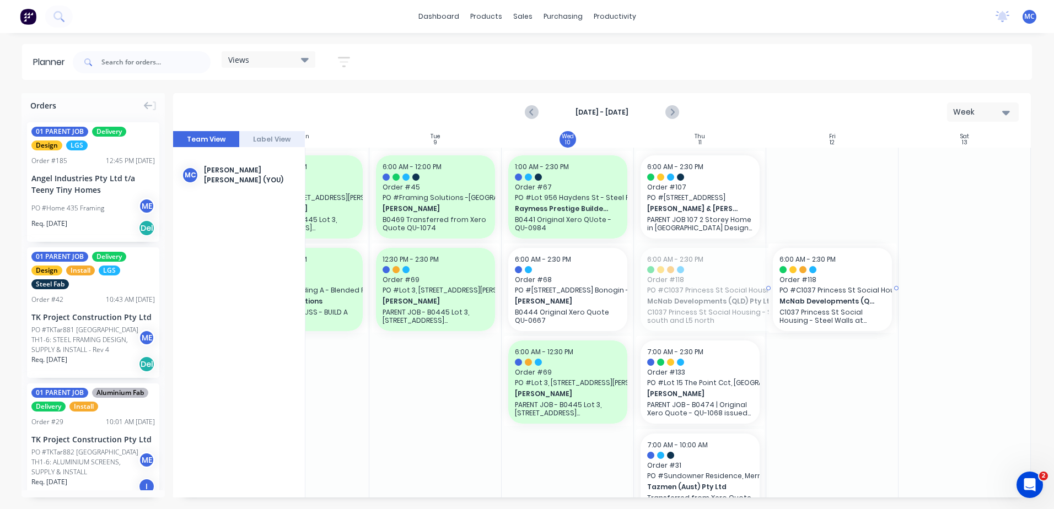
drag, startPoint x: 631, startPoint y: 283, endPoint x: 784, endPoint y: 286, distance: 152.7
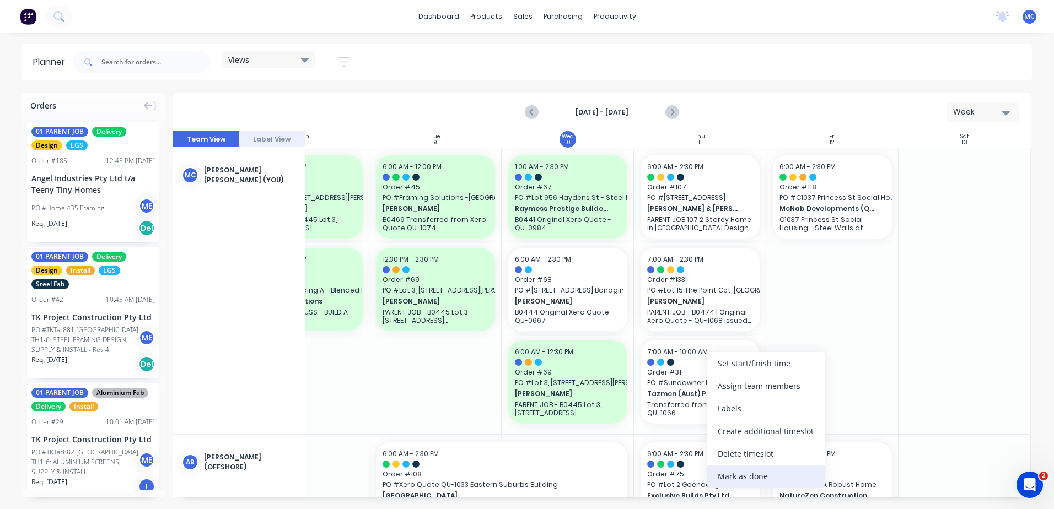
click at [756, 475] on div "Mark as done" at bounding box center [766, 476] width 118 height 23
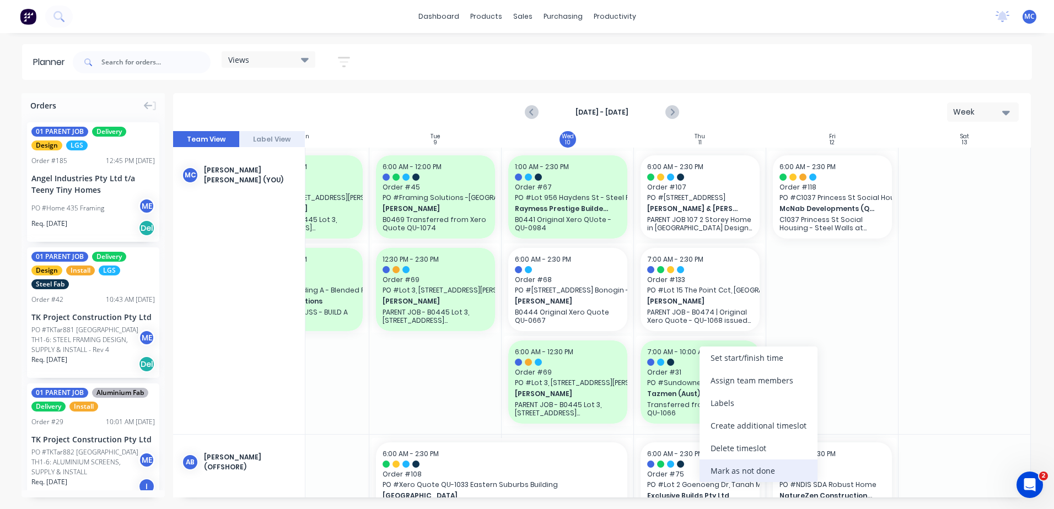
click at [756, 466] on div "Mark as not done" at bounding box center [758, 471] width 118 height 23
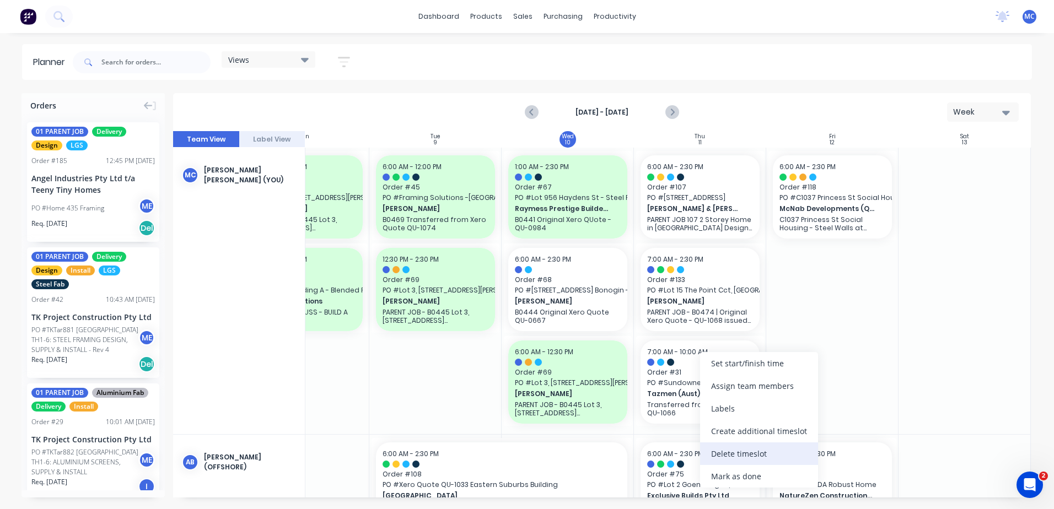
click at [754, 450] on div "Delete timeslot" at bounding box center [759, 454] width 118 height 23
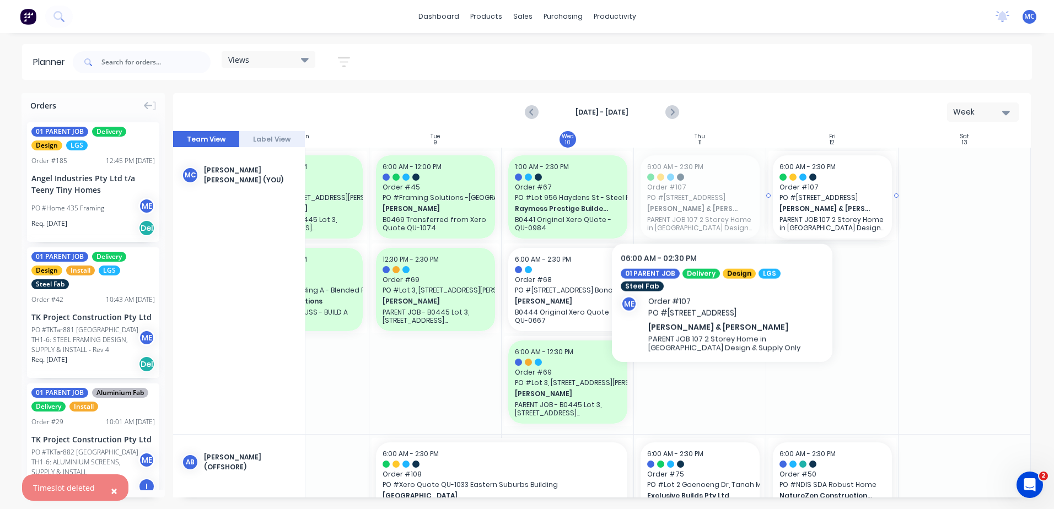
drag, startPoint x: 697, startPoint y: 200, endPoint x: 784, endPoint y: 204, distance: 87.2
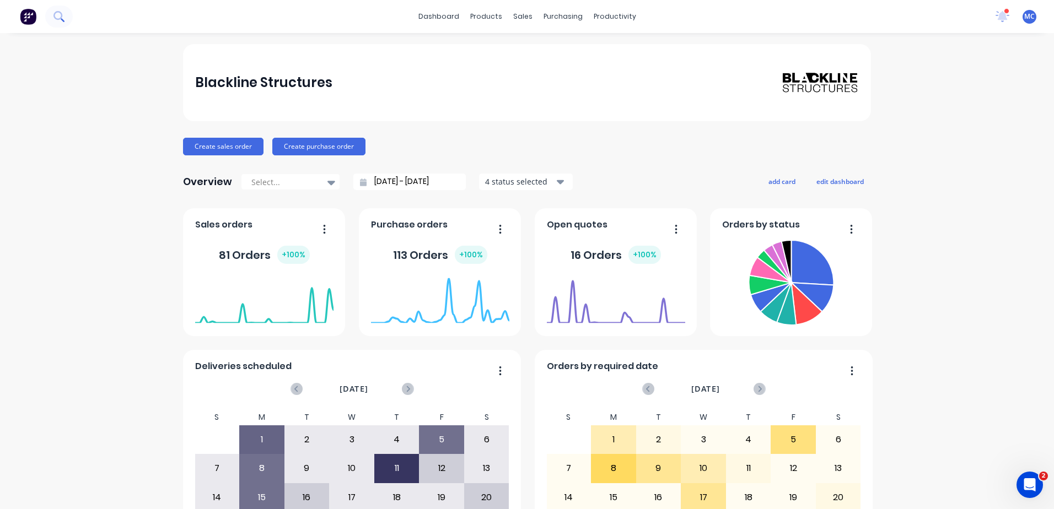
click at [53, 12] on button at bounding box center [59, 17] width 28 height 22
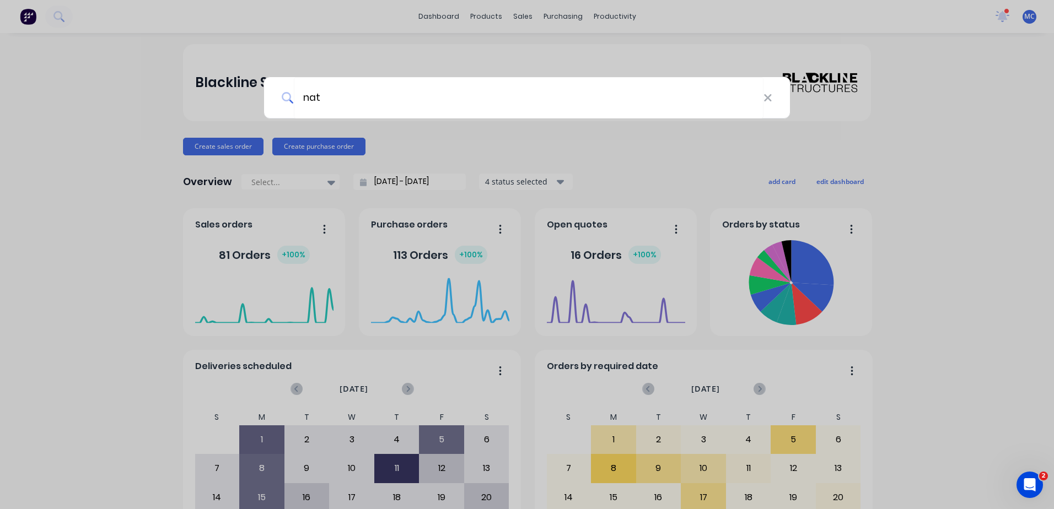
type input "nath"
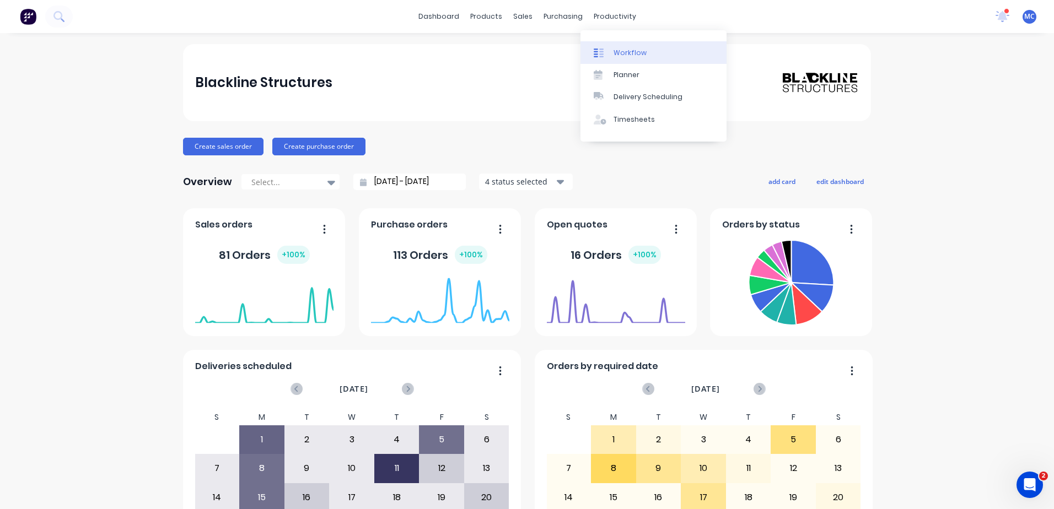
click at [626, 56] on div "Workflow" at bounding box center [629, 53] width 33 height 10
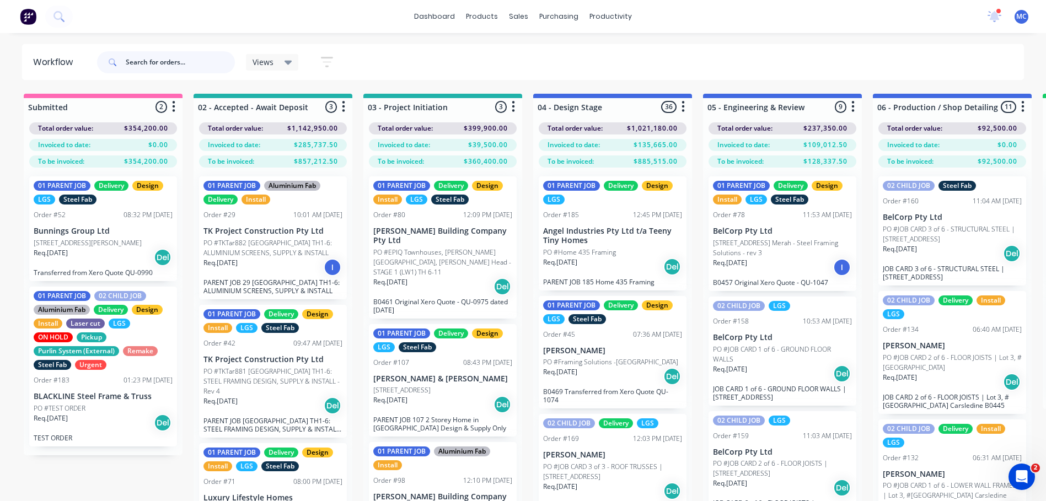
click at [176, 63] on input "text" at bounding box center [180, 62] width 109 height 22
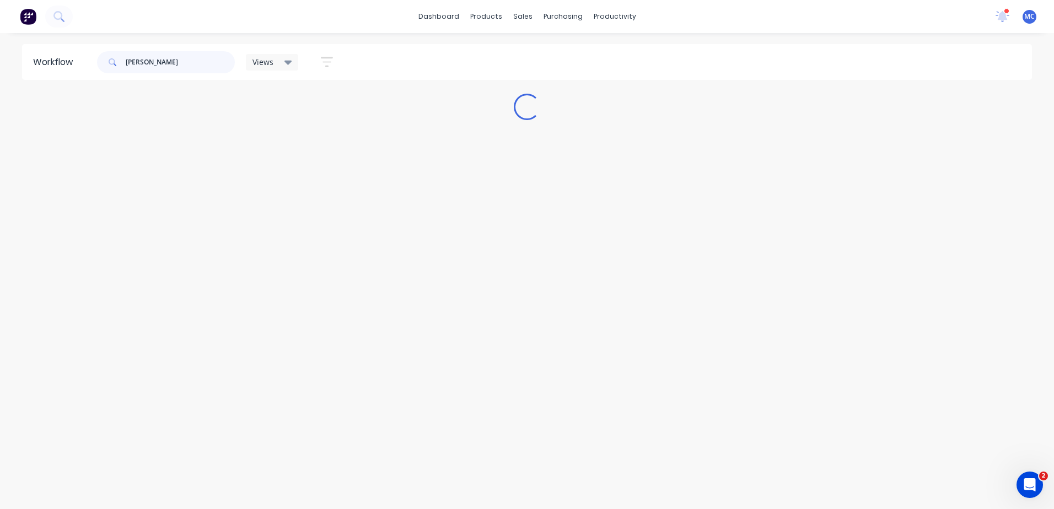
type input "nathan"
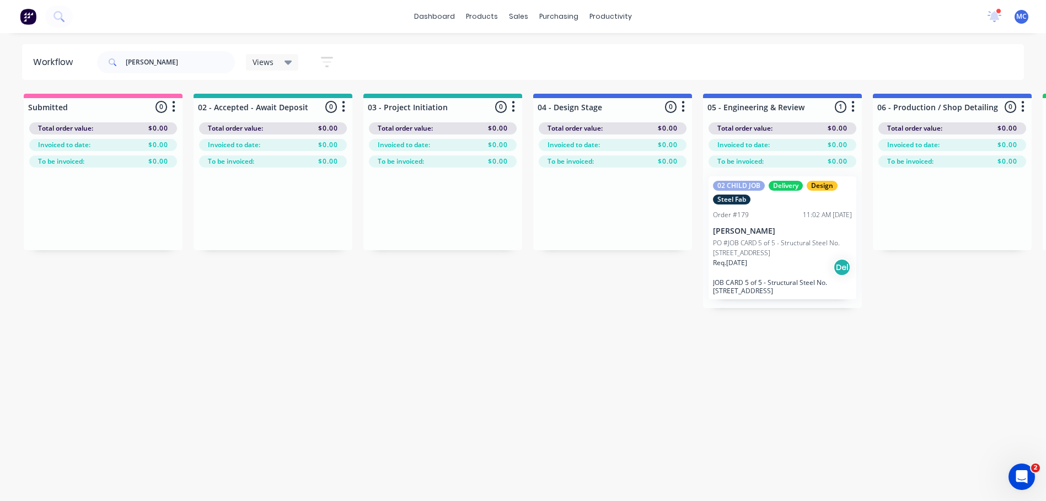
click at [114, 61] on icon at bounding box center [113, 62] width 8 height 8
click at [785, 245] on p "PO #JOB CARD 5 of 5 - Structural Steel No.[STREET_ADDRESS]" at bounding box center [782, 248] width 139 height 20
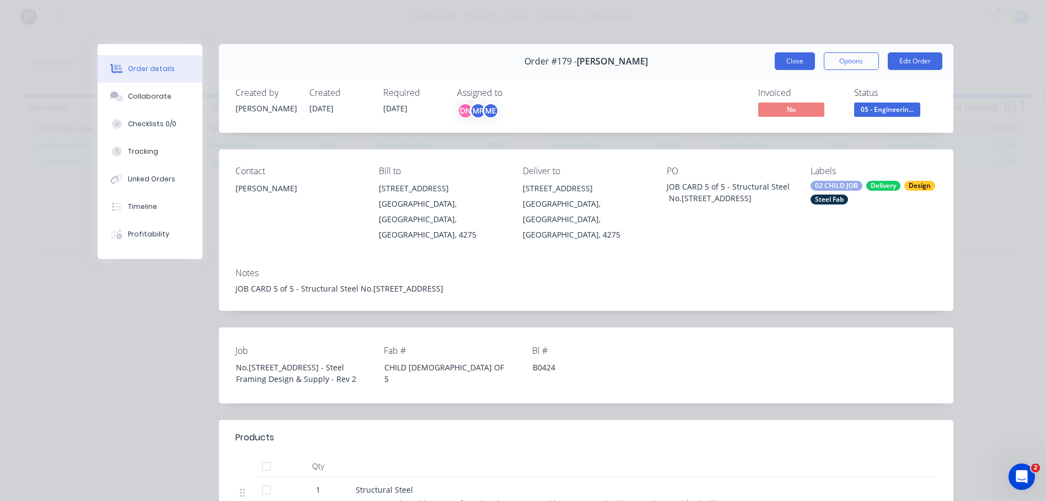
click at [774, 58] on button "Close" at bounding box center [794, 61] width 40 height 18
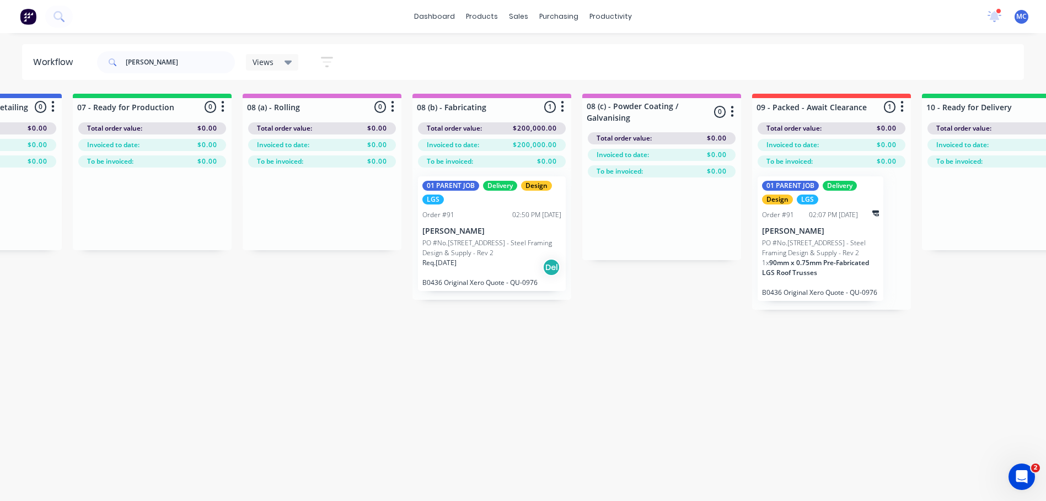
scroll to position [0, 1091]
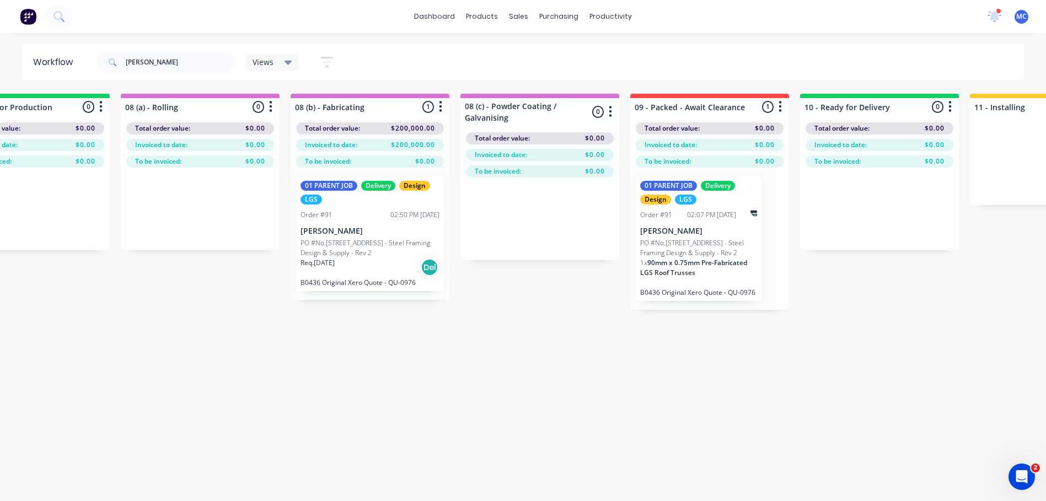
click at [373, 222] on div "01 PARENT JOB Delivery Design LGS Order #91 02:50 PM 05/08/25 Nathan Flack PO #…" at bounding box center [370, 233] width 148 height 115
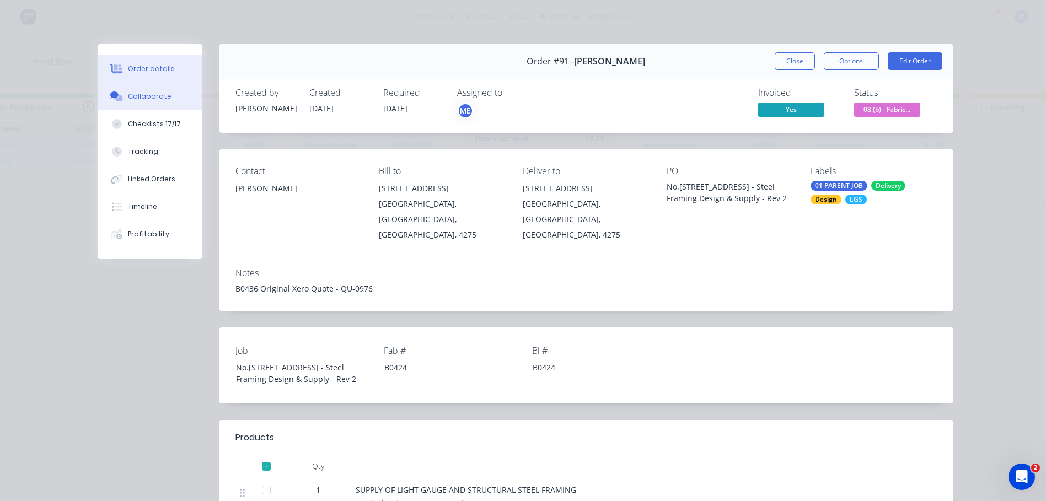
click at [143, 93] on div "Collaborate" at bounding box center [150, 97] width 44 height 10
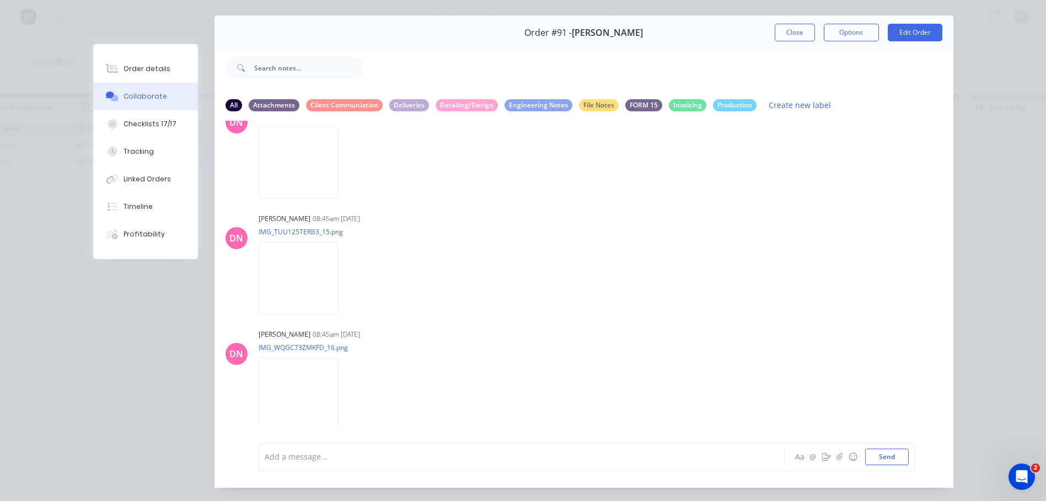
scroll to position [0, 0]
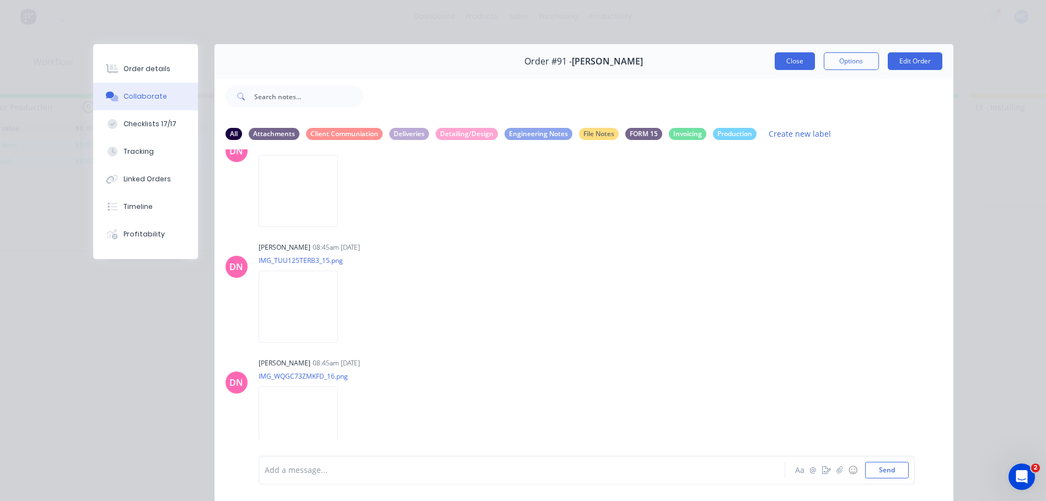
click at [784, 57] on button "Close" at bounding box center [794, 61] width 40 height 18
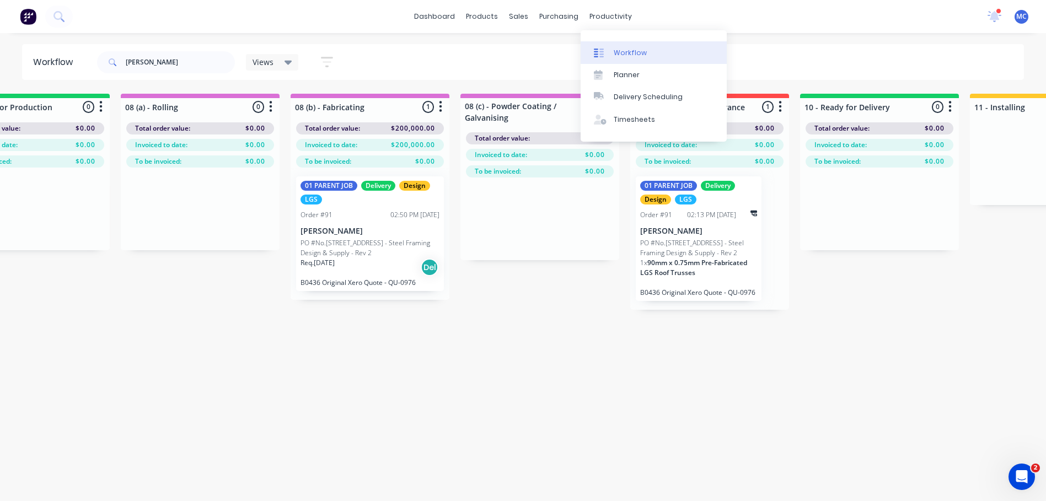
click at [631, 44] on link "Workflow" at bounding box center [653, 52] width 146 height 22
click at [643, 56] on div "Workflow" at bounding box center [629, 53] width 33 height 10
click at [622, 70] on div "Planner" at bounding box center [626, 75] width 26 height 10
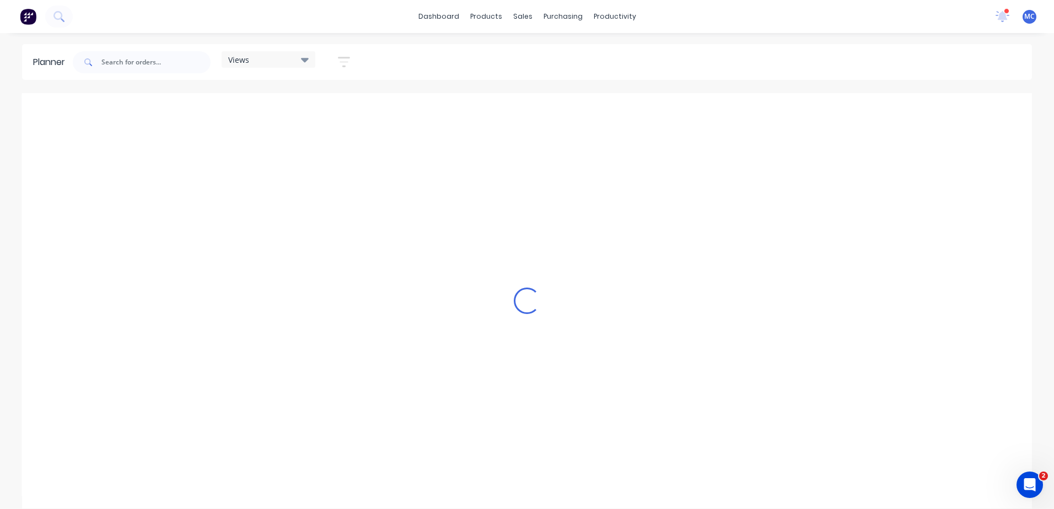
scroll to position [0, 778]
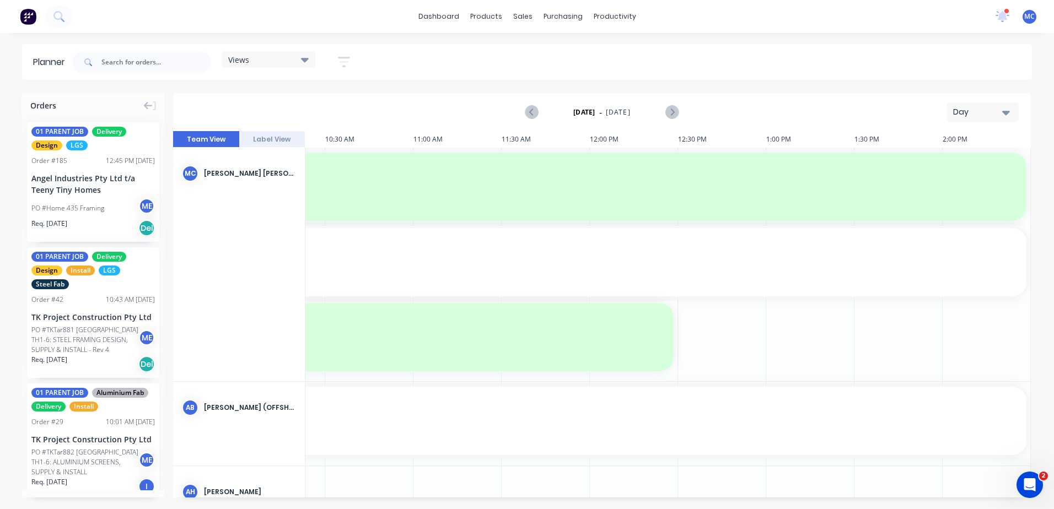
click at [972, 112] on div "Day" at bounding box center [978, 112] width 51 height 12
click at [984, 158] on div "Week" at bounding box center [962, 164] width 109 height 22
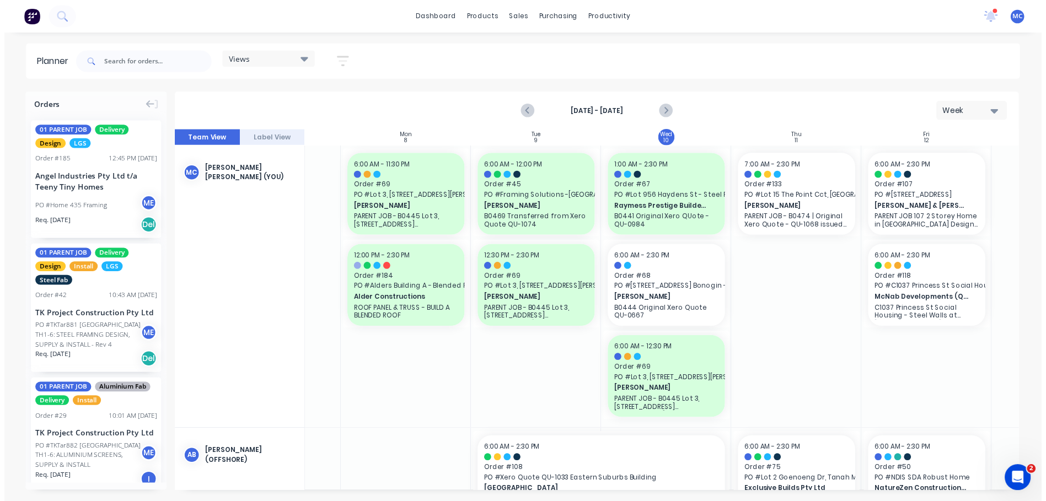
scroll to position [0, 89]
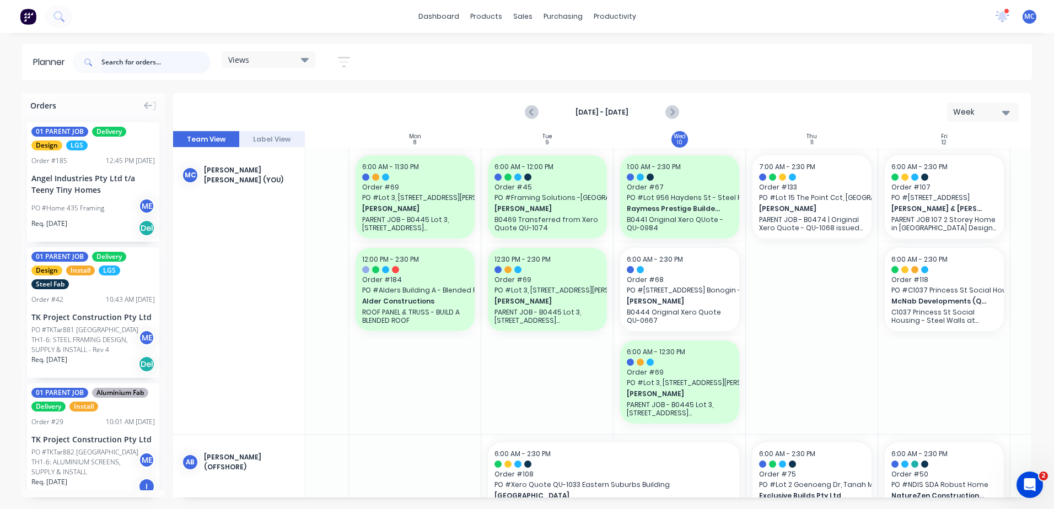
click at [171, 60] on input "text" at bounding box center [155, 62] width 109 height 22
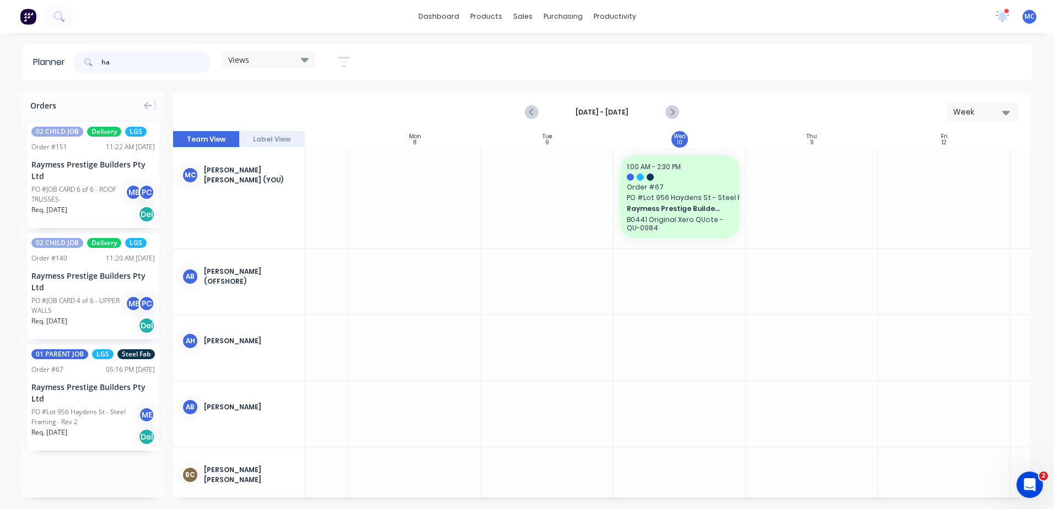
type input "h"
type input "nathan"
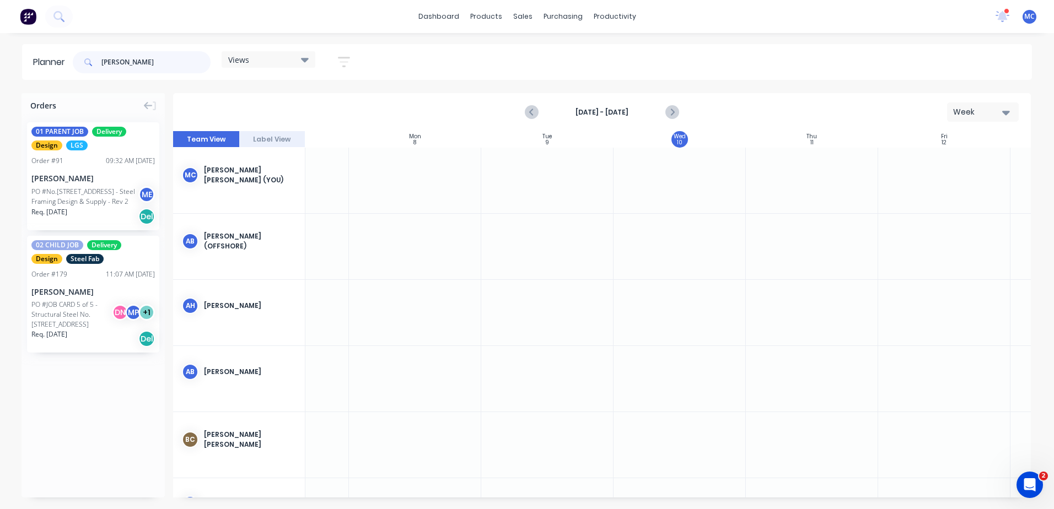
drag, startPoint x: 131, startPoint y: 72, endPoint x: 30, endPoint y: 55, distance: 102.3
click at [30, 55] on header "Planner nathan Views Save new view None (Default) edit DESIGN TEAM (INTERNAL) e…" at bounding box center [527, 62] width 1010 height 36
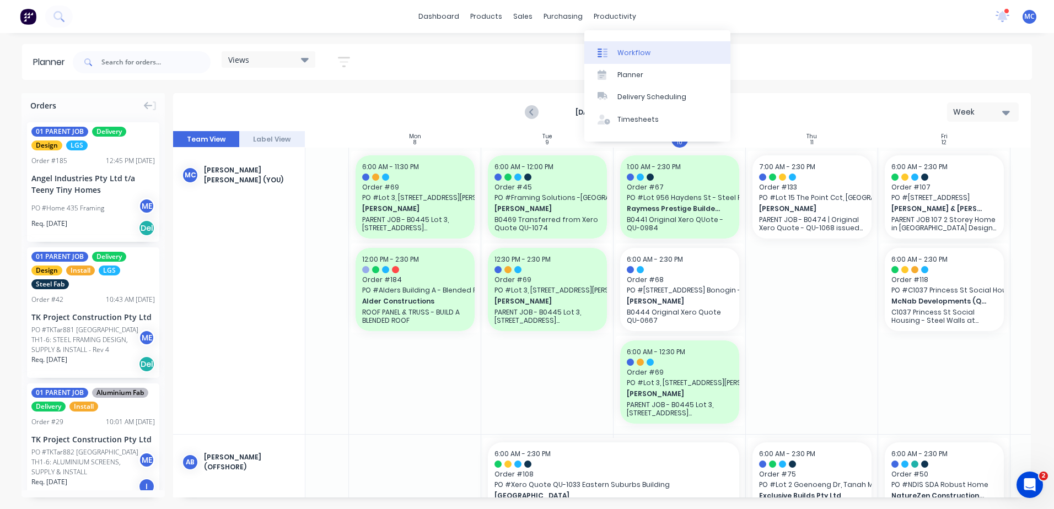
click at [622, 54] on div "Workflow" at bounding box center [633, 53] width 33 height 10
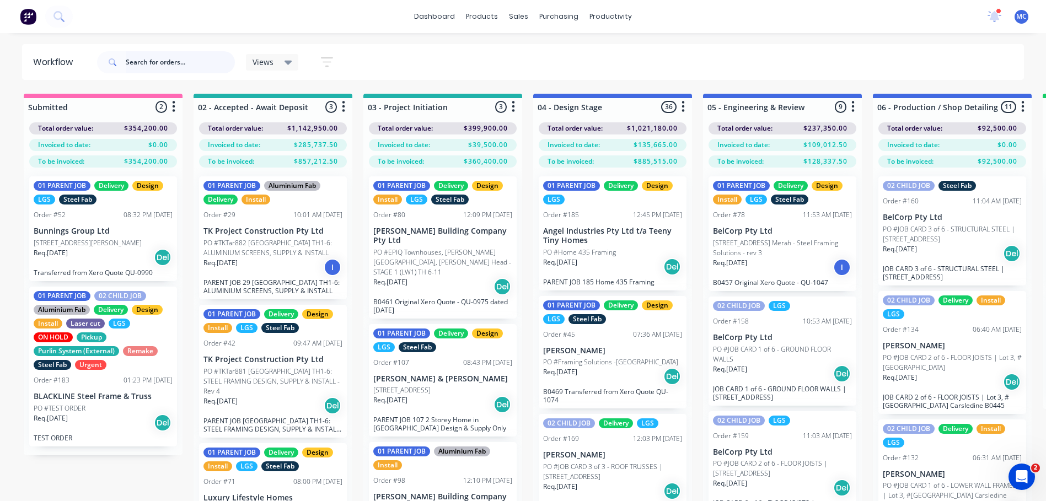
click at [148, 60] on input "text" at bounding box center [180, 62] width 109 height 22
type input "nathan"
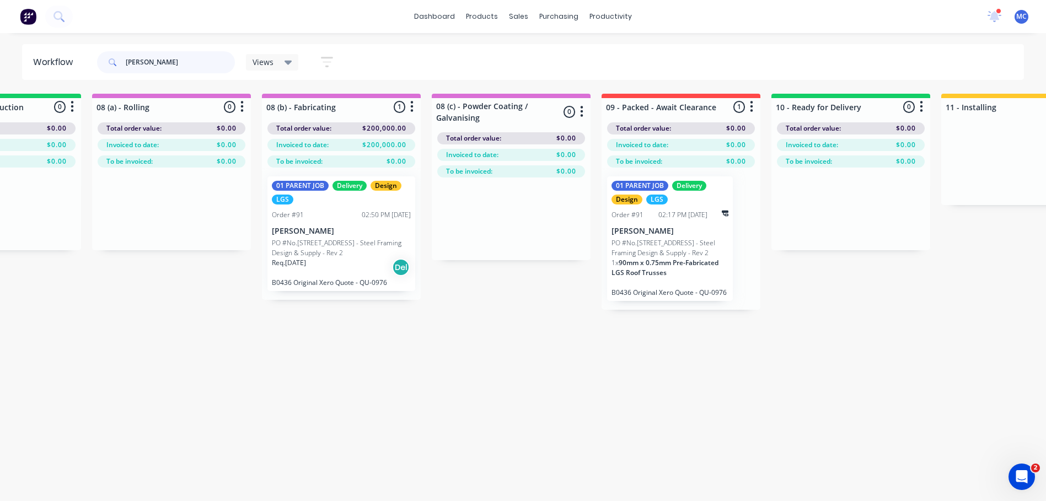
scroll to position [0, 1128]
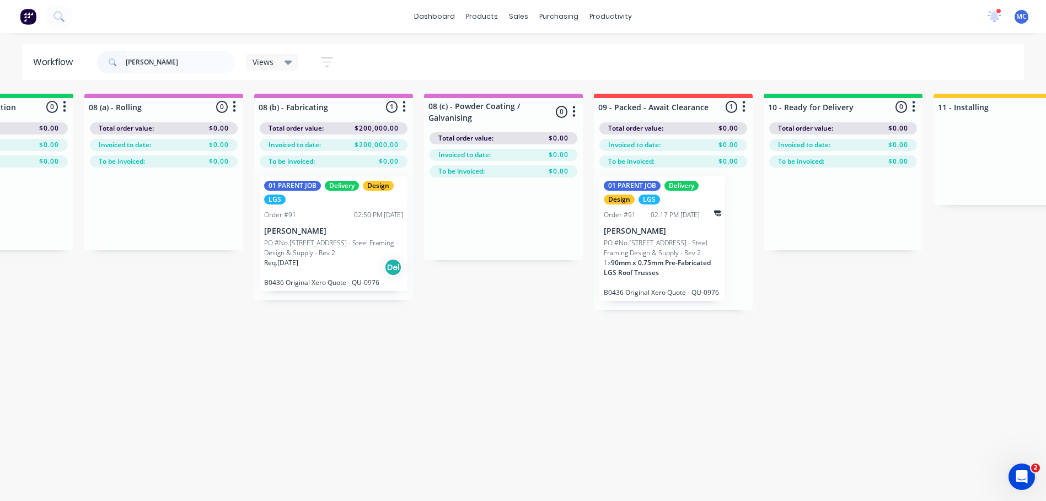
click at [314, 223] on div "01 PARENT JOB Delivery Design LGS Order #91 02:50 PM 05/08/25 Nathan Flack PO #…" at bounding box center [334, 233] width 148 height 115
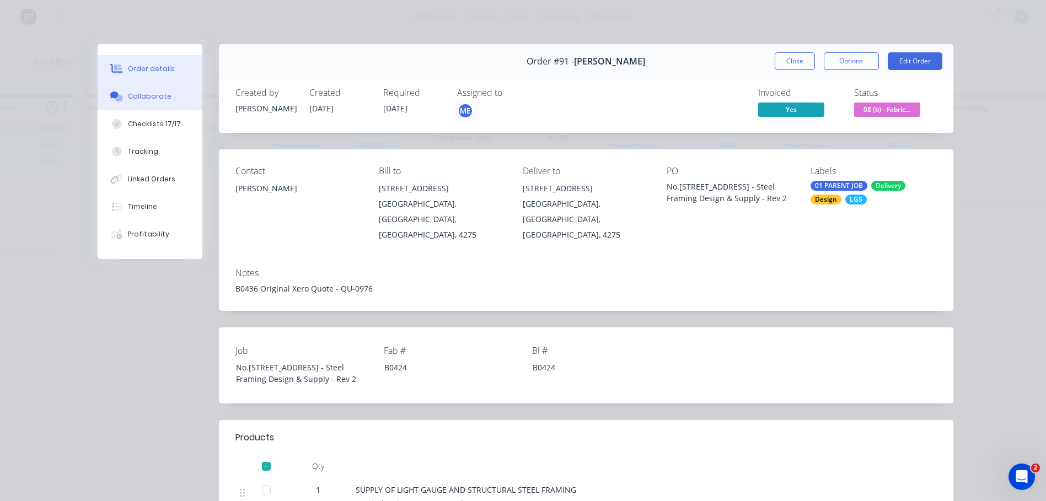
click at [131, 99] on div "Collaborate" at bounding box center [150, 97] width 44 height 10
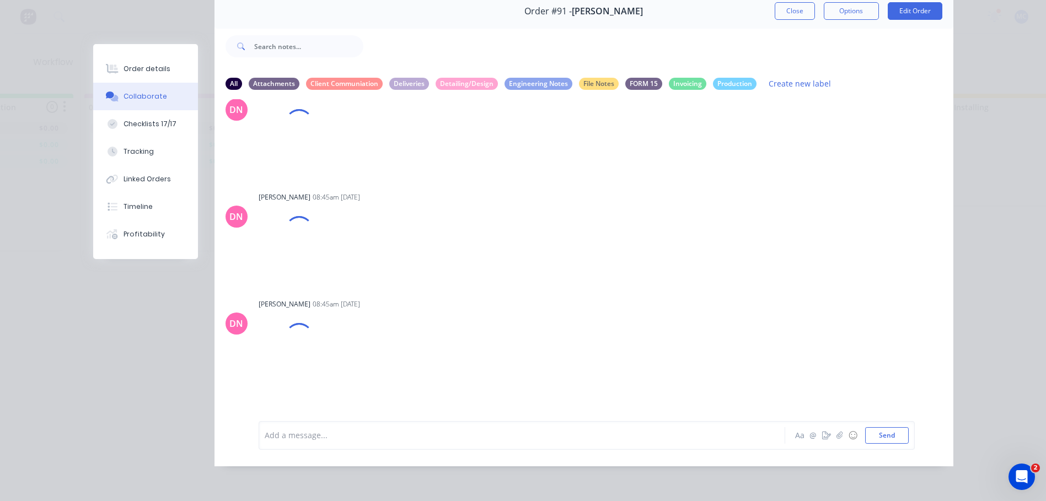
scroll to position [11337, 0]
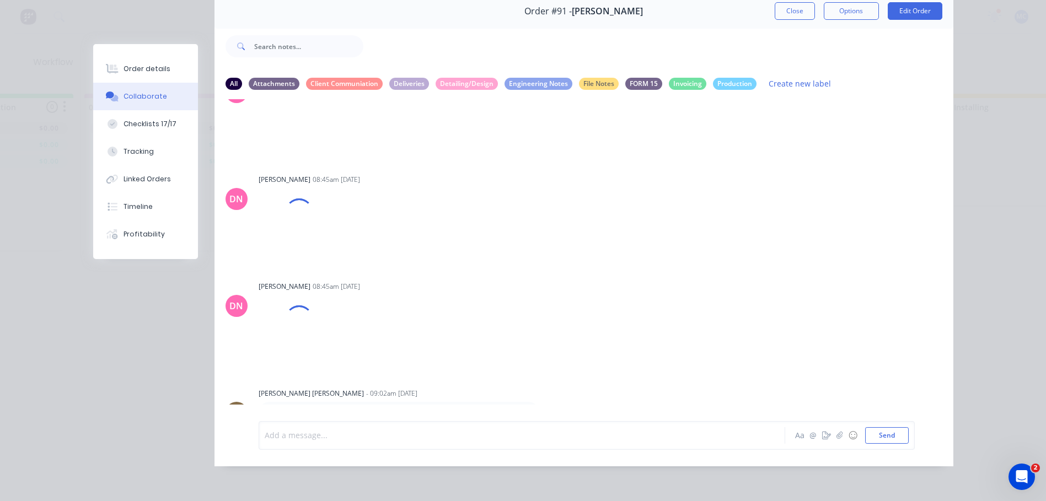
click at [503, 430] on div at bounding box center [506, 435] width 482 height 12
click at [888, 437] on button "Send" at bounding box center [887, 435] width 44 height 17
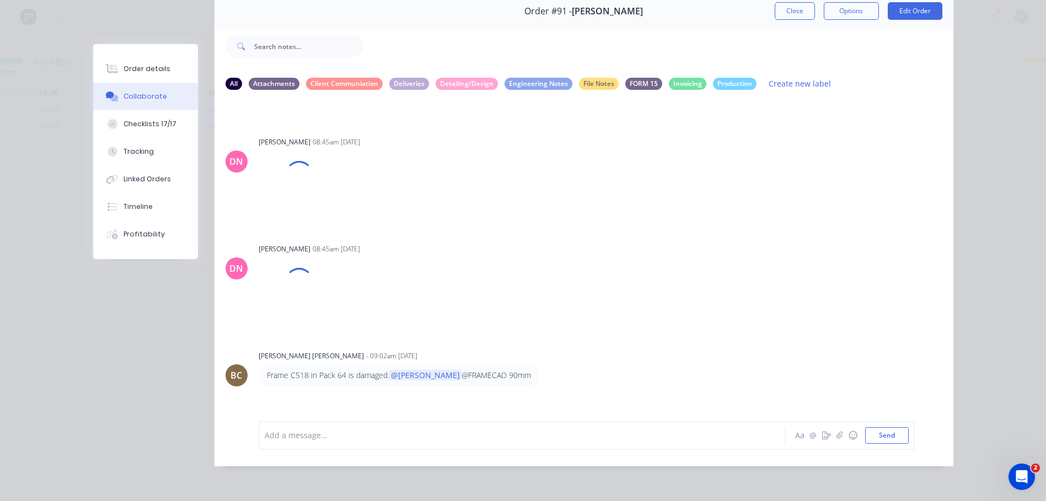
scroll to position [11392, 0]
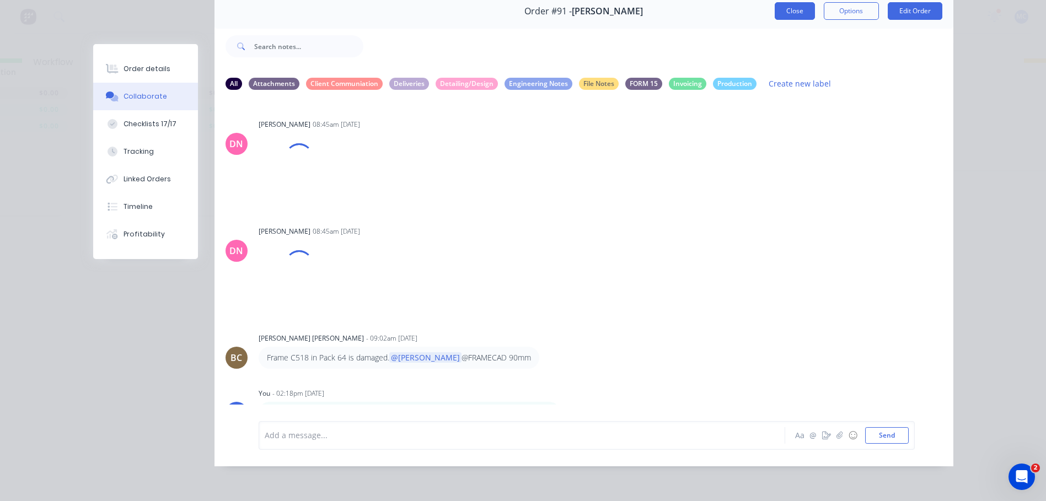
click at [805, 4] on button "Close" at bounding box center [794, 11] width 40 height 18
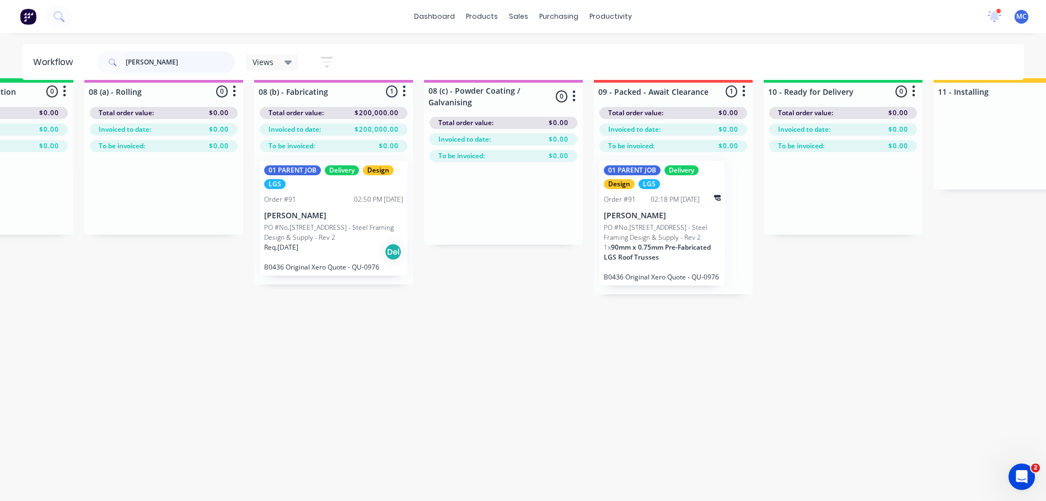
scroll to position [0, 1128]
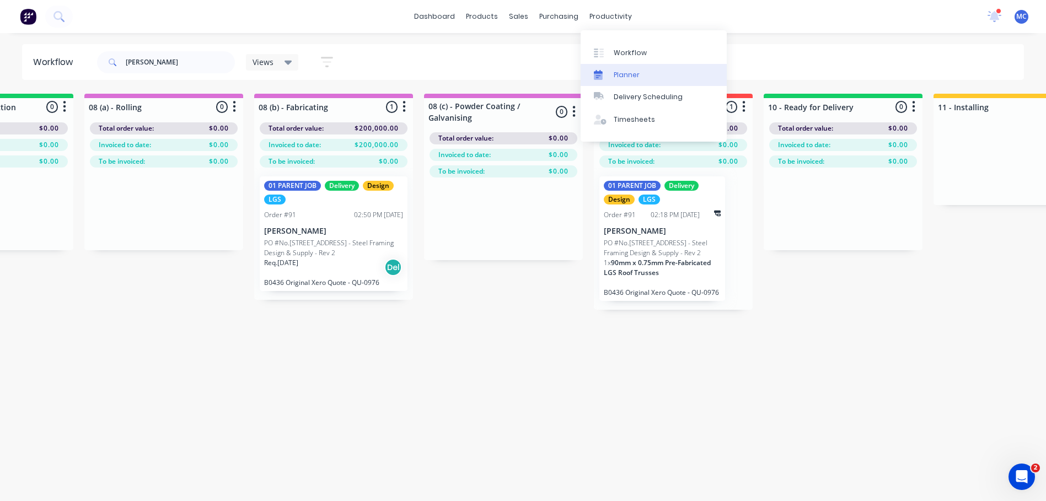
click at [654, 77] on link "Planner" at bounding box center [653, 75] width 146 height 22
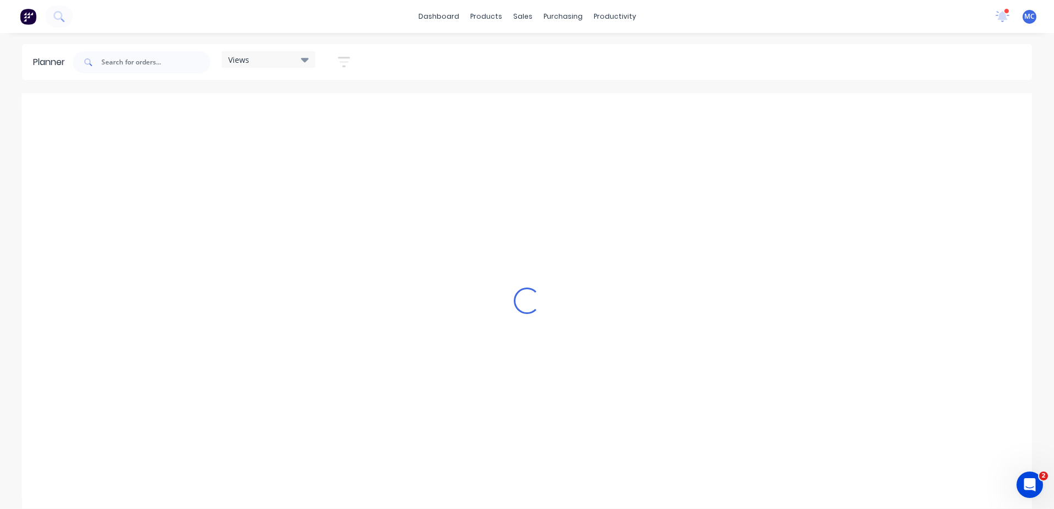
scroll to position [0, 778]
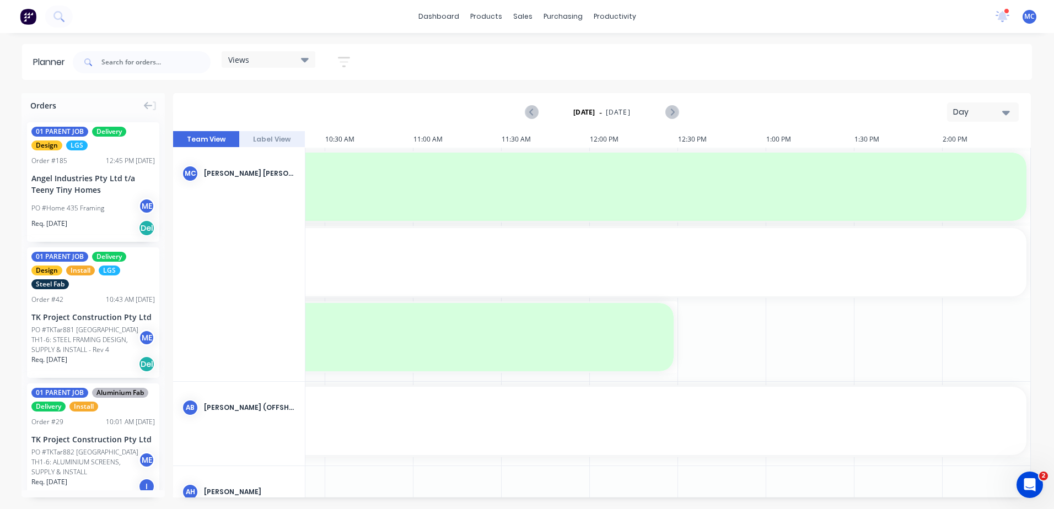
click at [991, 112] on div "Day" at bounding box center [978, 112] width 51 height 12
click at [975, 163] on div "Week" at bounding box center [962, 164] width 109 height 22
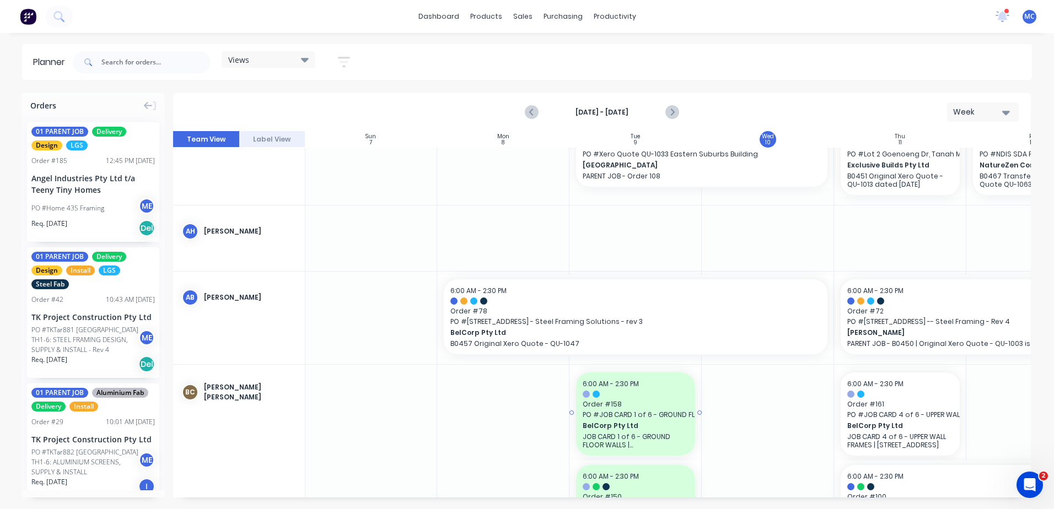
scroll to position [0, 1]
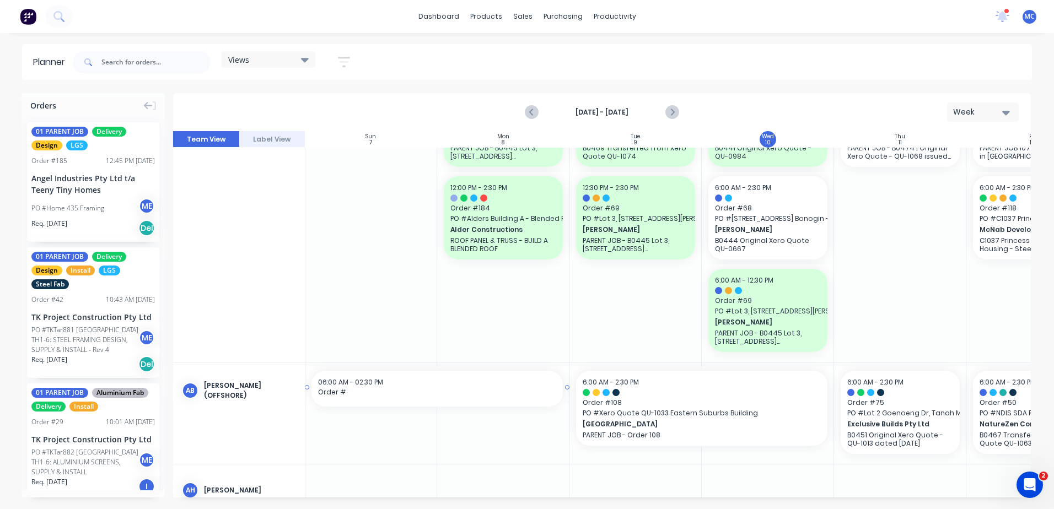
drag, startPoint x: 434, startPoint y: 492, endPoint x: 562, endPoint y: 503, distance: 128.4
click at [562, 503] on div "Orders 01 PARENT JOB Delivery Design LGS Order # 185 12:45 PM 10/09/25 Angel In…" at bounding box center [527, 301] width 1054 height 416
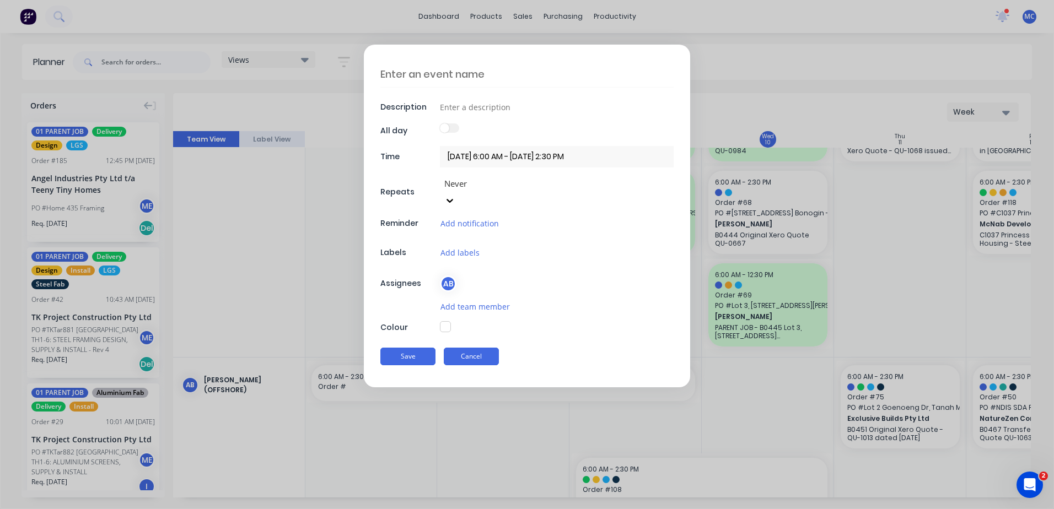
click at [486, 348] on button "Cancel" at bounding box center [471, 357] width 55 height 18
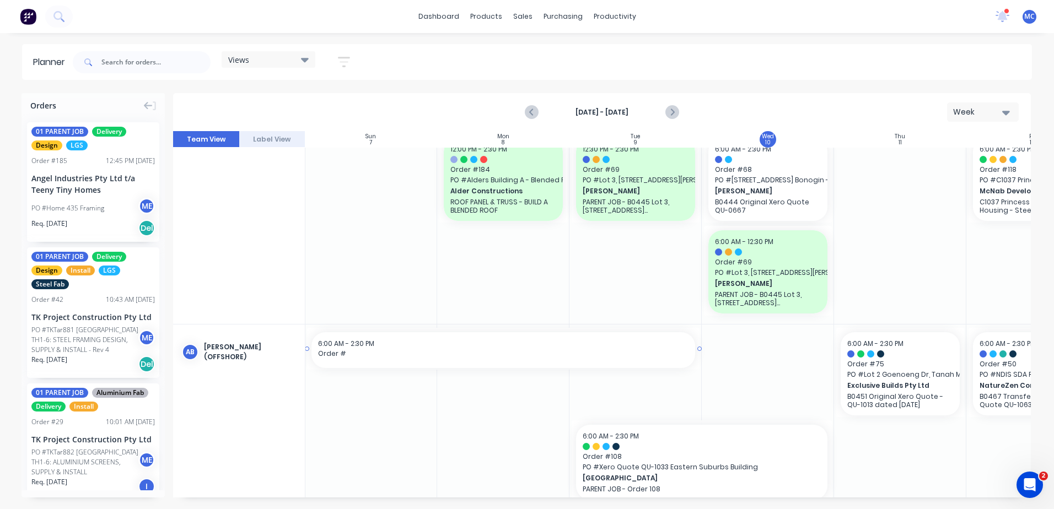
scroll to position [0, 1]
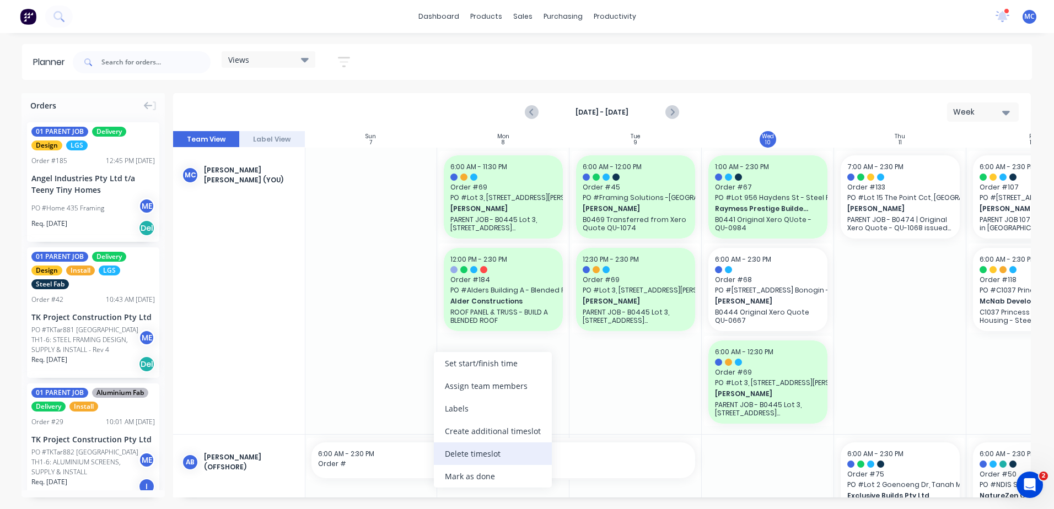
click at [521, 450] on div "Delete timeslot" at bounding box center [493, 454] width 118 height 23
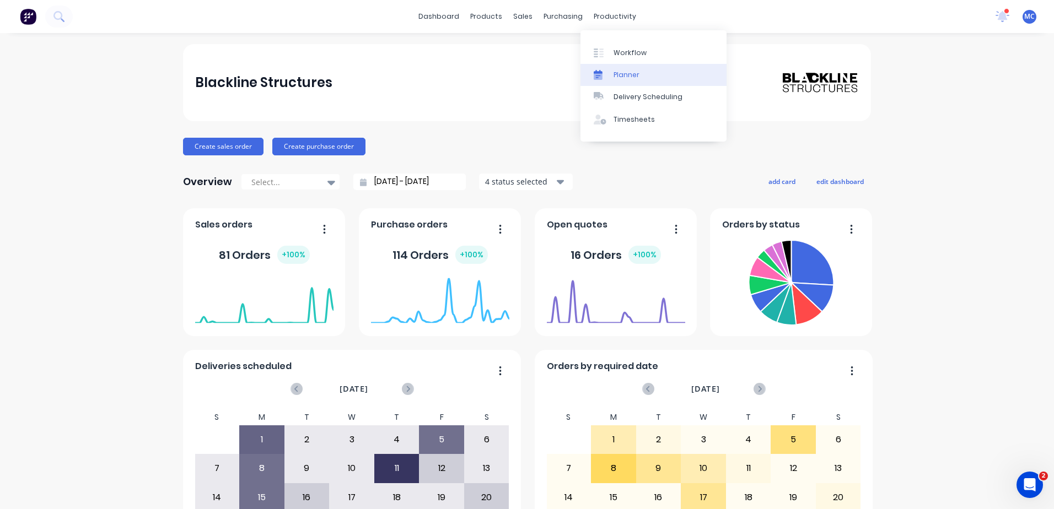
click at [626, 74] on div "Planner" at bounding box center [626, 75] width 26 height 10
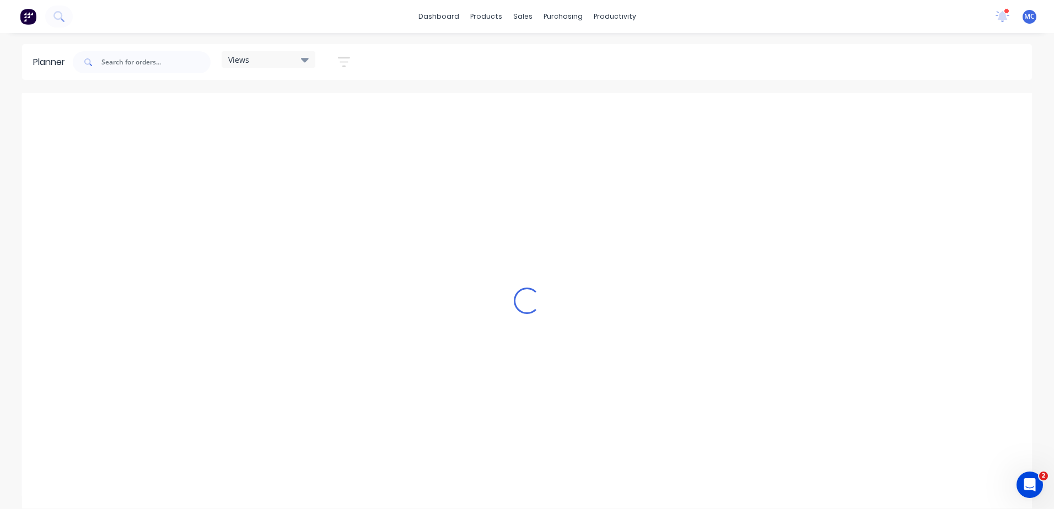
scroll to position [0, 778]
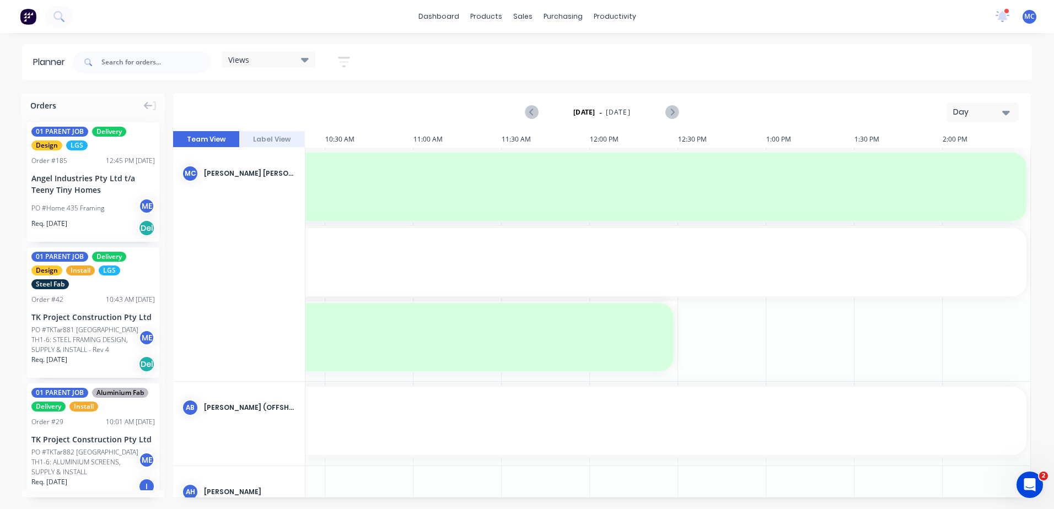
click at [978, 108] on div "Day" at bounding box center [978, 112] width 51 height 12
click at [957, 155] on div "Week" at bounding box center [962, 164] width 109 height 22
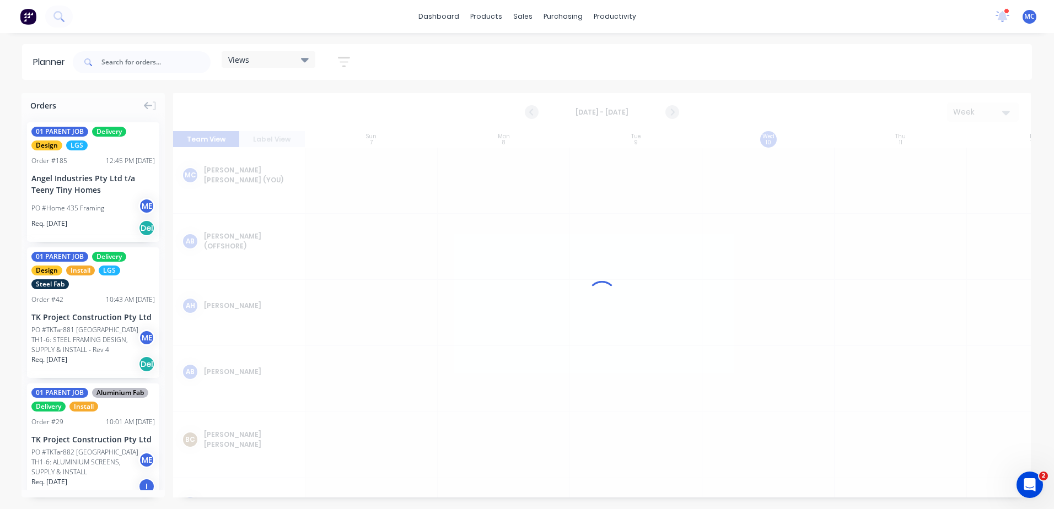
scroll to position [0, 1]
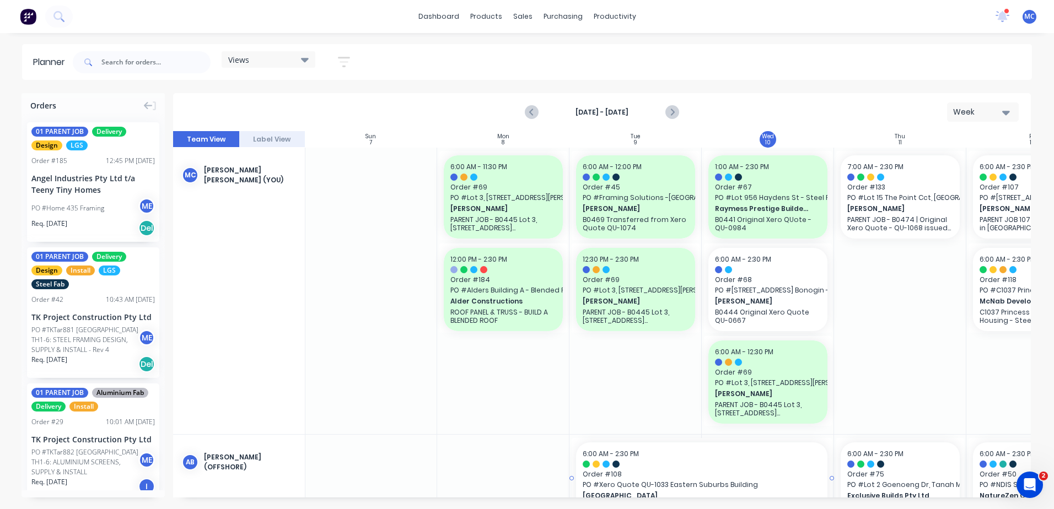
click at [574, 493] on div at bounding box center [702, 478] width 260 height 81
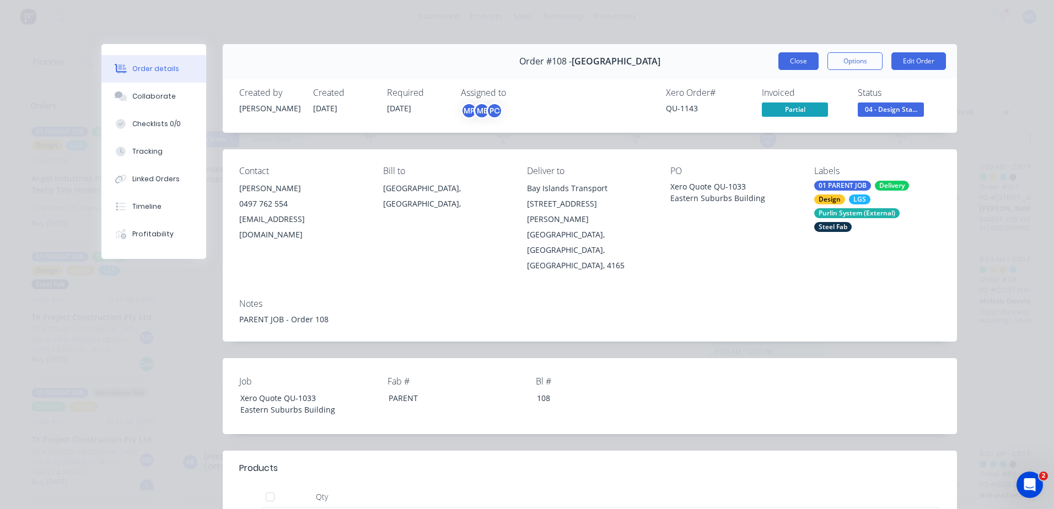
click at [800, 53] on button "Close" at bounding box center [798, 61] width 40 height 18
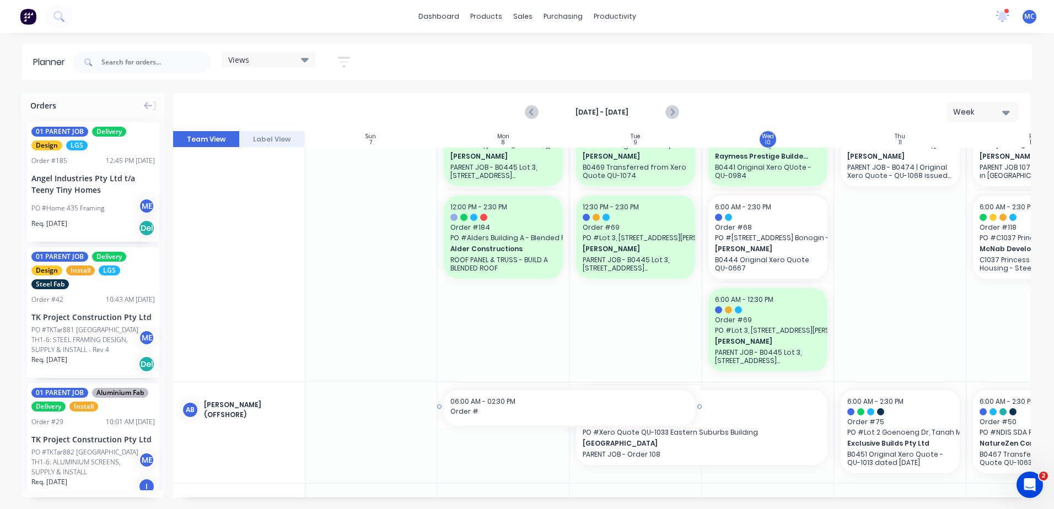
drag, startPoint x: 444, startPoint y: 493, endPoint x: 671, endPoint y: 492, distance: 227.1
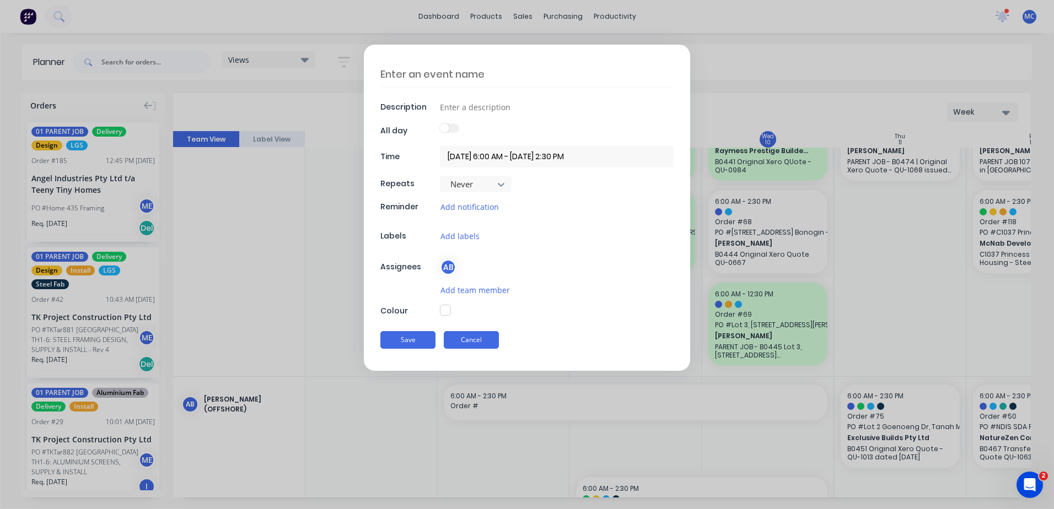
click at [456, 343] on button "Cancel" at bounding box center [471, 340] width 55 height 18
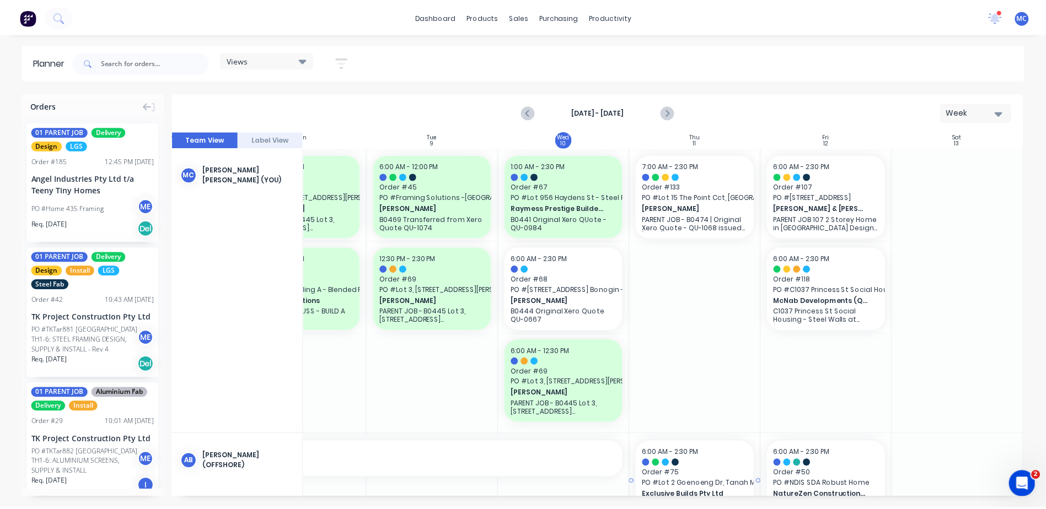
scroll to position [0, 205]
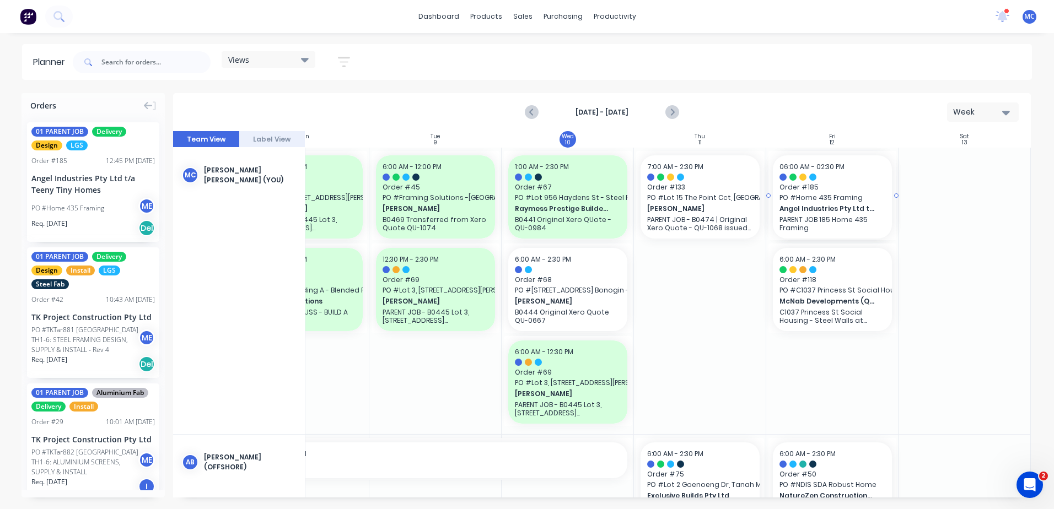
drag, startPoint x: 71, startPoint y: 192, endPoint x: 865, endPoint y: 171, distance: 795.1
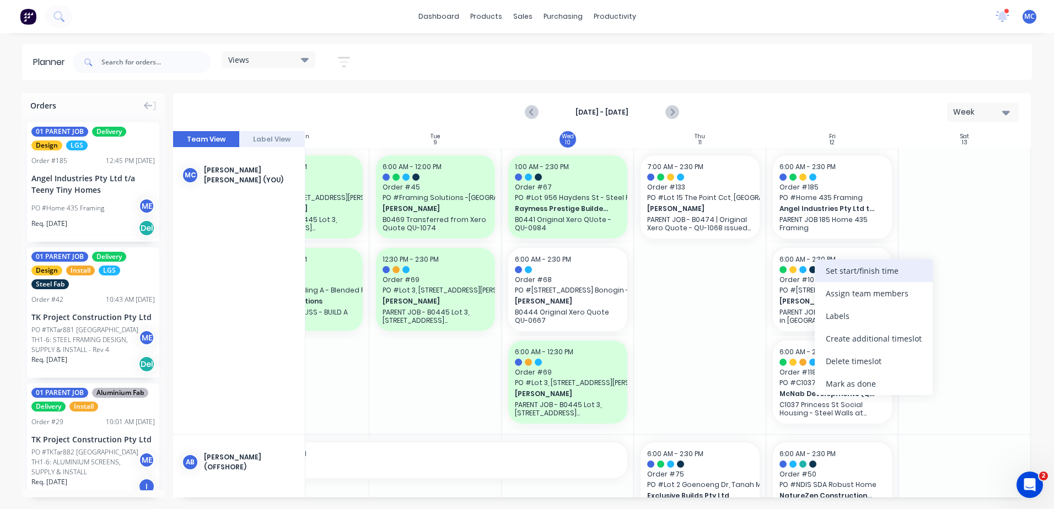
click at [868, 270] on div "Set start/finish time" at bounding box center [874, 271] width 118 height 23
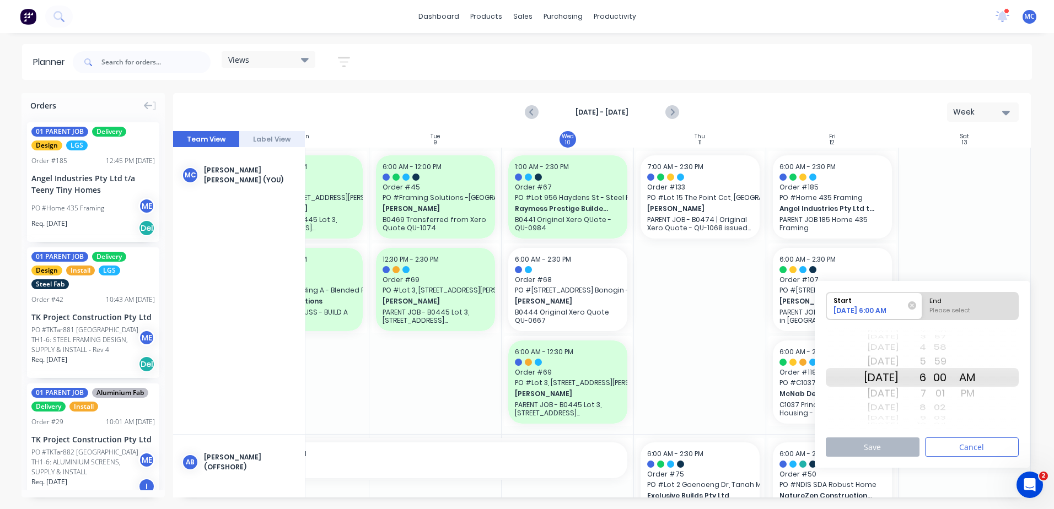
click at [953, 302] on div "End" at bounding box center [970, 300] width 90 height 14
click at [923, 302] on input "End Please select" at bounding box center [922, 306] width 1 height 27
radio input "true"
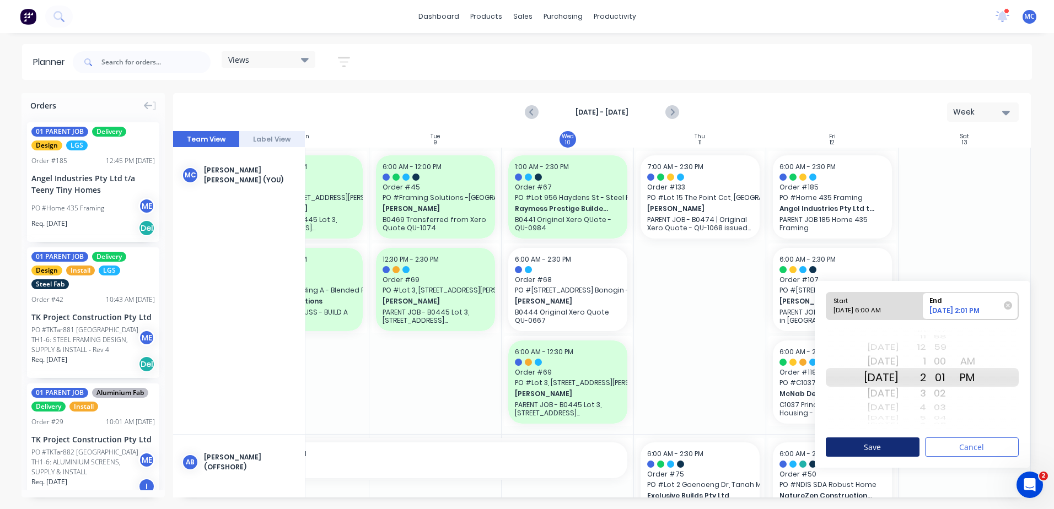
click at [874, 448] on button "Save" at bounding box center [873, 447] width 94 height 19
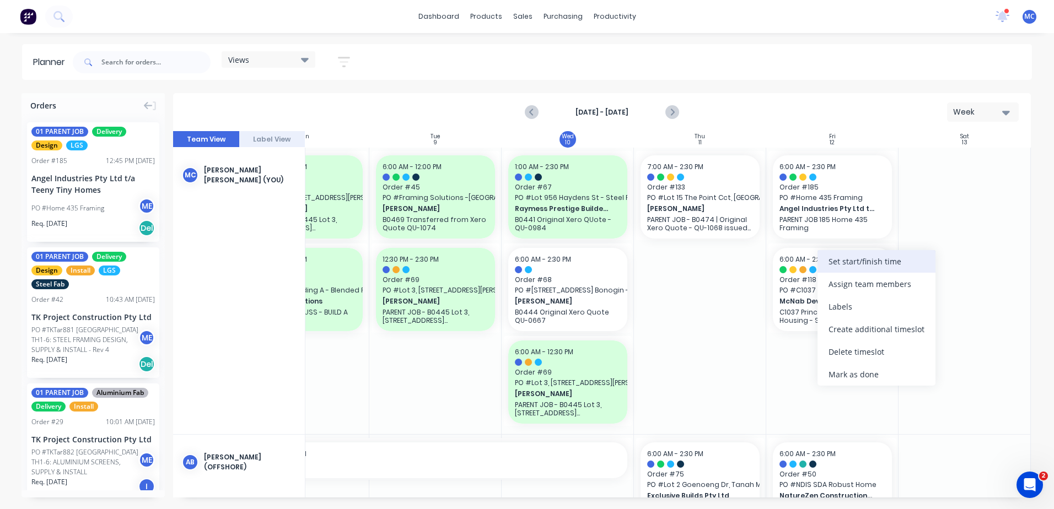
click at [858, 260] on div "Set start/finish time" at bounding box center [876, 261] width 118 height 23
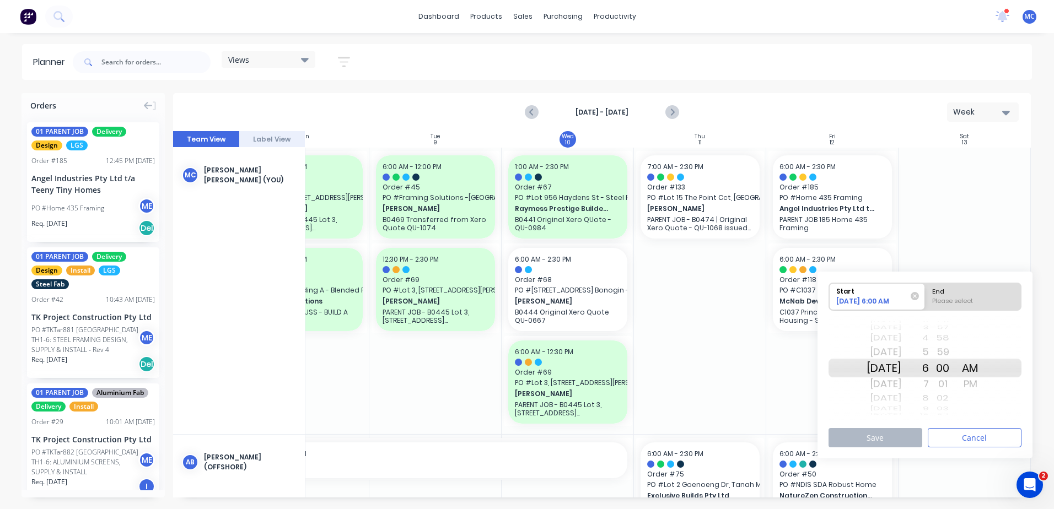
click at [975, 303] on div "Please select" at bounding box center [973, 304] width 90 height 14
click at [925, 303] on input "End Please select" at bounding box center [925, 296] width 1 height 27
radio input "true"
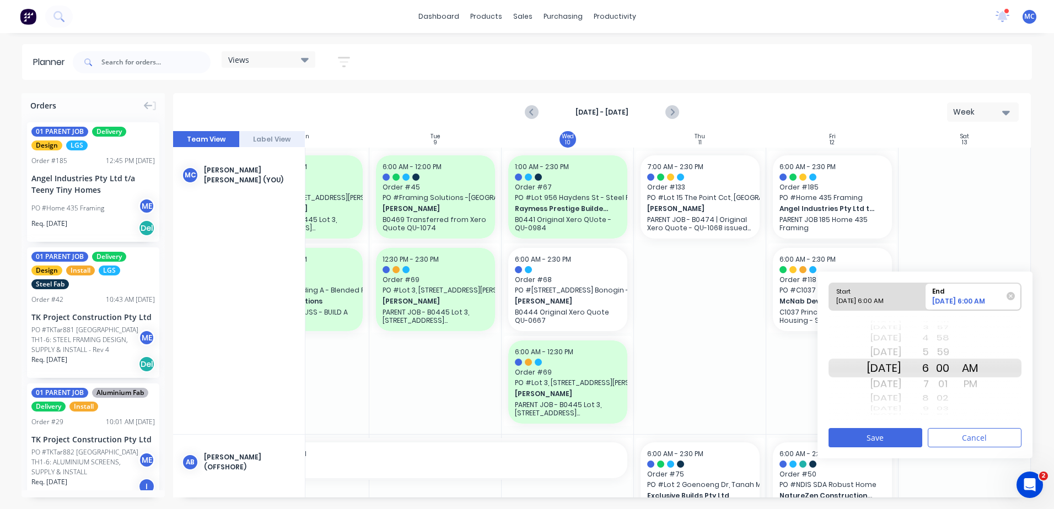
click at [981, 297] on div "[DATE] 6:00 AM" at bounding box center [968, 303] width 80 height 13
click at [925, 297] on input "End [DATE] 6:00 AM" at bounding box center [925, 296] width 1 height 27
click at [900, 432] on button "Save" at bounding box center [875, 437] width 94 height 19
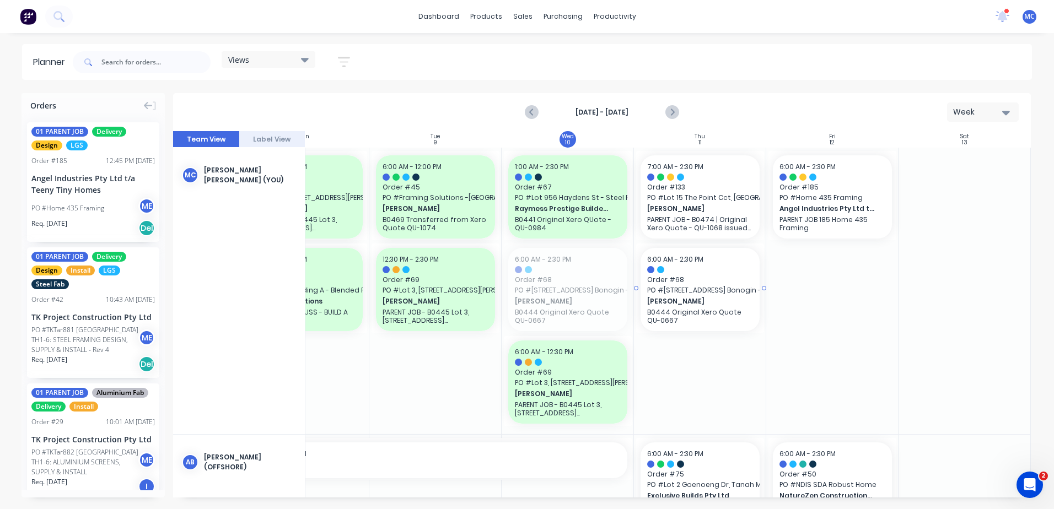
drag, startPoint x: 540, startPoint y: 272, endPoint x: 637, endPoint y: 273, distance: 97.6
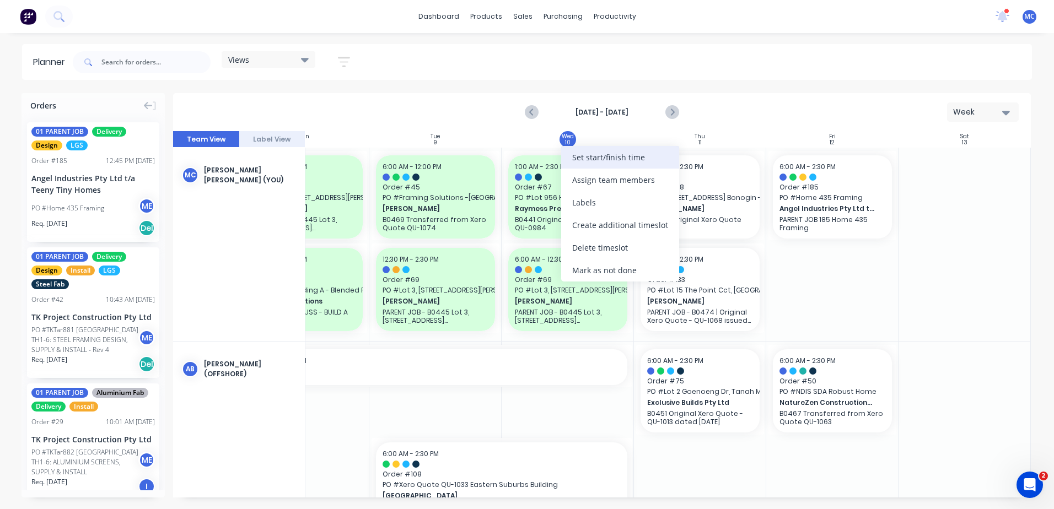
click at [613, 163] on div "Set start/finish time" at bounding box center [620, 157] width 118 height 23
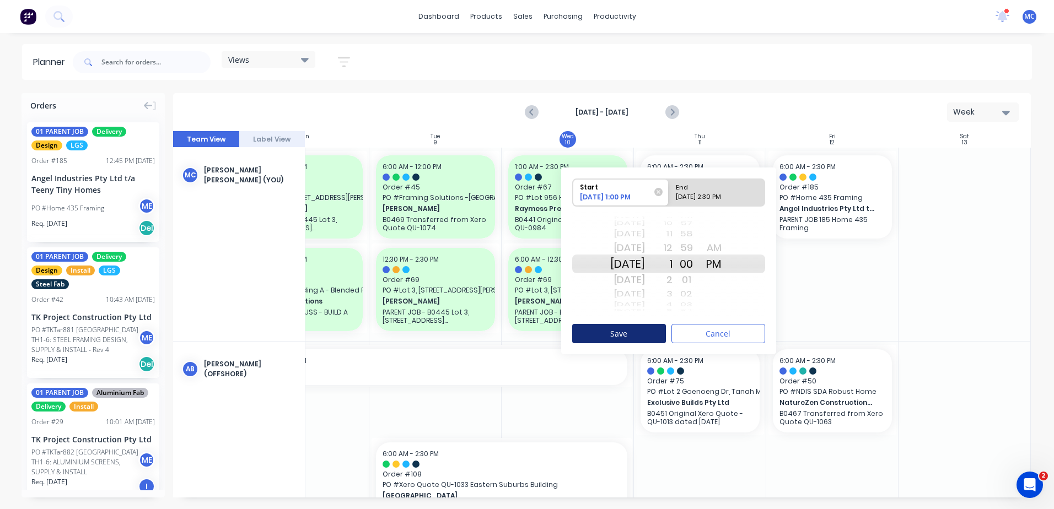
click at [649, 330] on button "Save" at bounding box center [619, 333] width 94 height 19
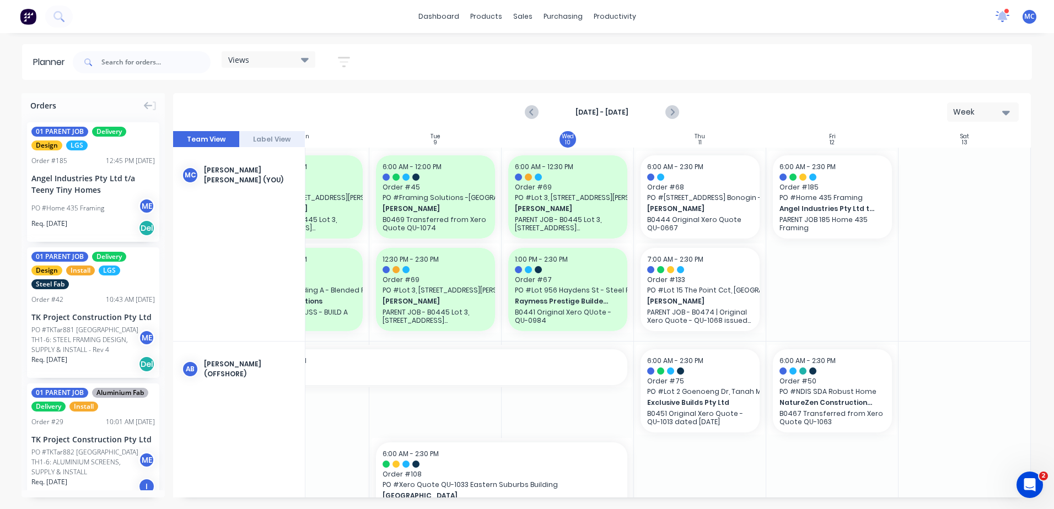
click at [1002, 18] on icon at bounding box center [1002, 15] width 10 height 10
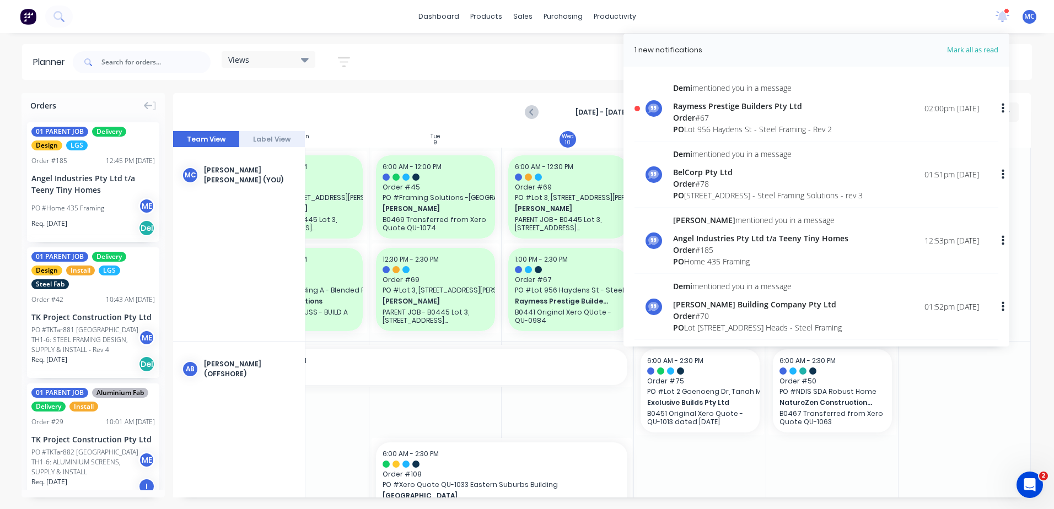
click at [758, 114] on div "Order # 67" at bounding box center [752, 118] width 159 height 12
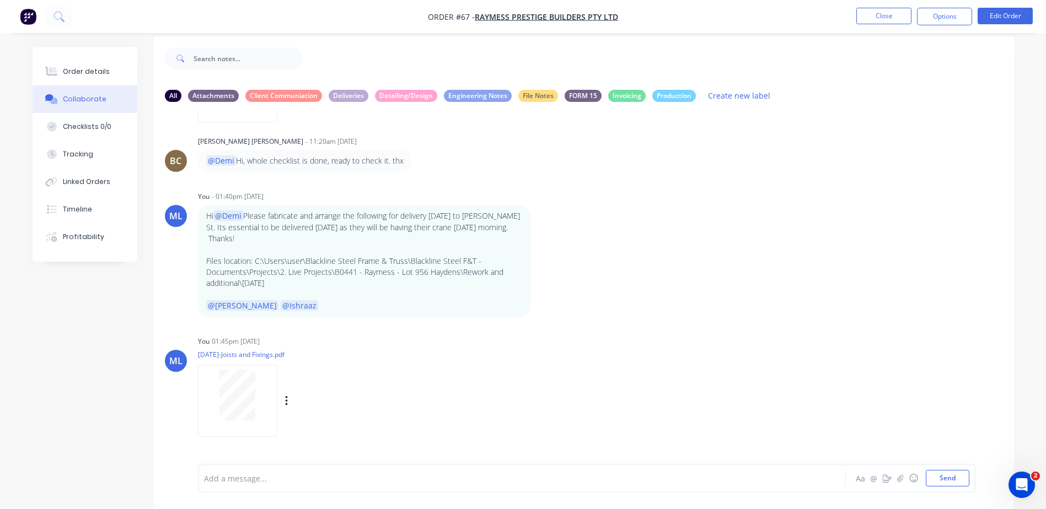
scroll to position [17, 0]
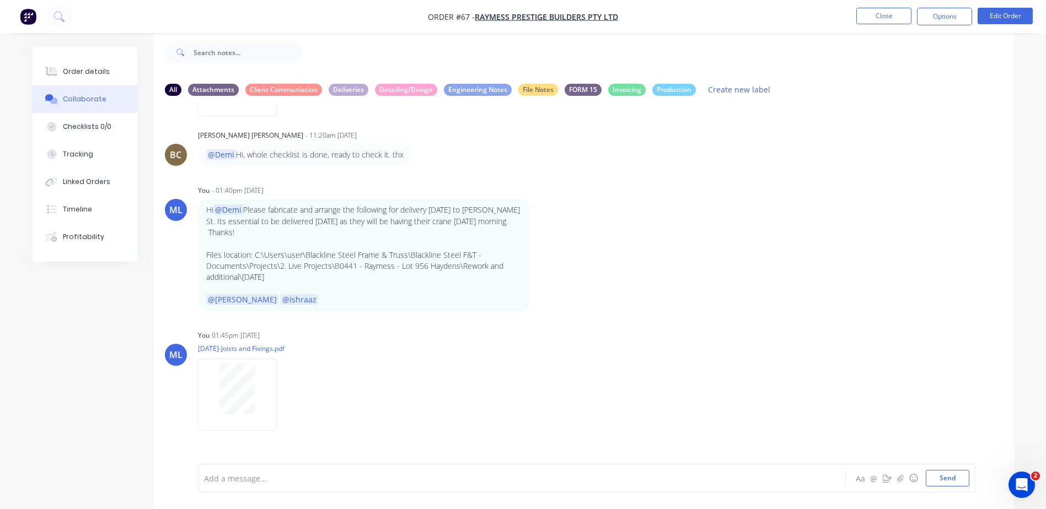
drag, startPoint x: 311, startPoint y: 439, endPoint x: 480, endPoint y: 443, distance: 168.7
click at [480, 460] on div "Truss Boot Size 90 x 90 okay? I am not sure if I have that many on hand. @[PERS…" at bounding box center [364, 477] width 332 height 34
click at [486, 388] on div "You 01:45pm [DATE] [DATE]-Joists and Fixings.pdf Labels Download Delete" at bounding box center [370, 376] width 345 height 99
